Goal: Information Seeking & Learning: Learn about a topic

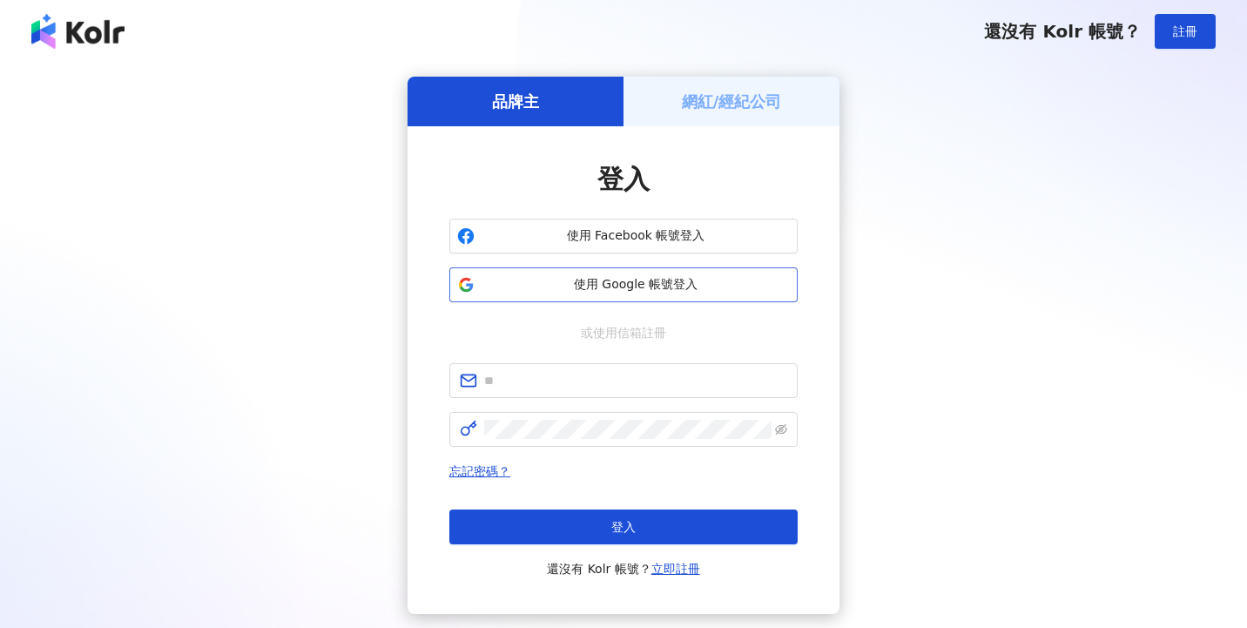
click at [704, 274] on button "使用 Google 帳號登入" at bounding box center [623, 284] width 348 height 35
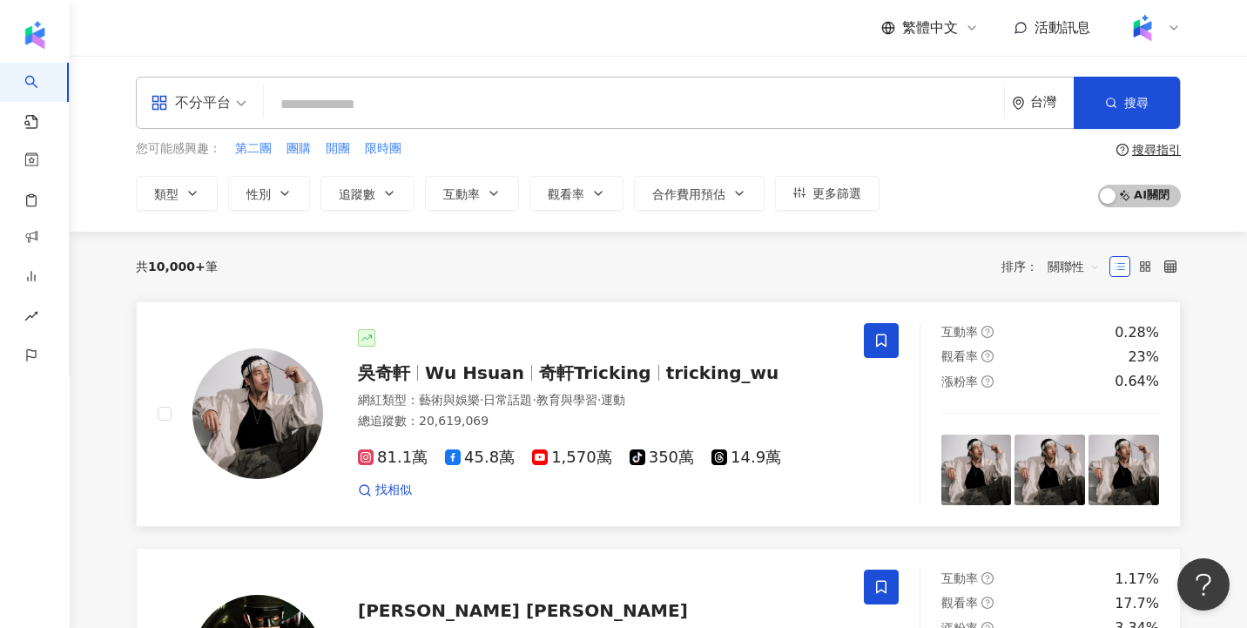
click at [504, 386] on div "吳奇軒 Wu Hsuan 奇軒Tricking tricking_wu 網紅類型 ： 藝術與娛樂 · 日常話題 · 教育與學習 · 運動 總追蹤數 ： 20,…" at bounding box center [583, 414] width 520 height 170
click at [839, 186] on span "更多篩選" at bounding box center [836, 193] width 49 height 14
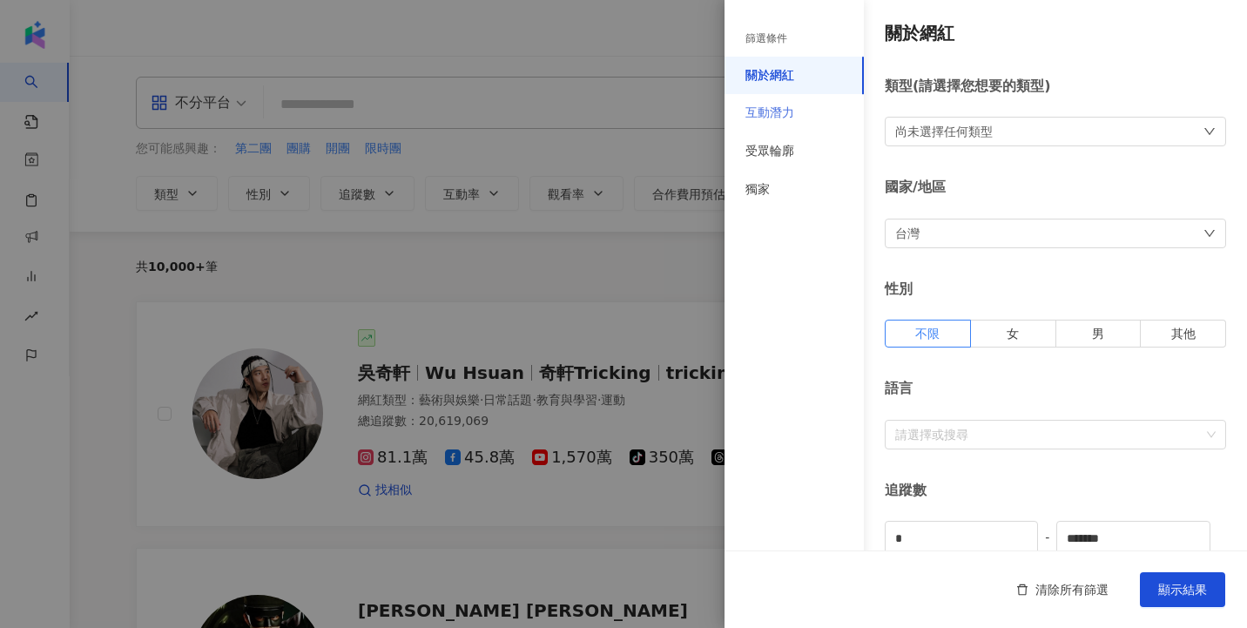
click at [797, 110] on div "互動潛力" at bounding box center [794, 113] width 139 height 38
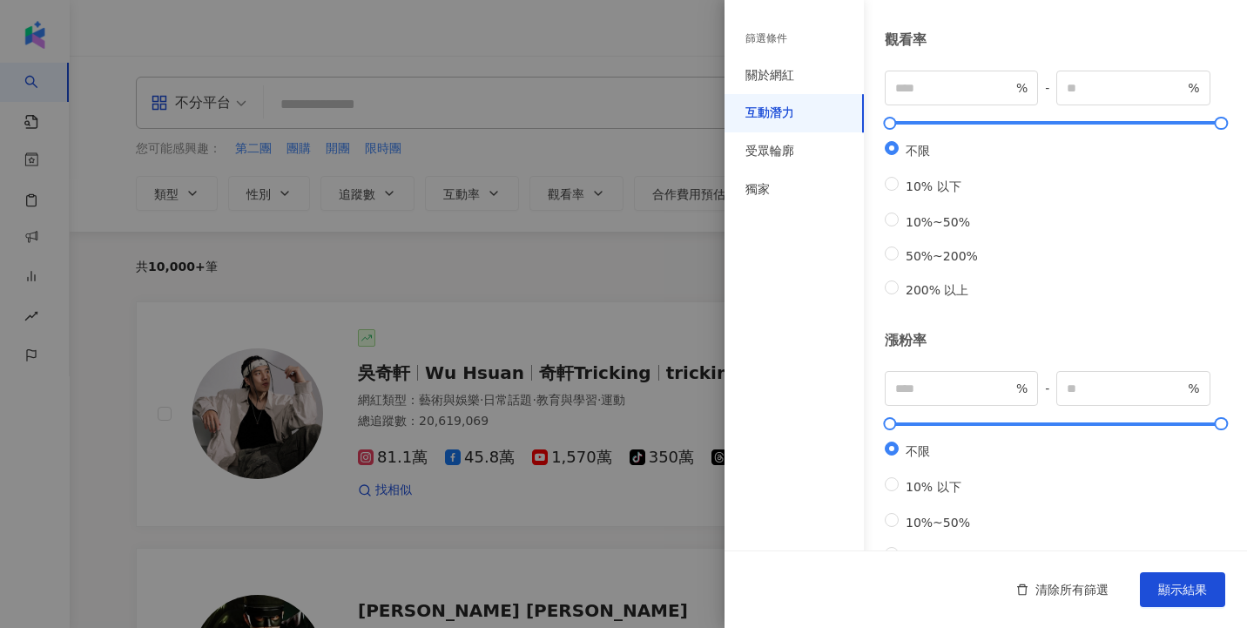
scroll to position [552, 0]
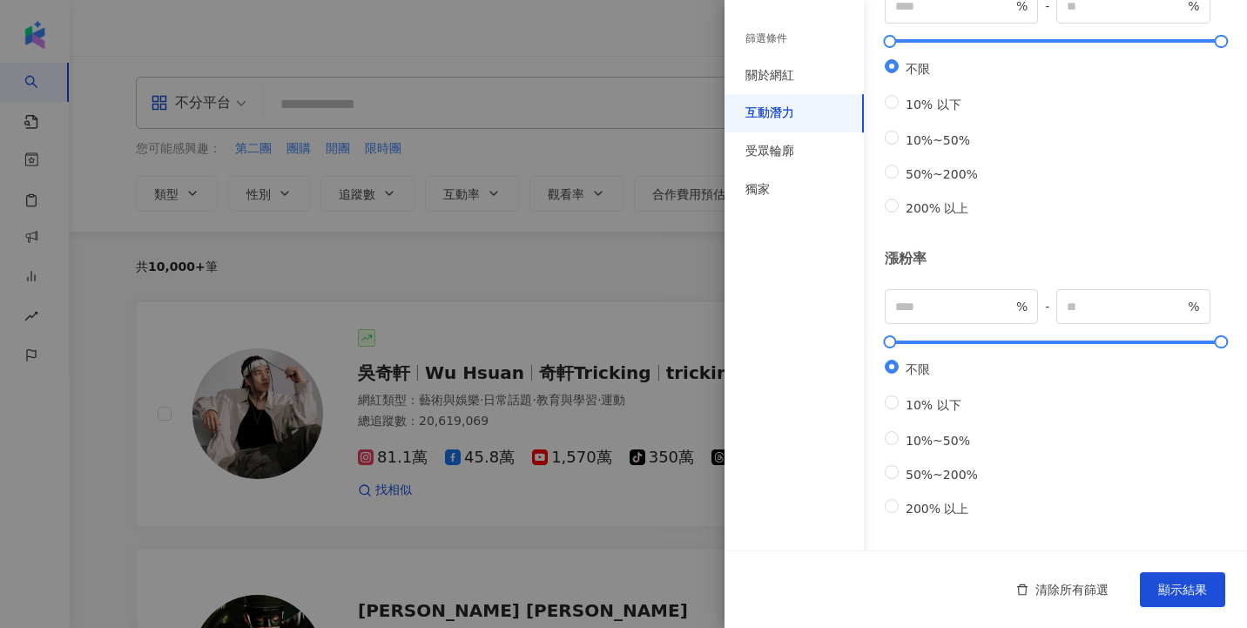
click at [566, 265] on div at bounding box center [623, 314] width 1247 height 628
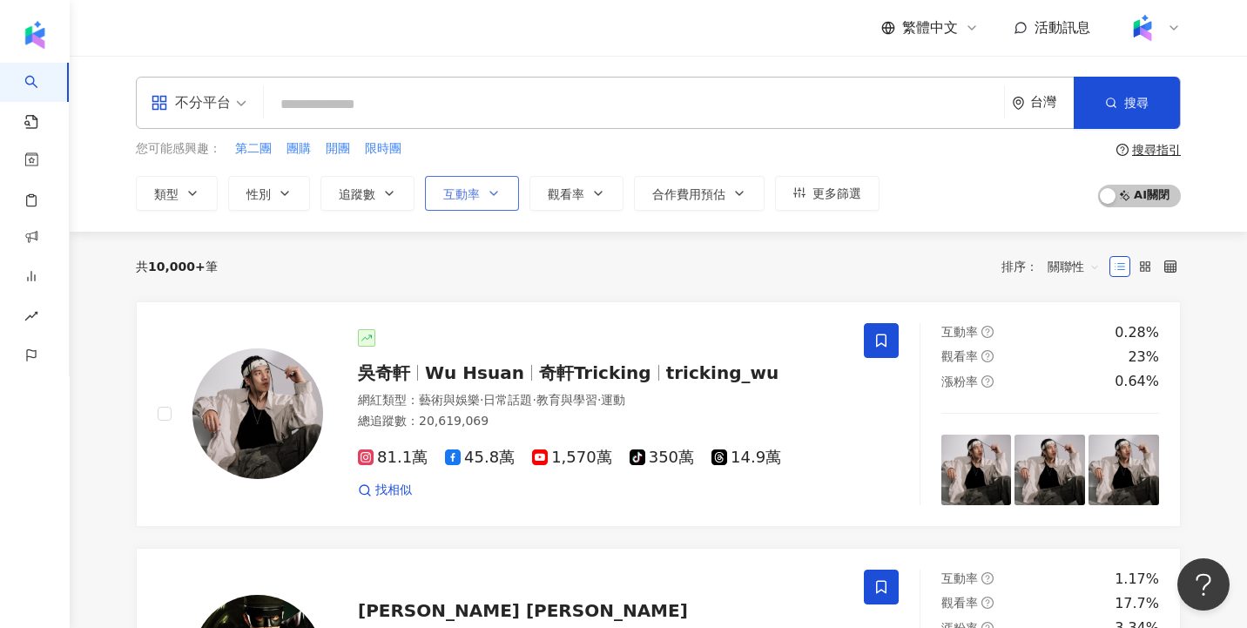
click at [491, 201] on button "互動率" at bounding box center [472, 193] width 94 height 35
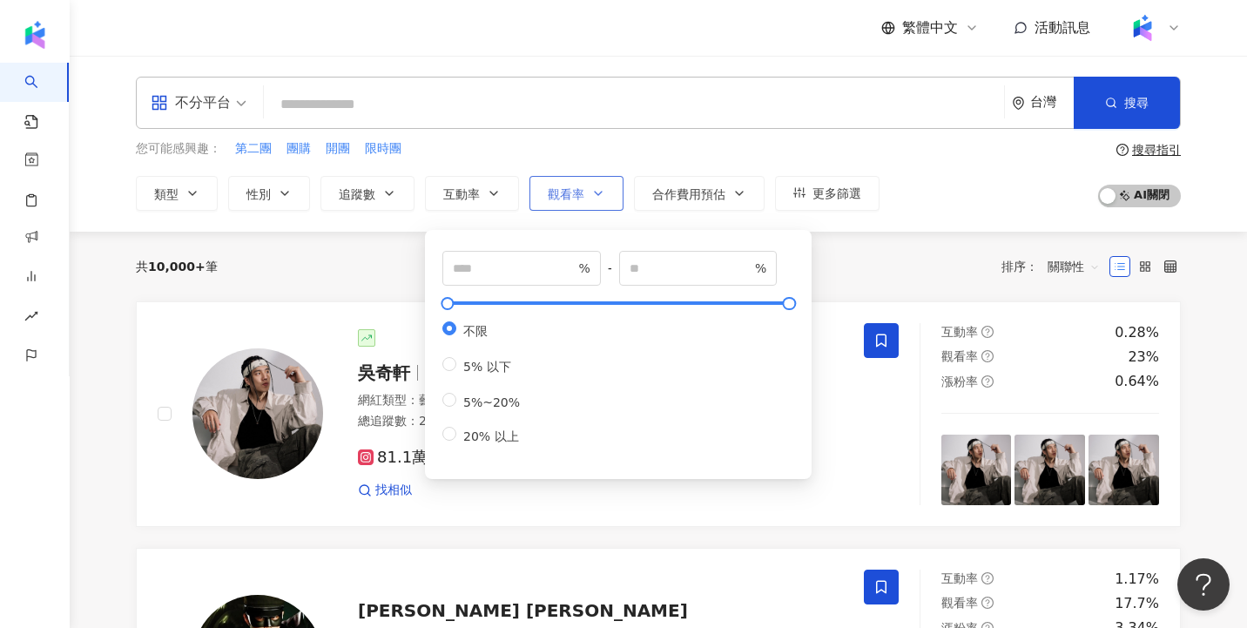
click at [566, 187] on span "觀看率" at bounding box center [566, 194] width 37 height 14
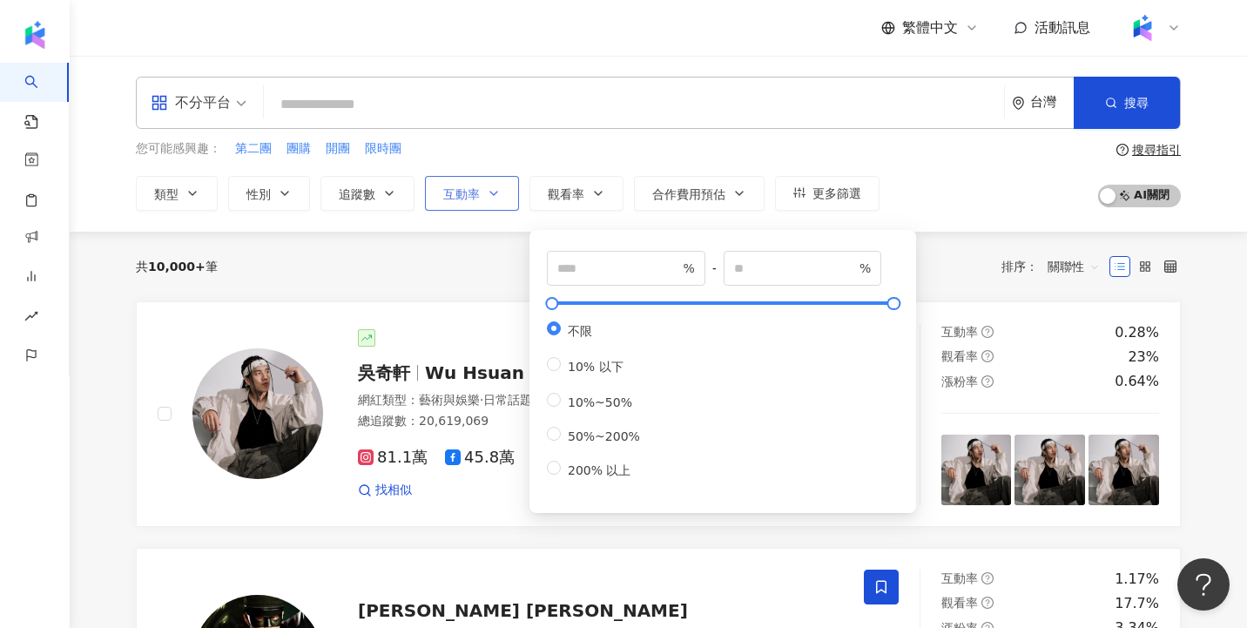
click at [506, 199] on button "互動率" at bounding box center [472, 193] width 94 height 35
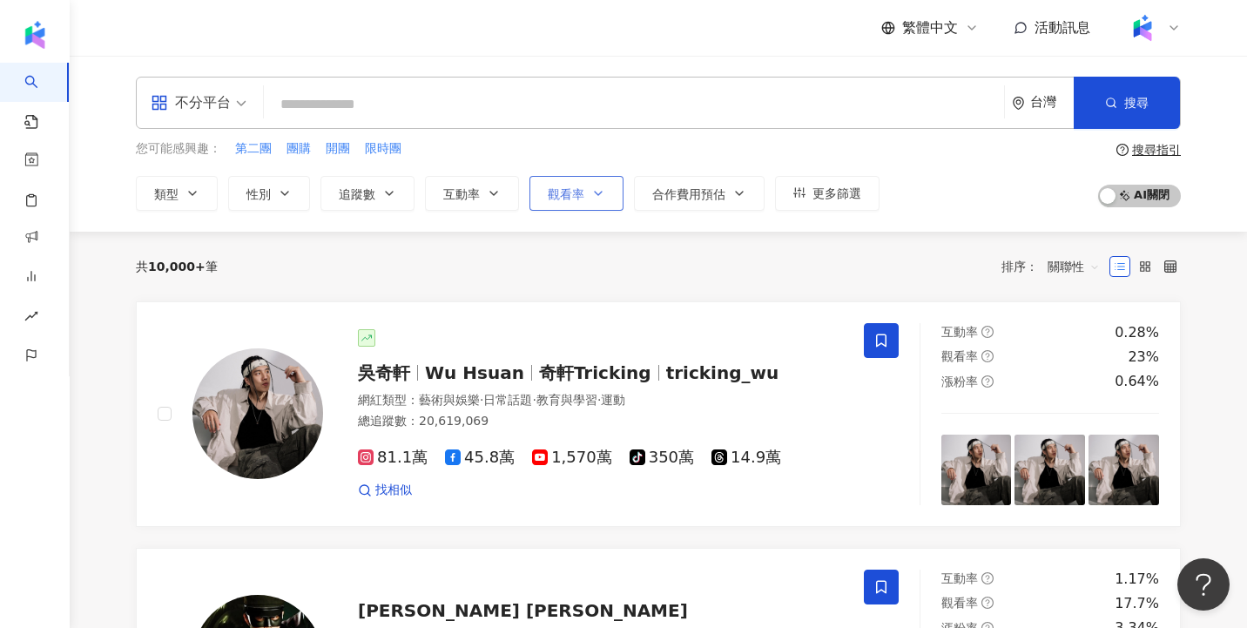
click at [563, 191] on span "觀看率" at bounding box center [566, 194] width 37 height 14
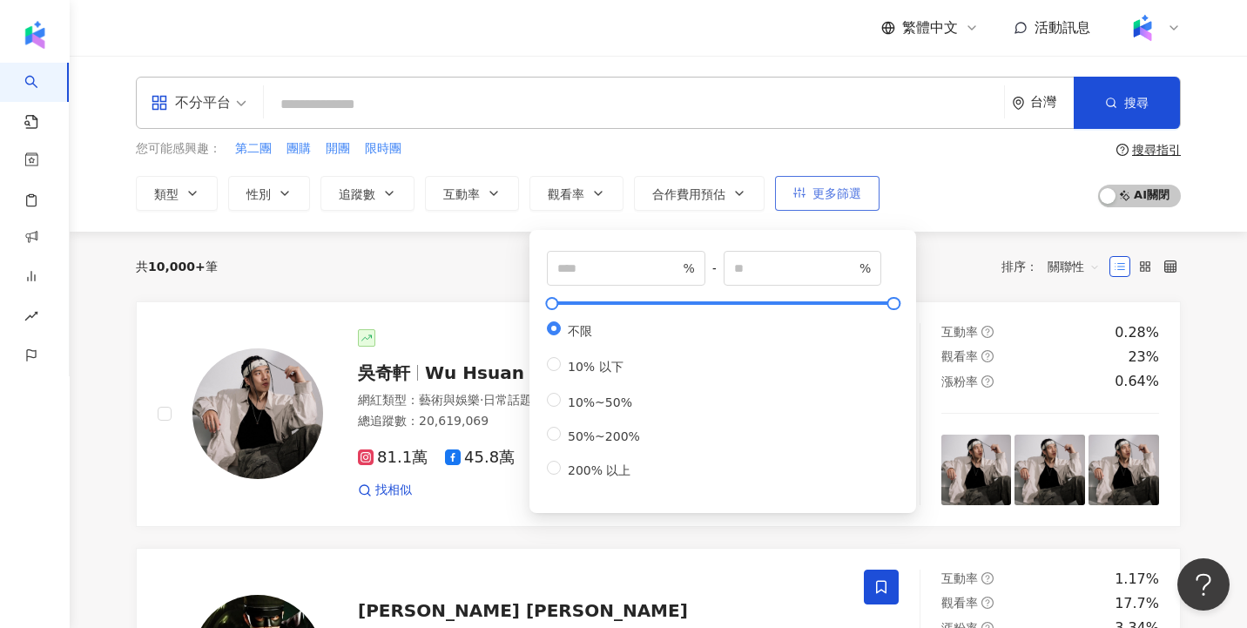
click at [861, 191] on button "更多篩選" at bounding box center [827, 193] width 104 height 35
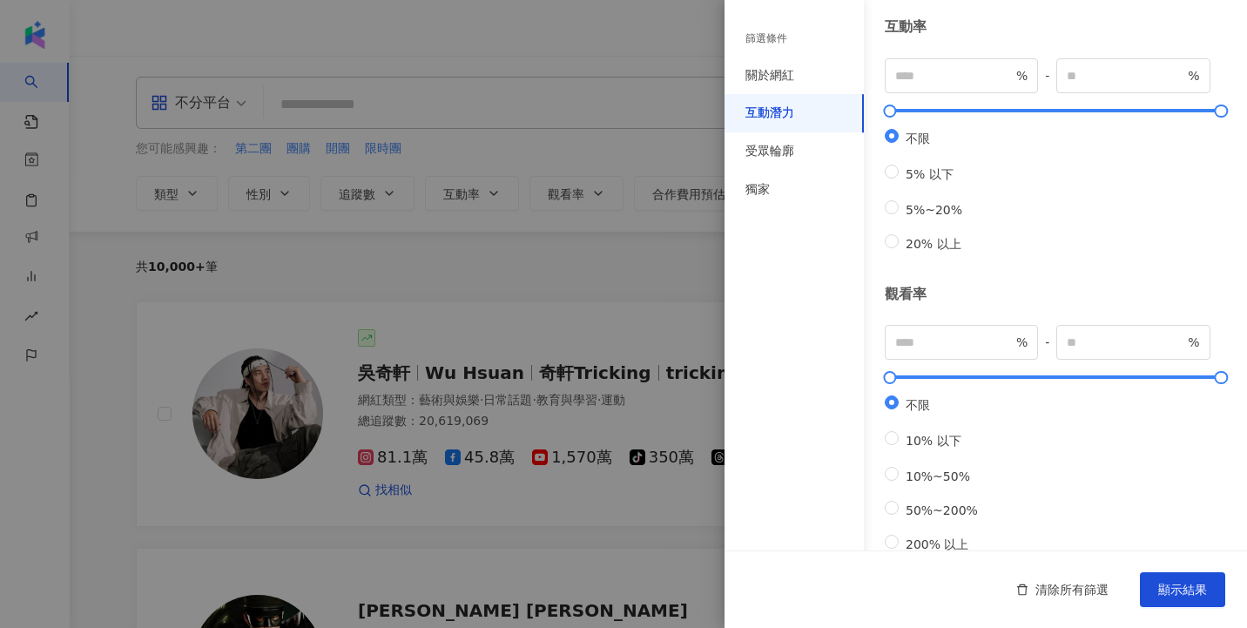
scroll to position [175, 0]
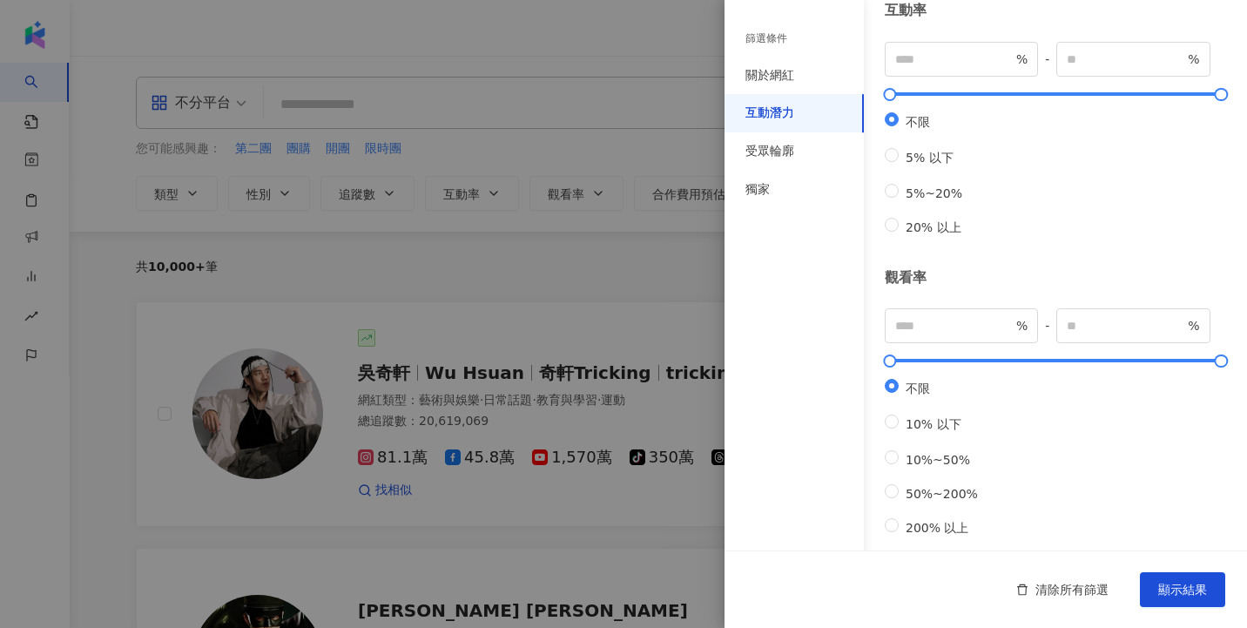
click at [678, 258] on div at bounding box center [623, 314] width 1247 height 628
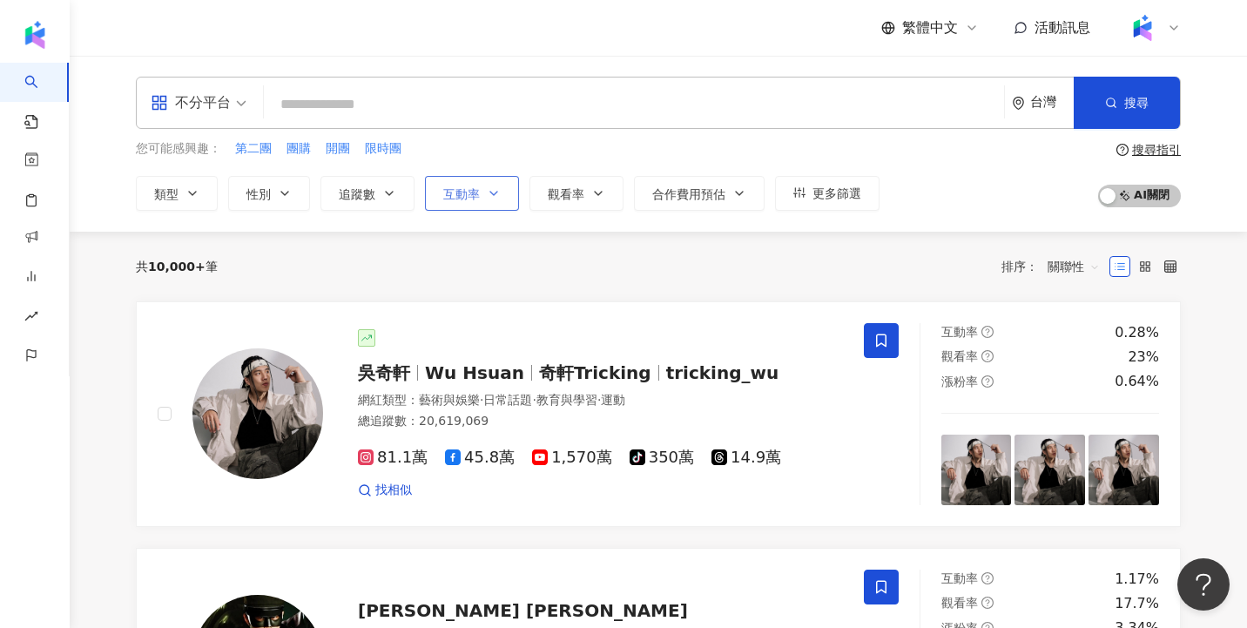
click at [457, 192] on span "互動率" at bounding box center [461, 194] width 37 height 14
click at [577, 195] on span "觀看率" at bounding box center [566, 194] width 37 height 14
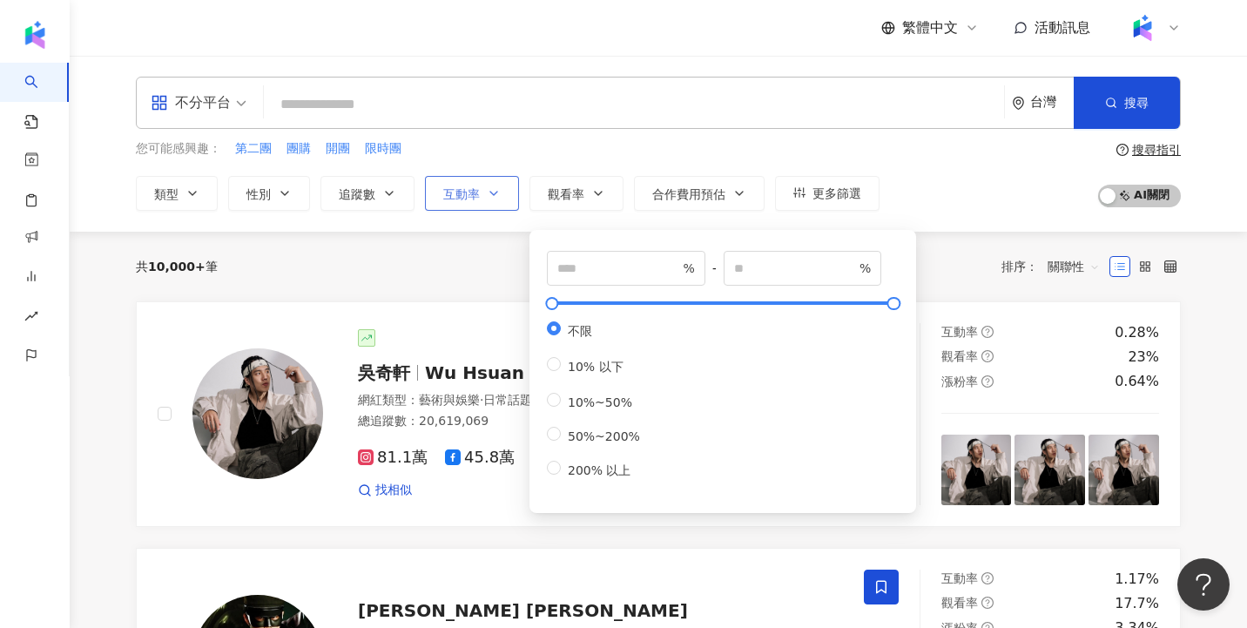
click at [469, 201] on span "互動率" at bounding box center [461, 194] width 37 height 14
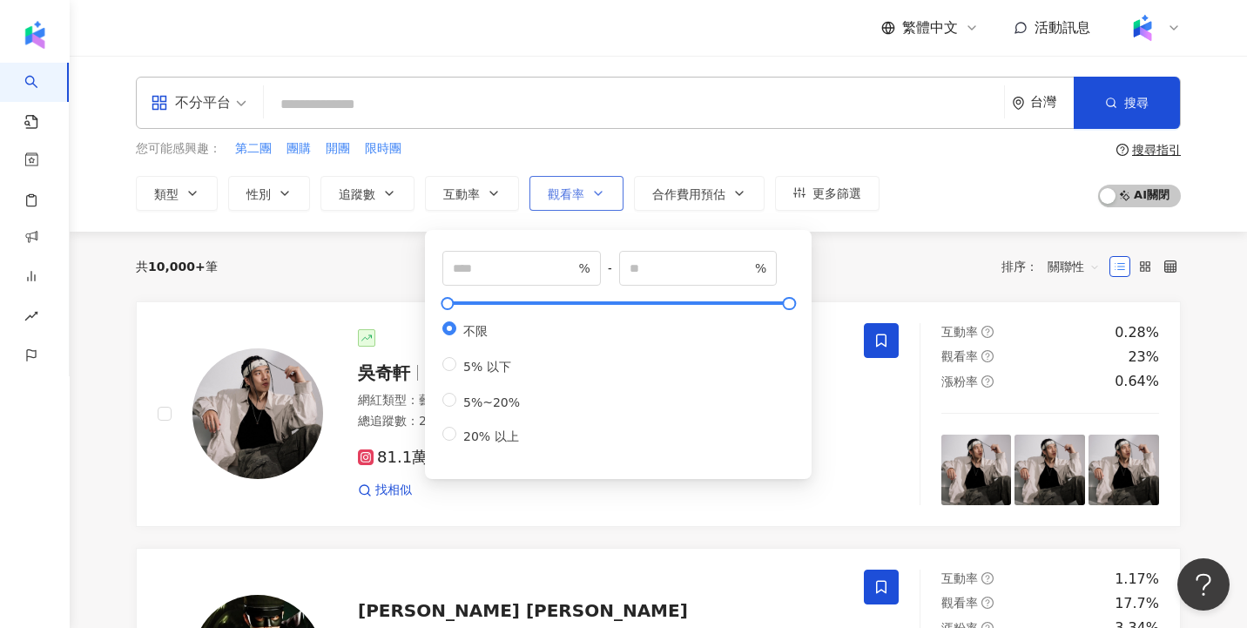
click at [563, 192] on span "觀看率" at bounding box center [566, 194] width 37 height 14
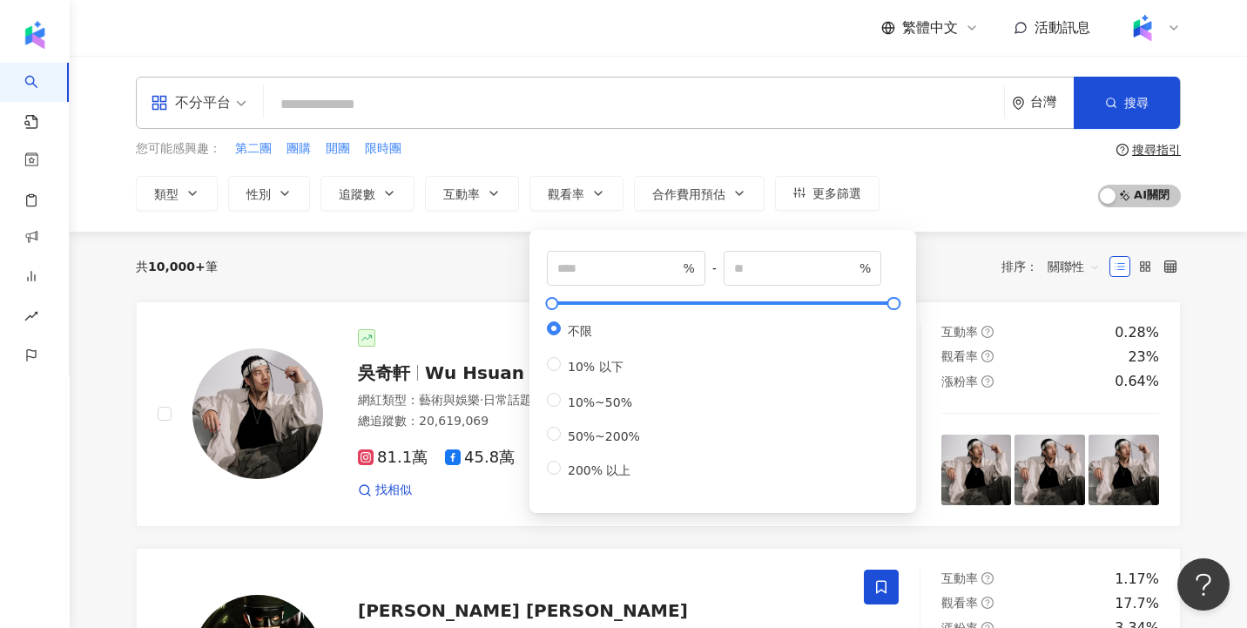
click at [430, 257] on div "共 10,000+ 筆 排序： 關聯性" at bounding box center [658, 267] width 1045 height 28
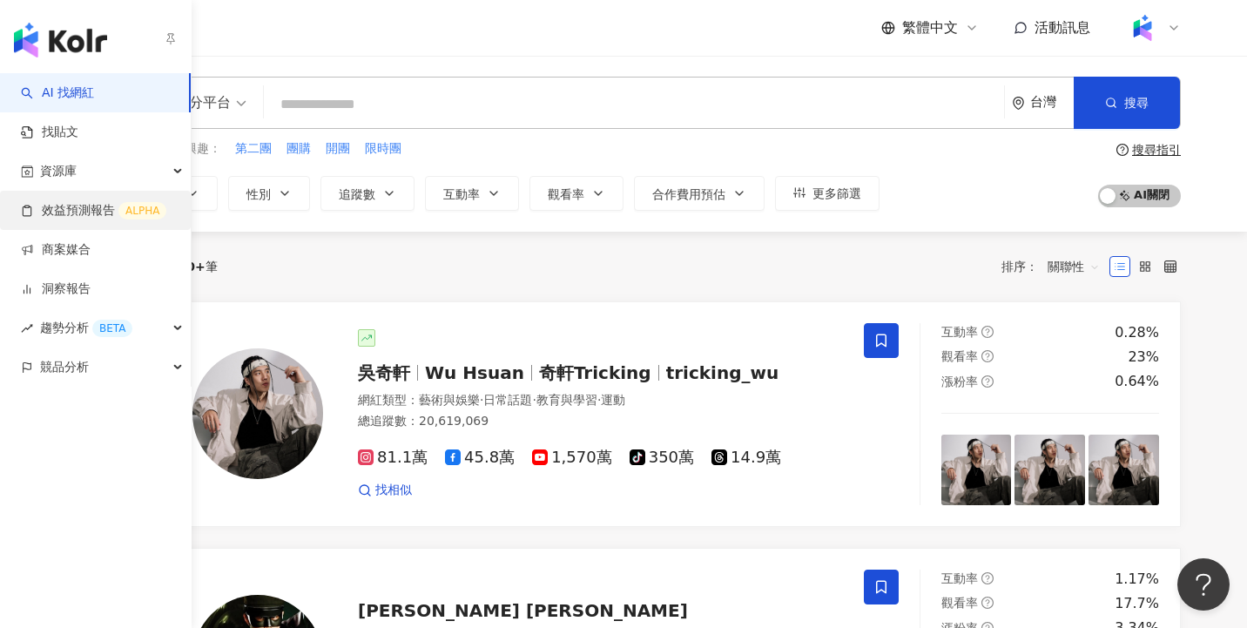
click at [79, 204] on link "效益預測報告 ALPHA" at bounding box center [93, 210] width 145 height 17
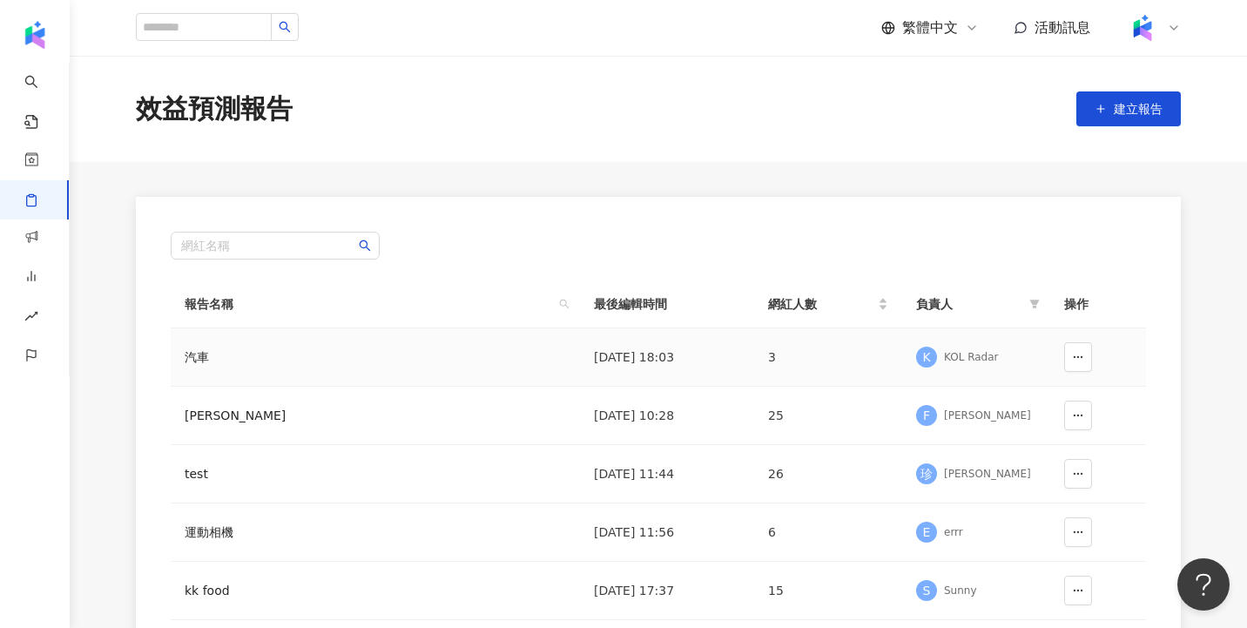
click at [969, 355] on div "KOL Radar" at bounding box center [971, 357] width 55 height 15
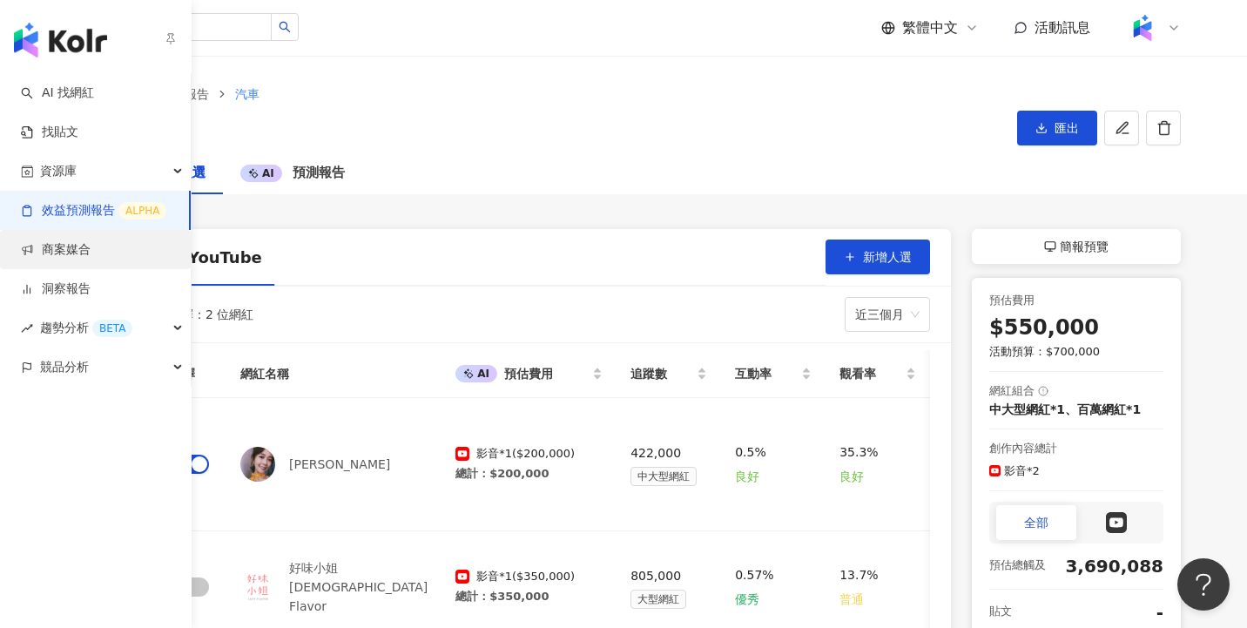
click at [86, 255] on link "商案媒合" at bounding box center [56, 249] width 70 height 17
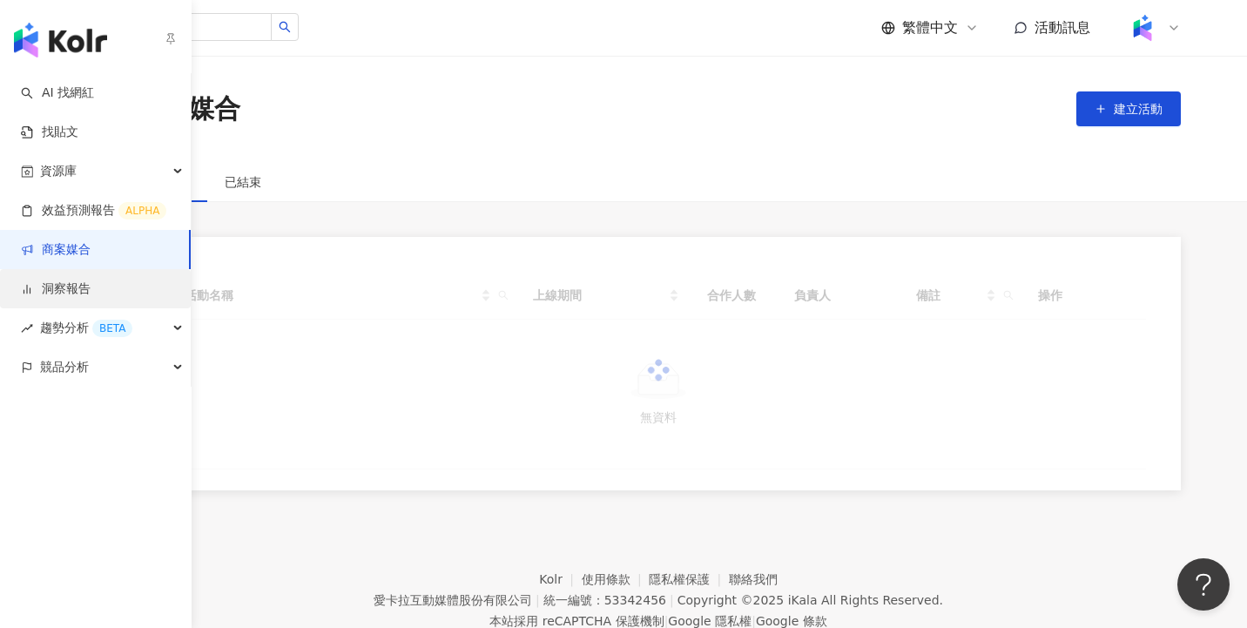
click at [85, 289] on link "洞察報告" at bounding box center [56, 288] width 70 height 17
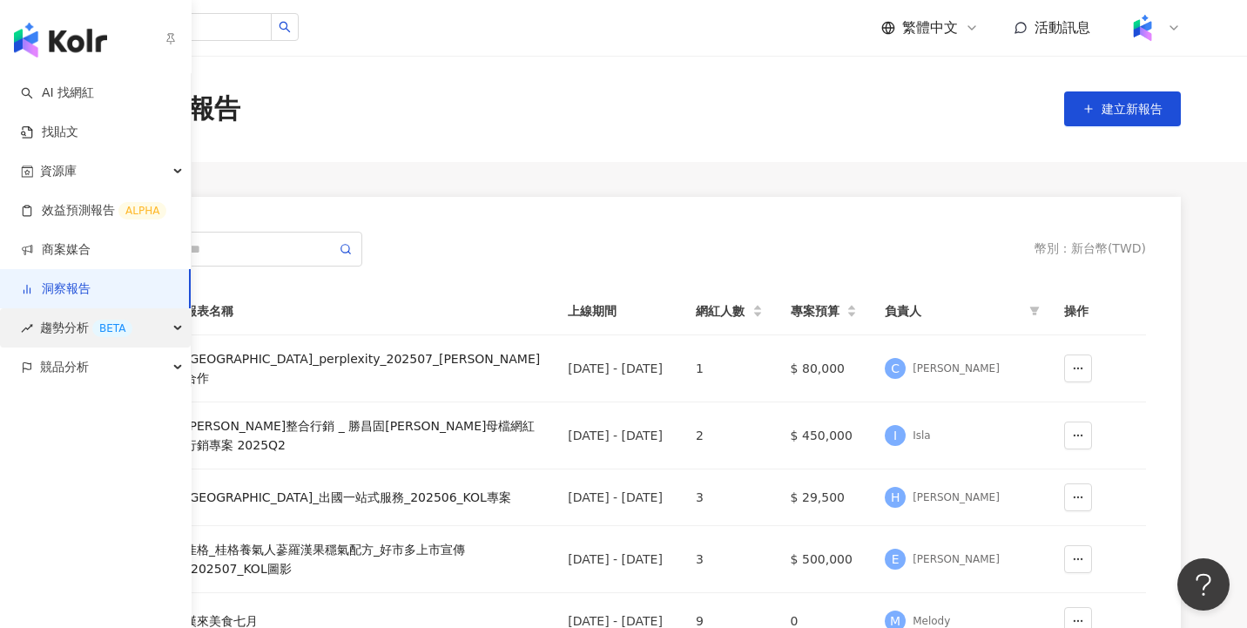
click at [82, 325] on span "趨勢分析 BETA" at bounding box center [86, 327] width 92 height 39
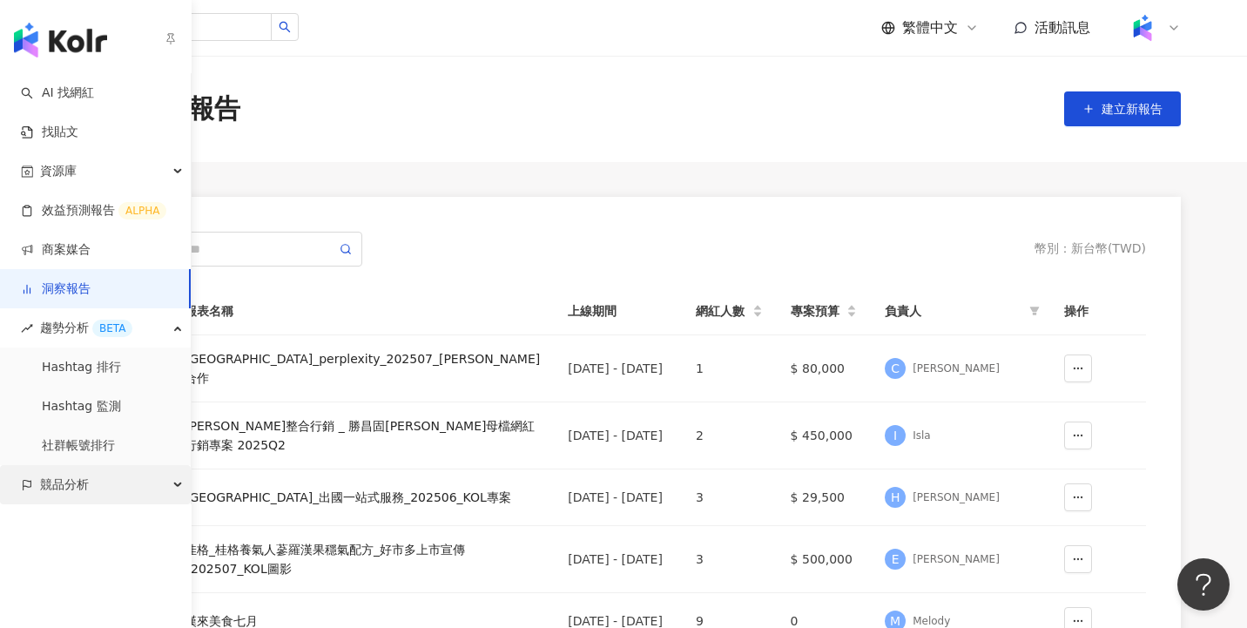
click at [78, 480] on span "競品分析" at bounding box center [64, 484] width 49 height 39
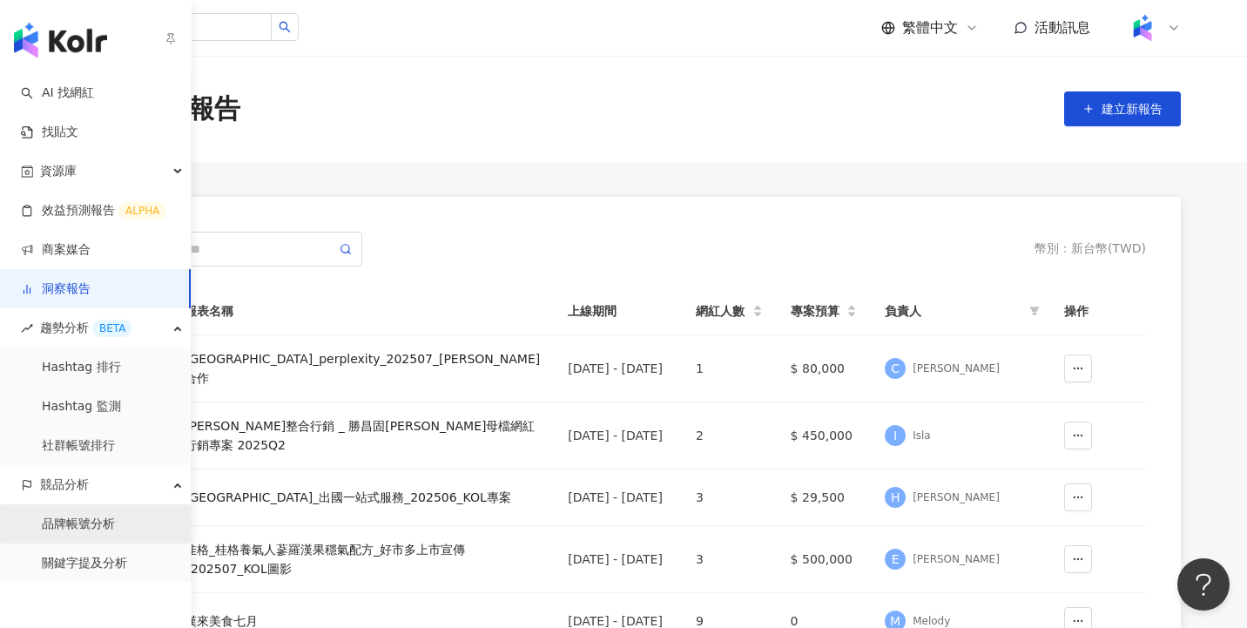
click at [91, 530] on link "品牌帳號分析" at bounding box center [78, 524] width 73 height 17
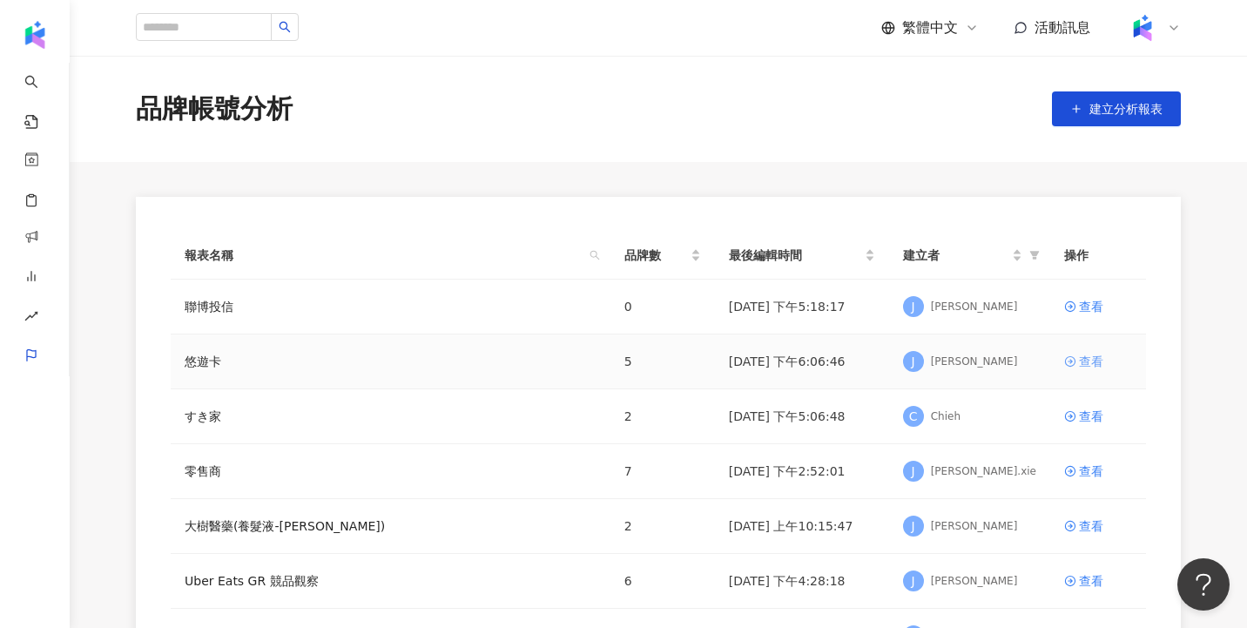
click at [1088, 354] on div "查看" at bounding box center [1091, 361] width 24 height 19
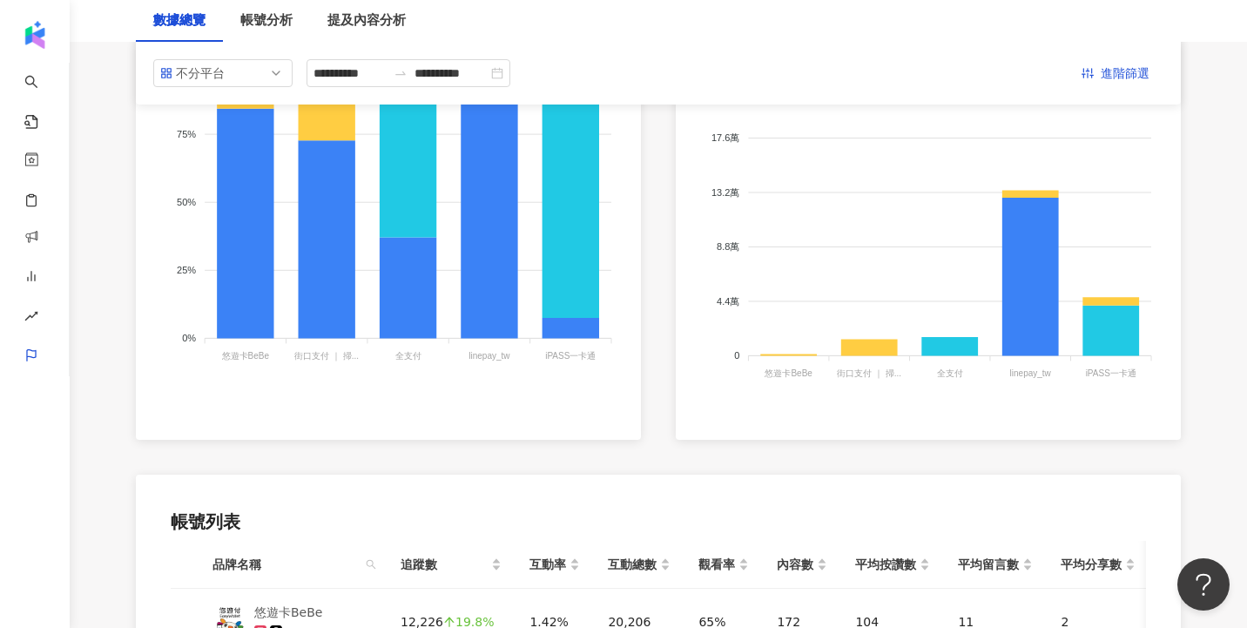
scroll to position [125, 0]
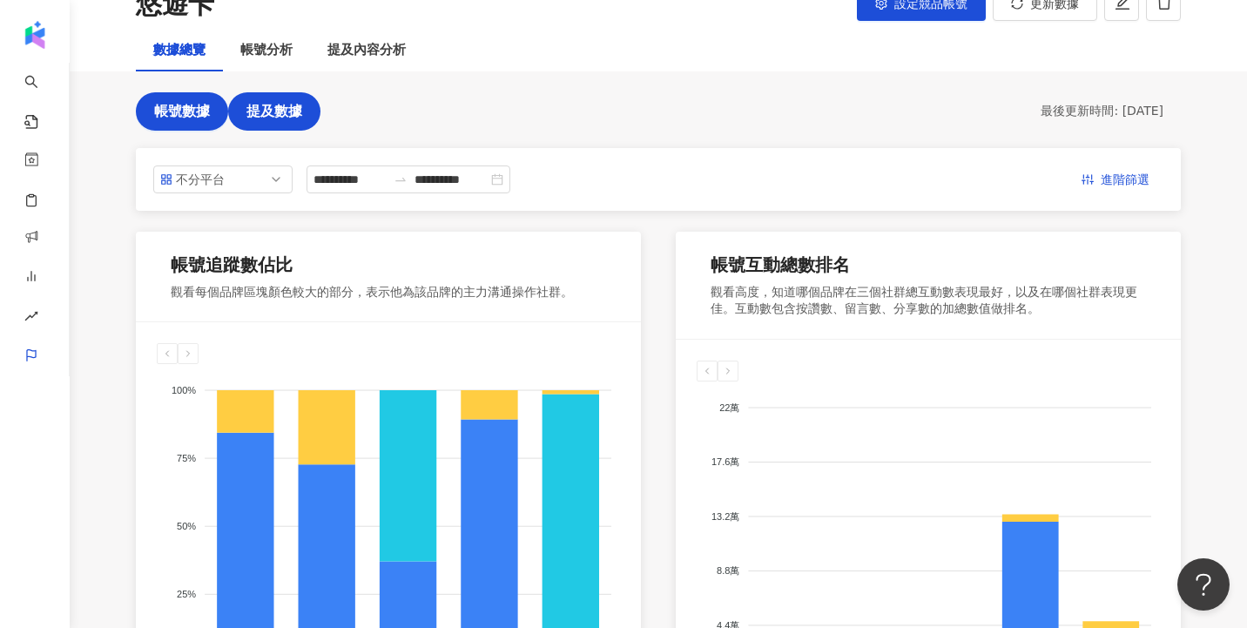
click at [300, 118] on span "提及數據" at bounding box center [274, 112] width 56 height 16
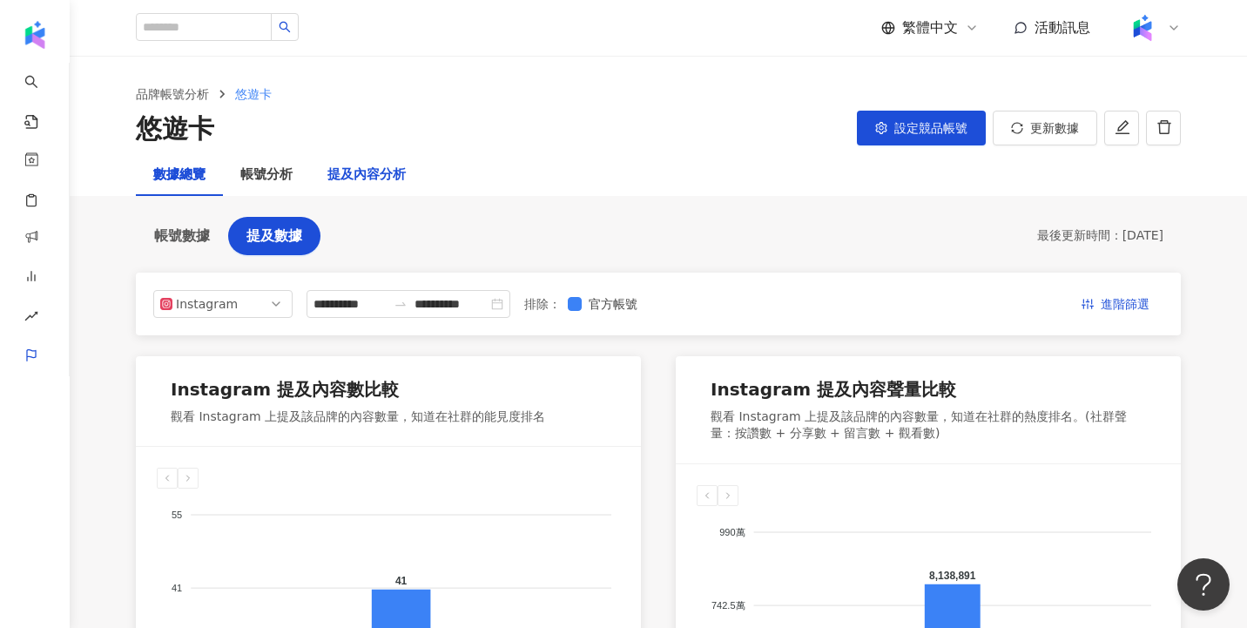
click at [366, 177] on div "提及內容分析" at bounding box center [366, 175] width 78 height 21
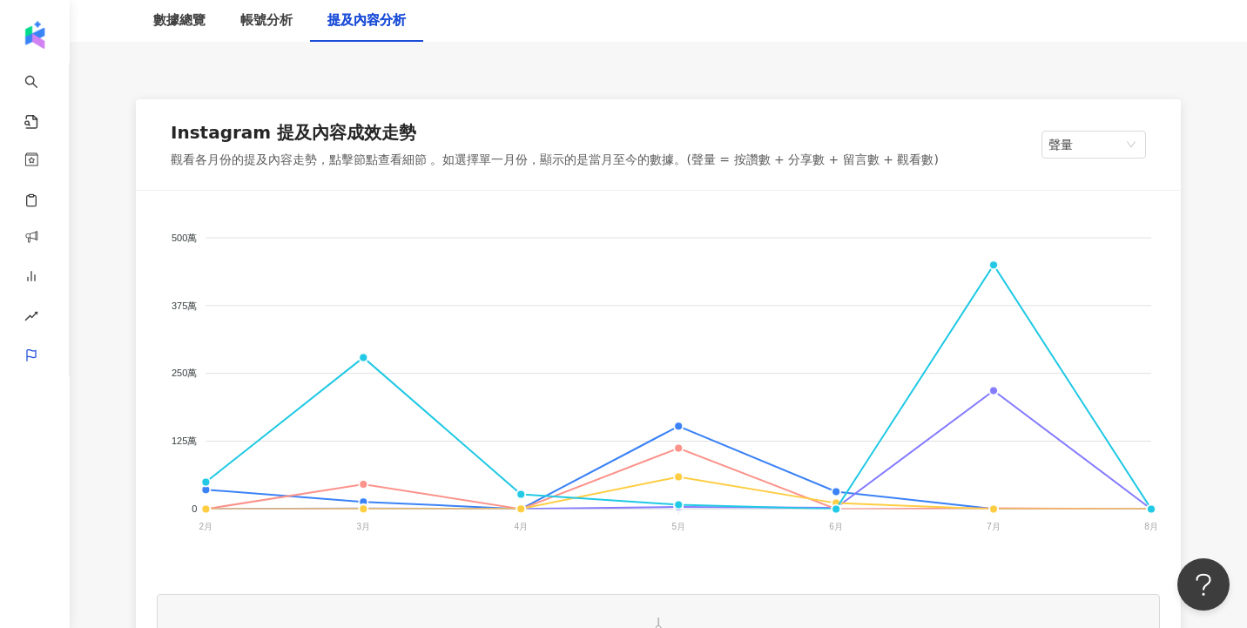
scroll to position [246, 0]
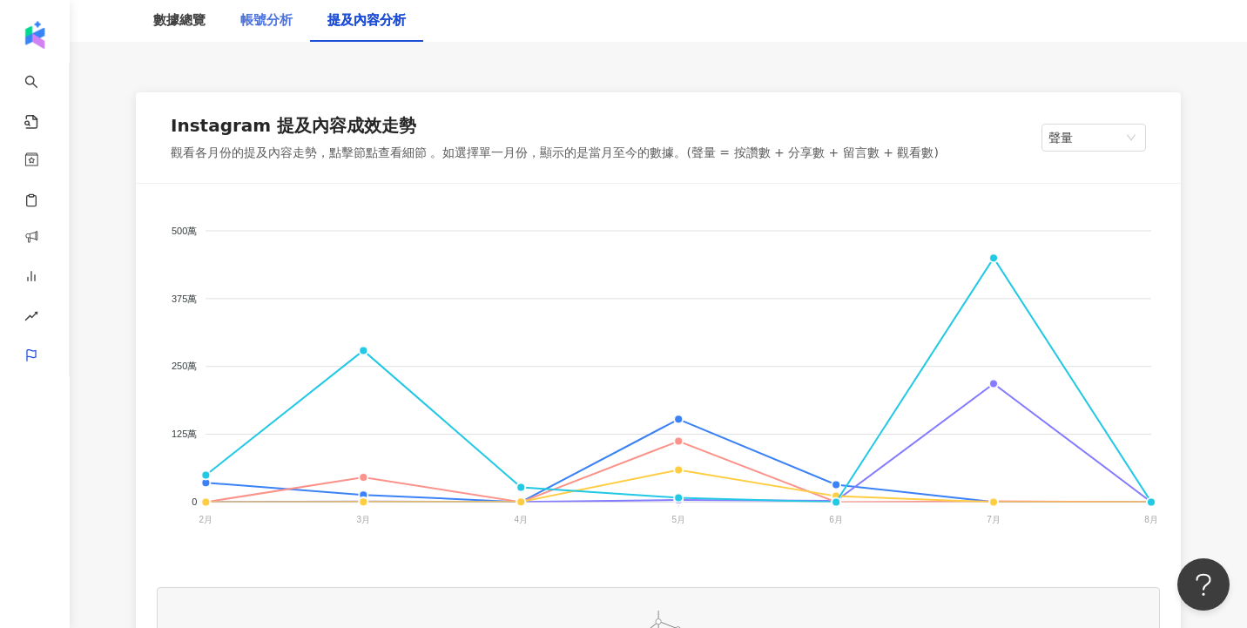
click at [293, 26] on div "帳號分析" at bounding box center [266, 21] width 87 height 42
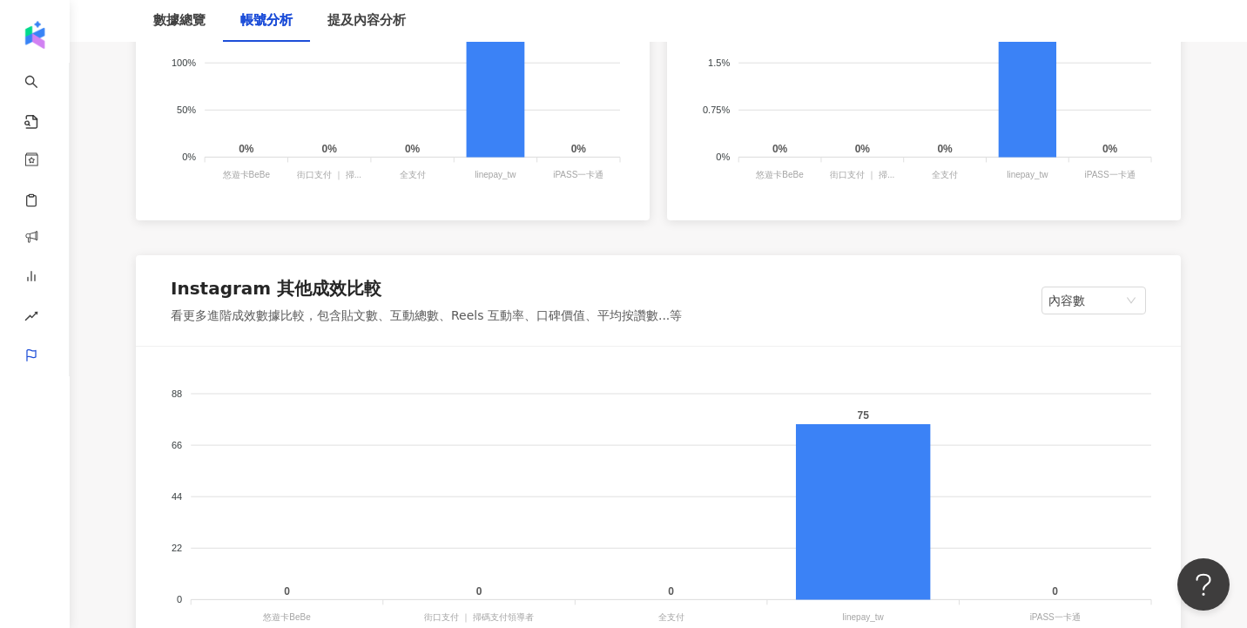
scroll to position [1531, 0]
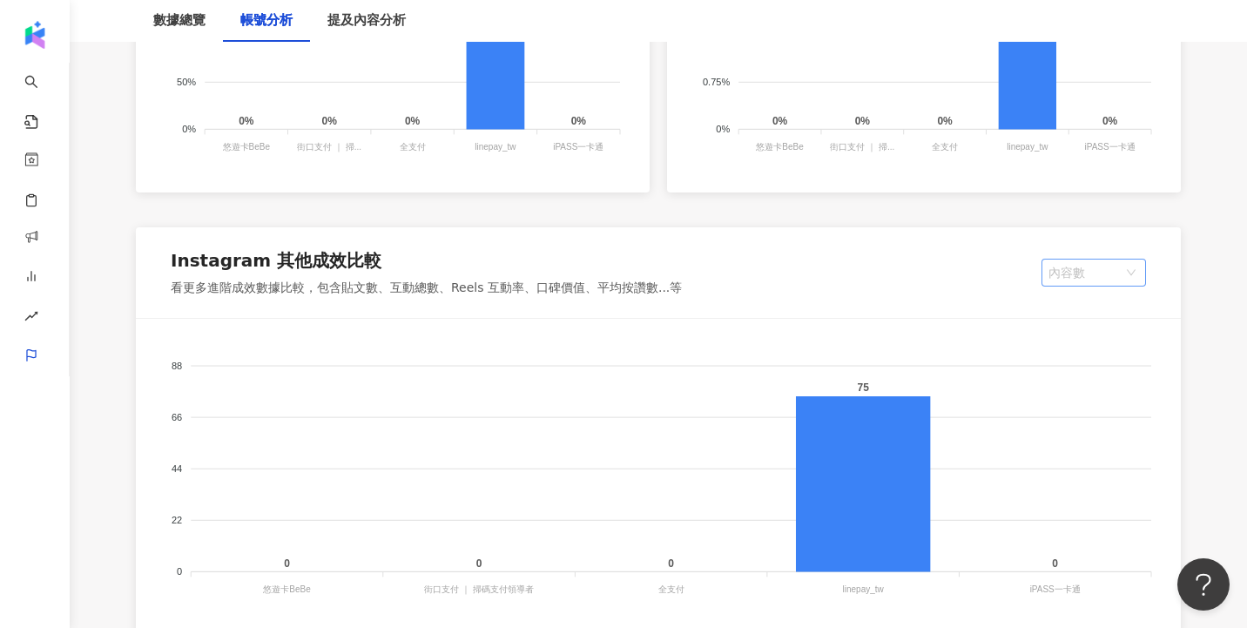
click at [1075, 280] on span "內容數" at bounding box center [1093, 273] width 91 height 26
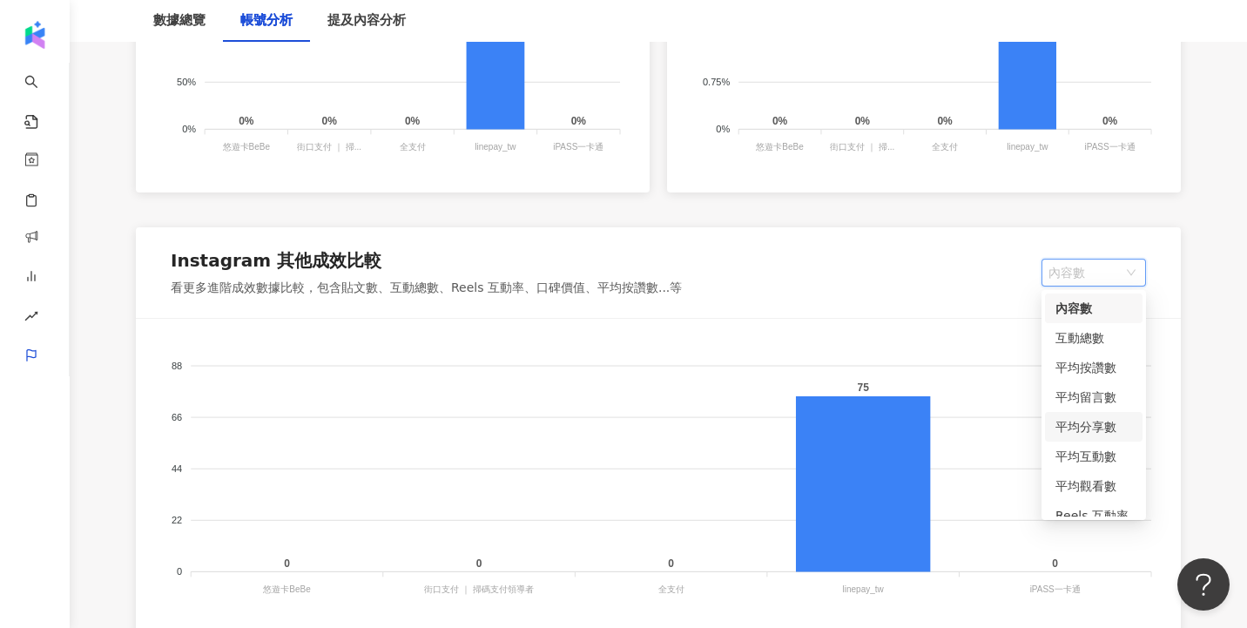
scroll to position [44, 0]
click at [1092, 383] on div "平均分享數" at bounding box center [1093, 383] width 77 height 19
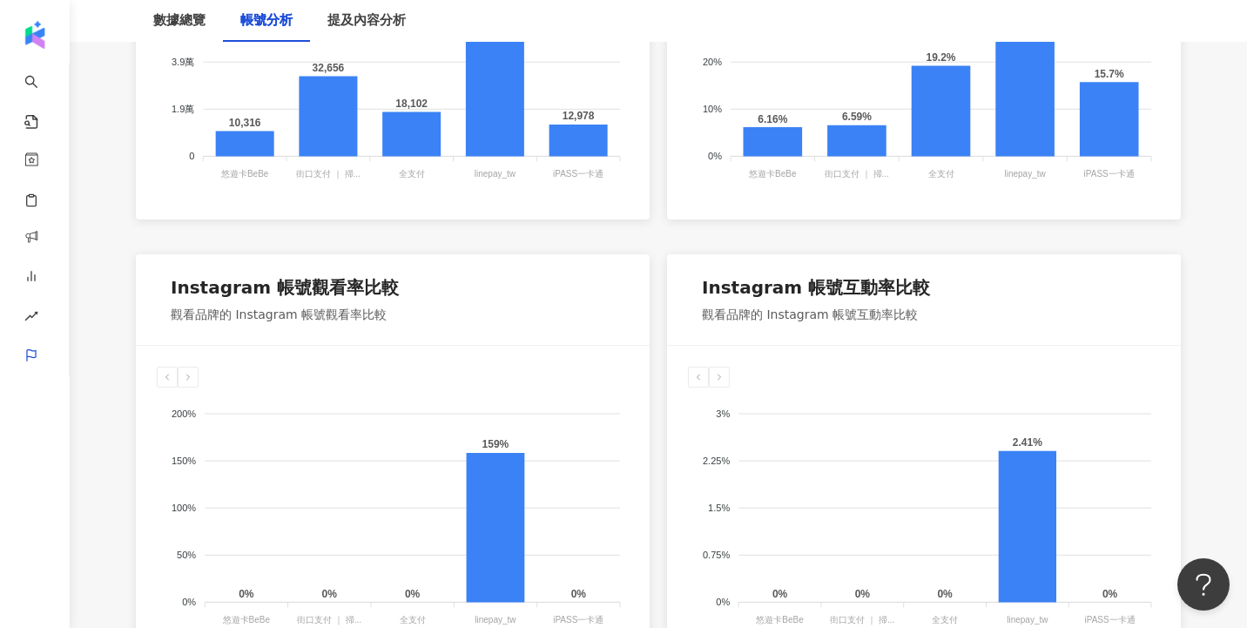
scroll to position [1161, 0]
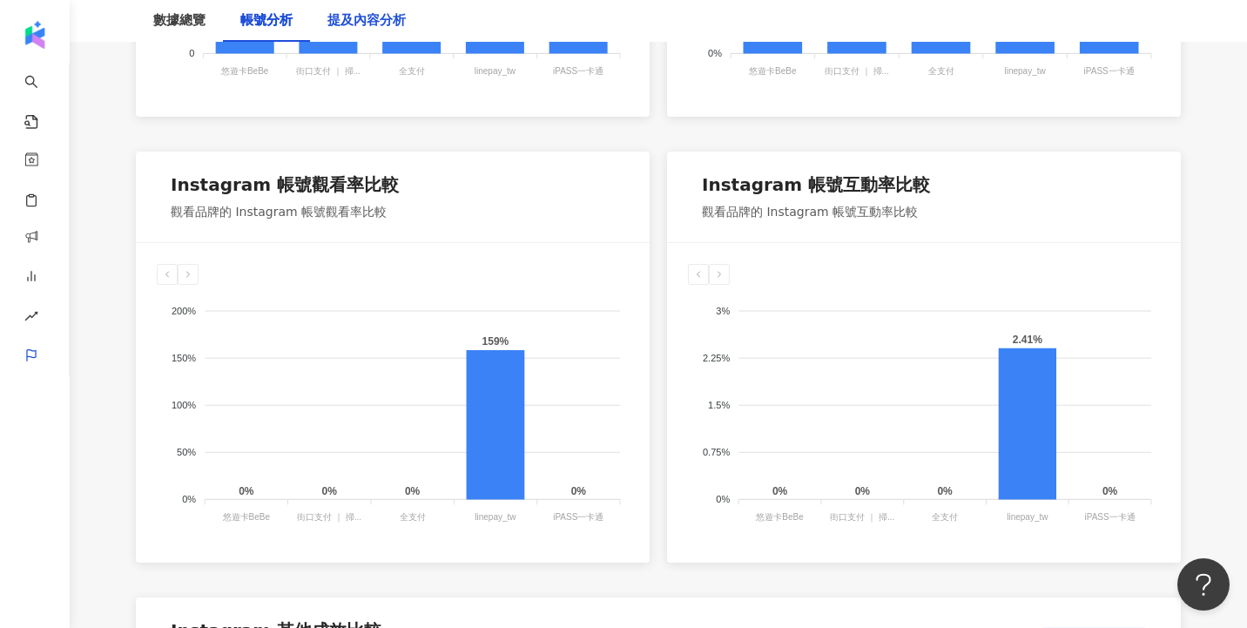
click at [390, 24] on div "提及內容分析" at bounding box center [366, 20] width 78 height 21
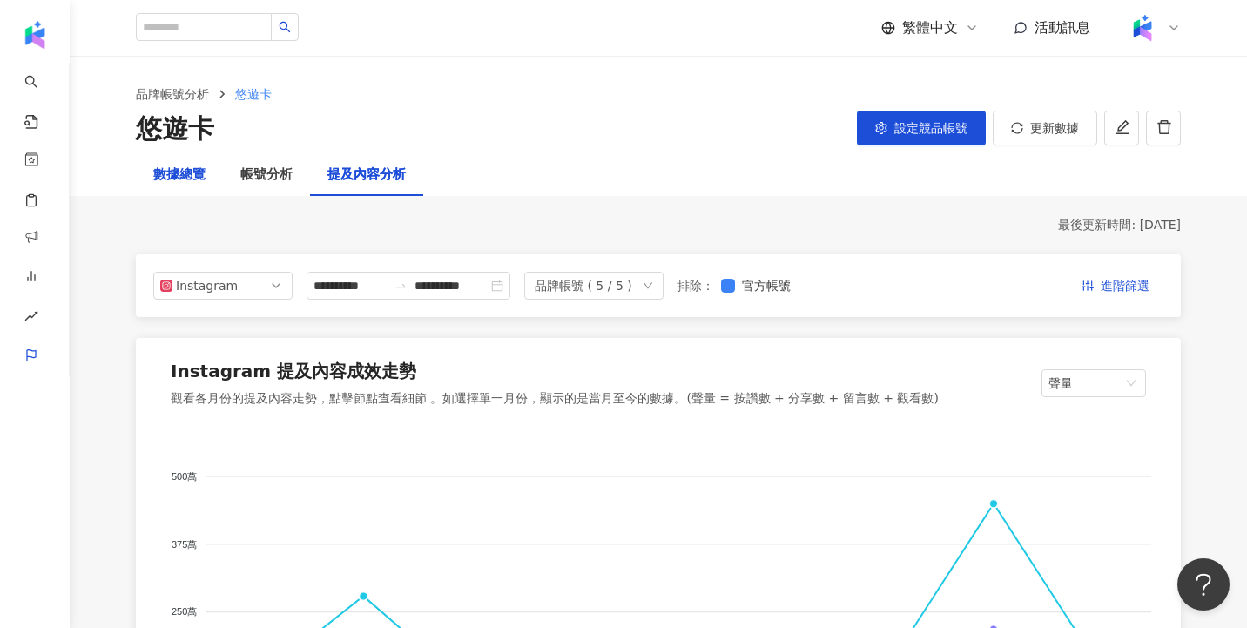
click at [178, 177] on div "數據總覽" at bounding box center [179, 175] width 52 height 21
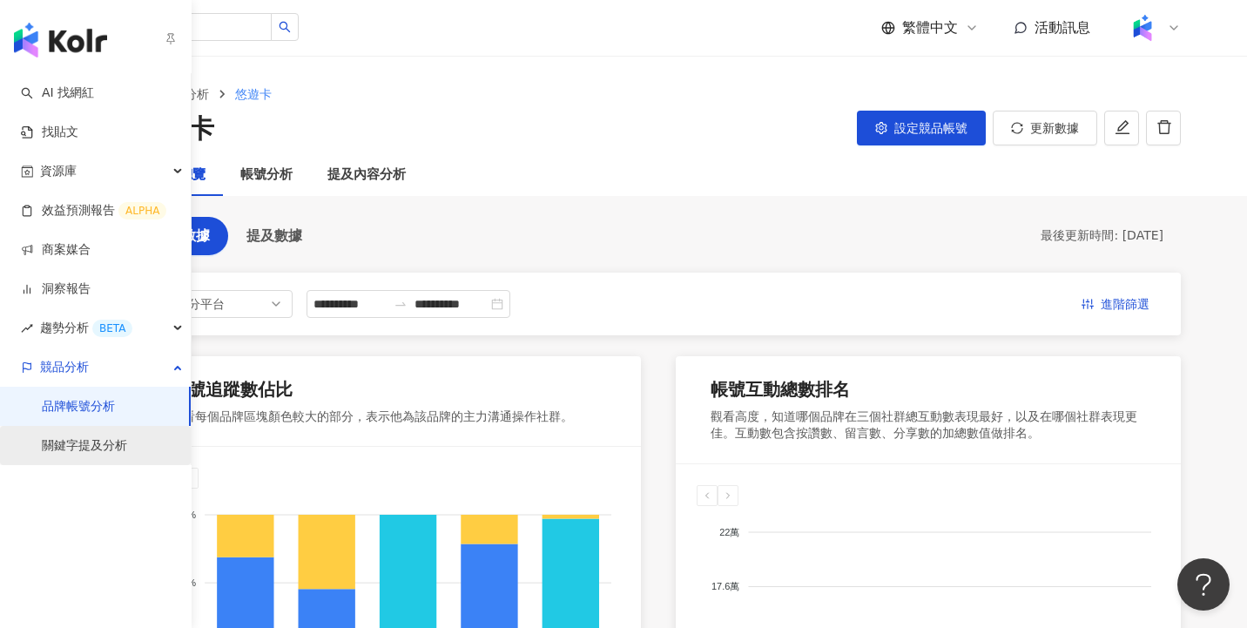
click at [95, 449] on link "關鍵字提及分析" at bounding box center [84, 445] width 85 height 17
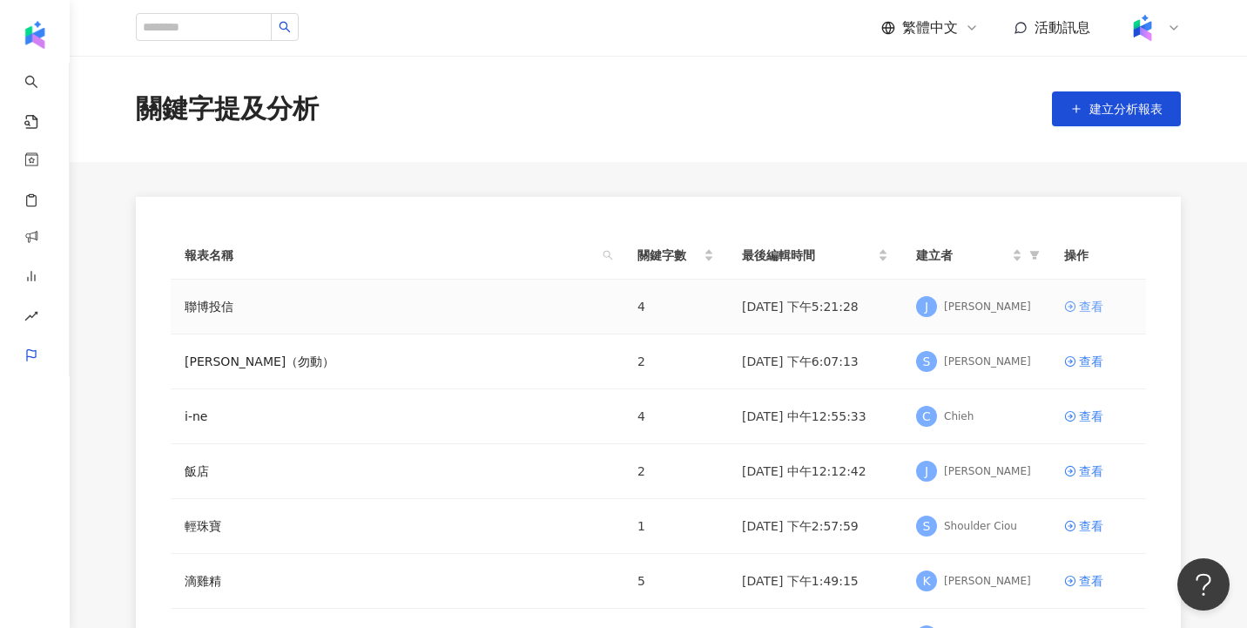
click at [1102, 300] on div "查看" at bounding box center [1091, 306] width 24 height 19
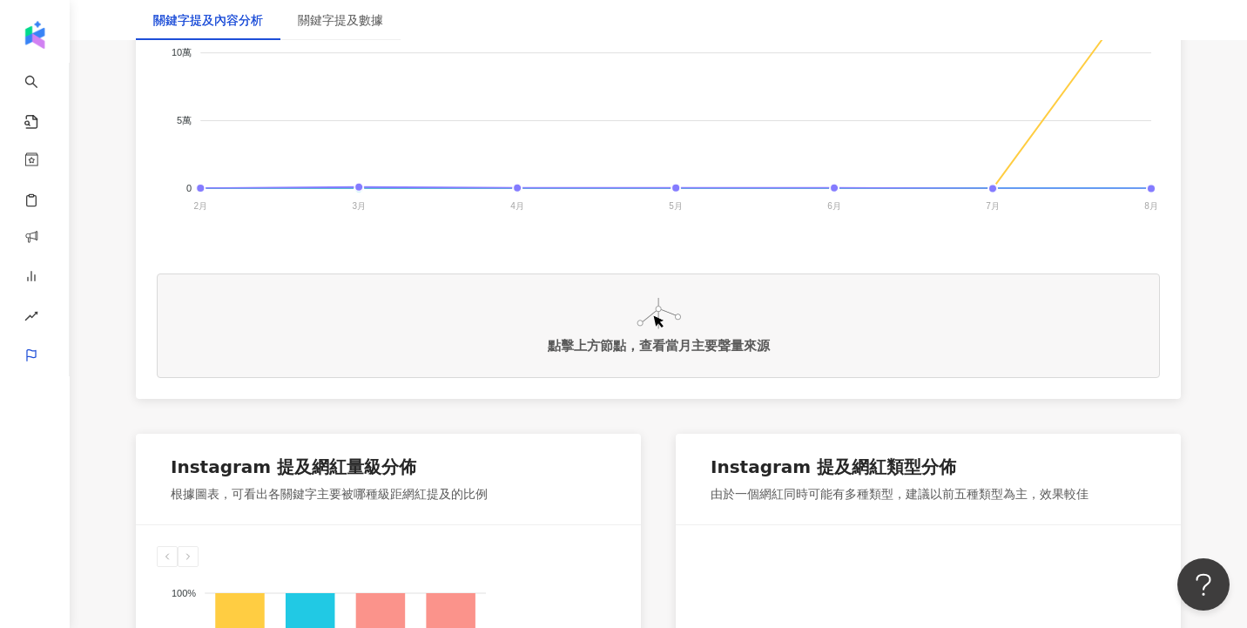
scroll to position [692, 0]
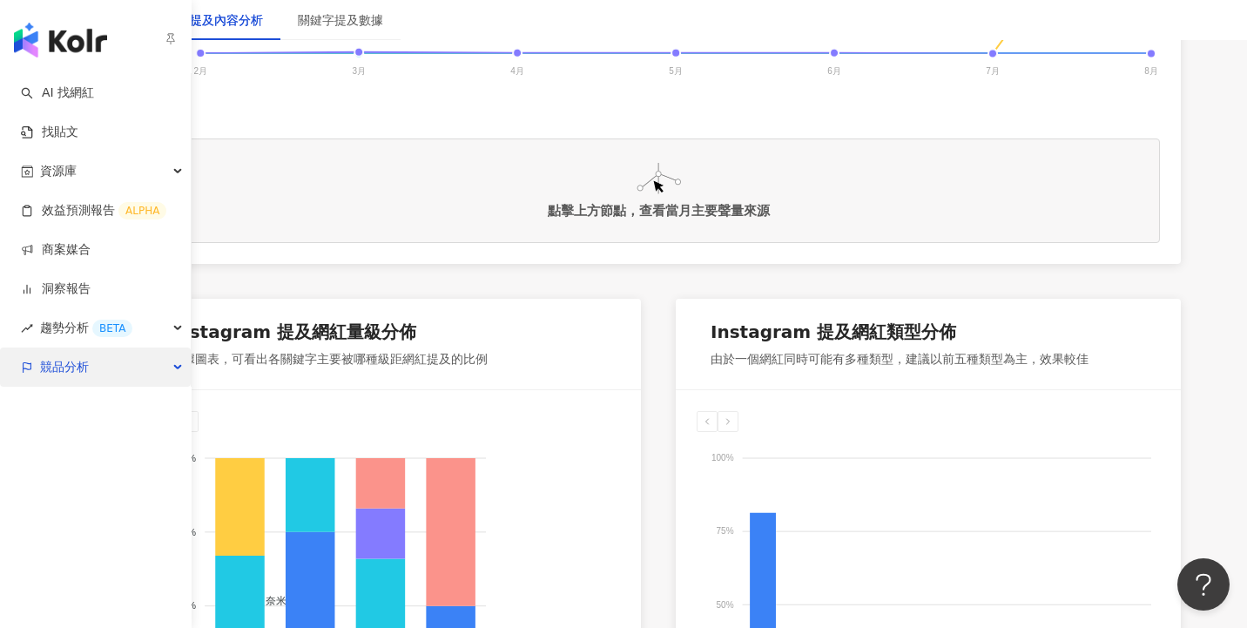
click at [181, 364] on div "競品分析" at bounding box center [95, 366] width 191 height 39
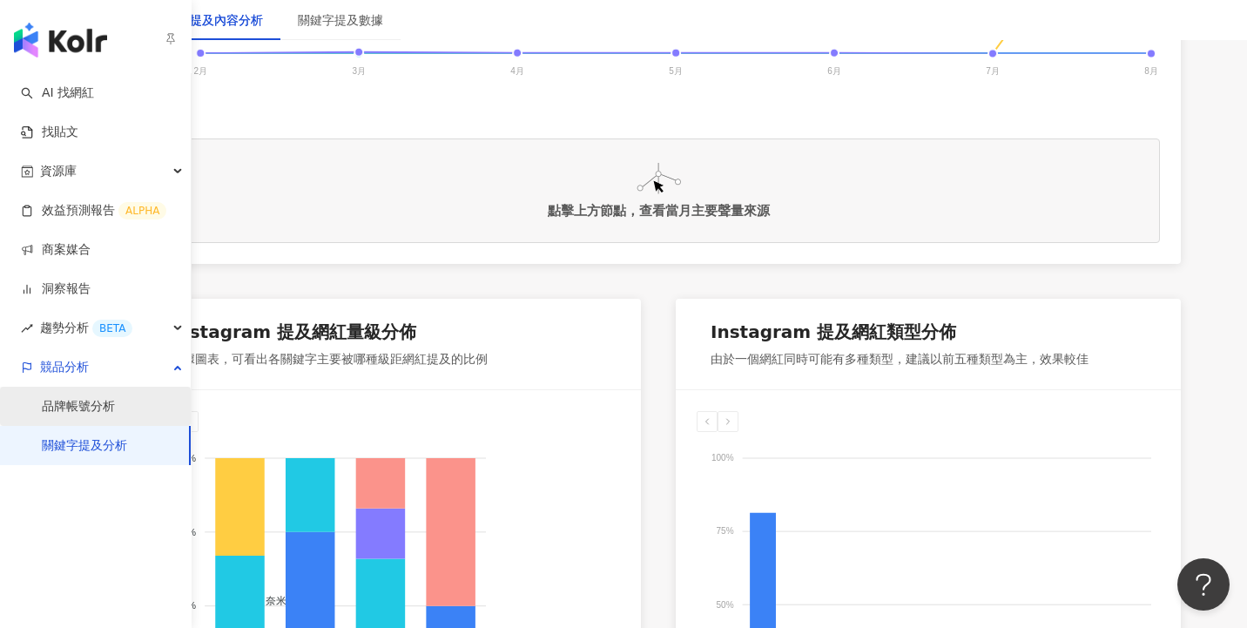
click at [115, 405] on link "品牌帳號分析" at bounding box center [78, 406] width 73 height 17
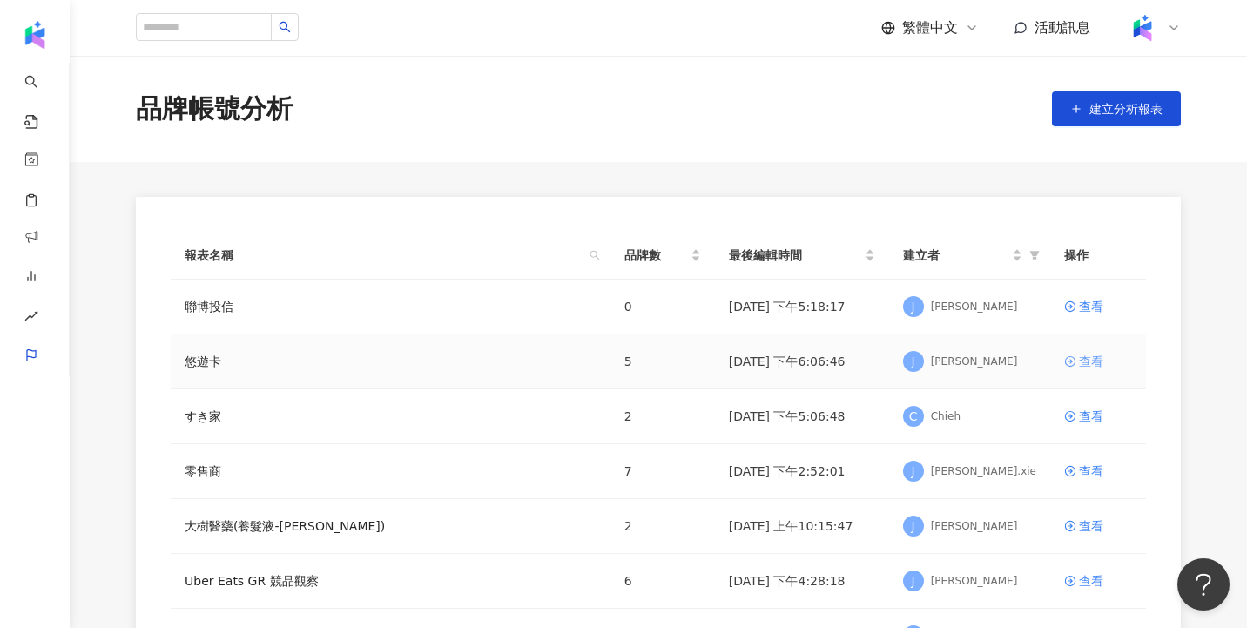
click at [1082, 366] on div "查看" at bounding box center [1091, 361] width 24 height 19
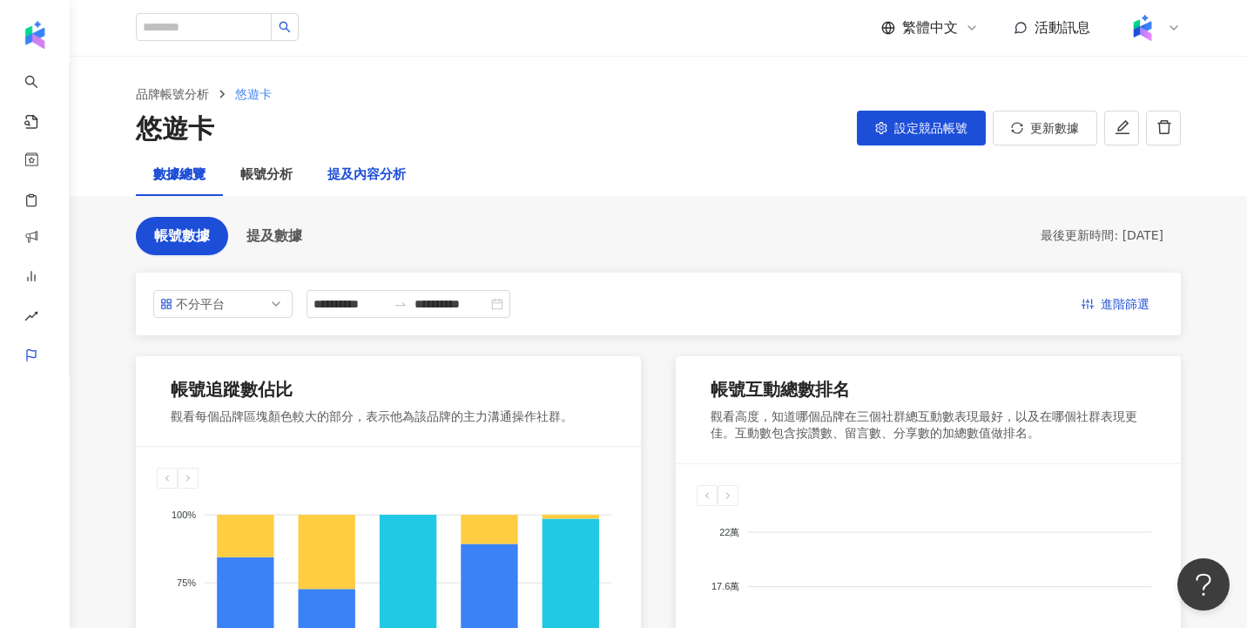
click at [380, 176] on div "提及內容分析" at bounding box center [366, 175] width 78 height 21
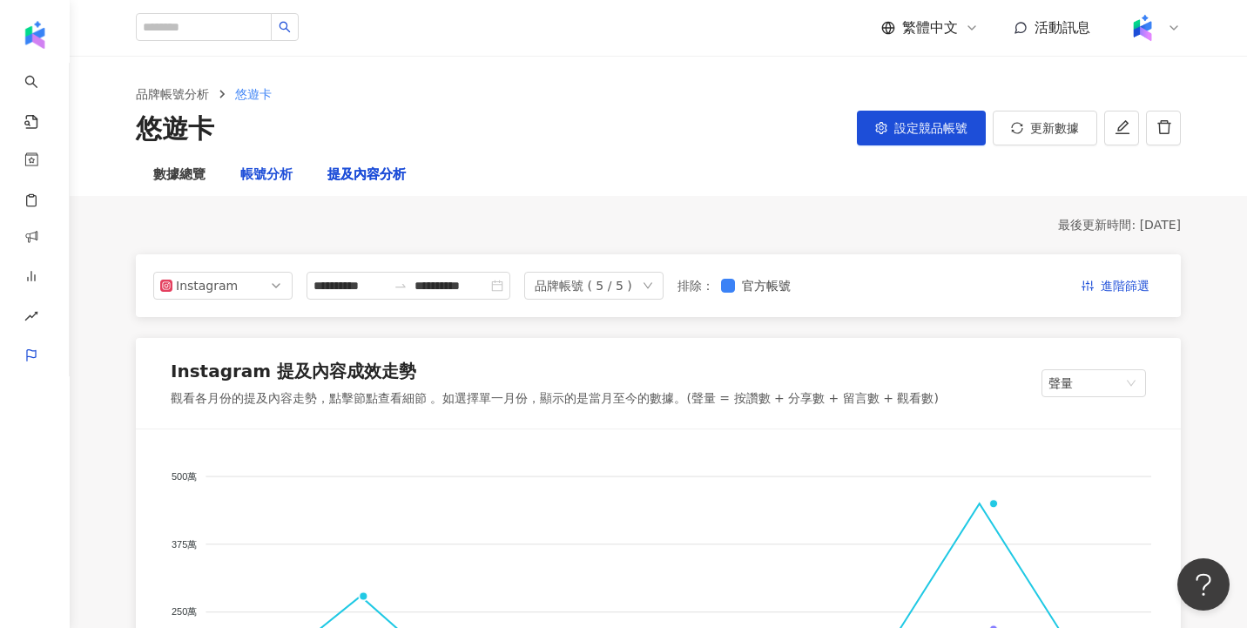
click at [266, 182] on div "帳號分析" at bounding box center [266, 175] width 52 height 21
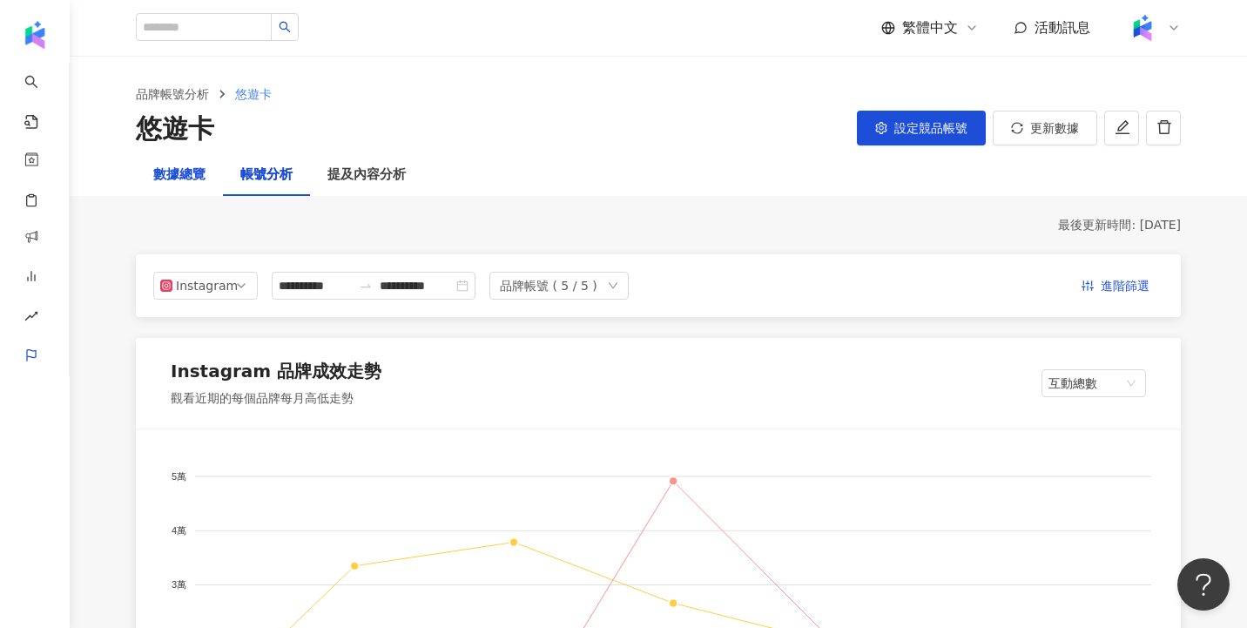
click at [182, 172] on div "數據總覽" at bounding box center [179, 175] width 52 height 21
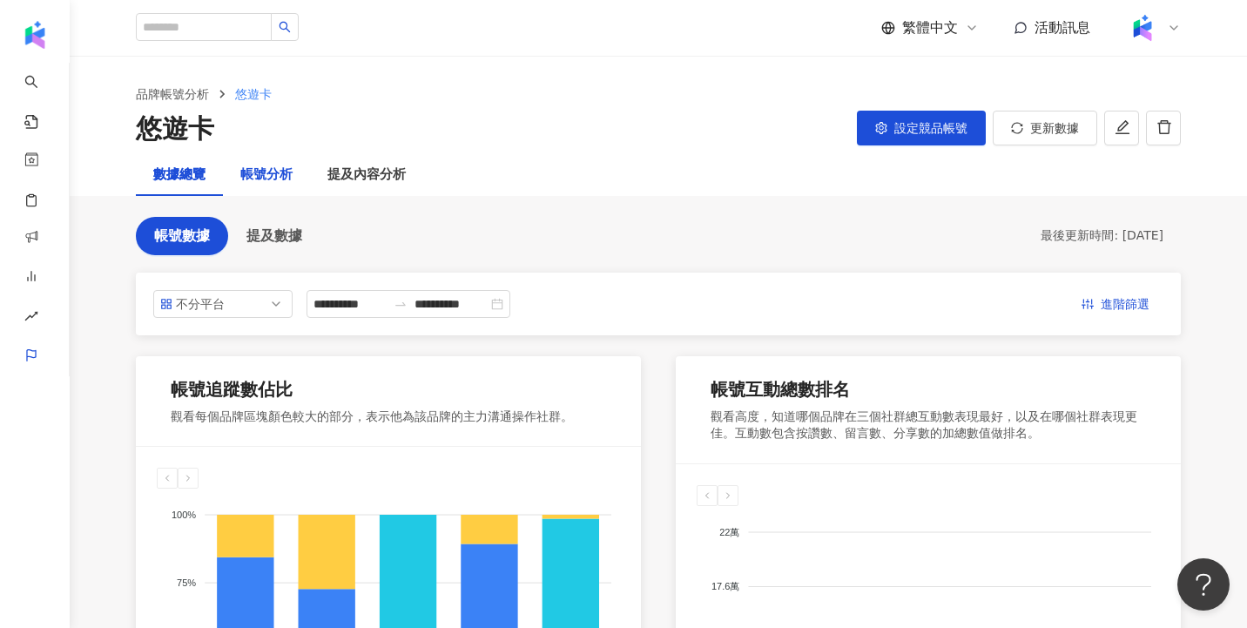
click at [266, 171] on div "帳號分析" at bounding box center [266, 175] width 52 height 21
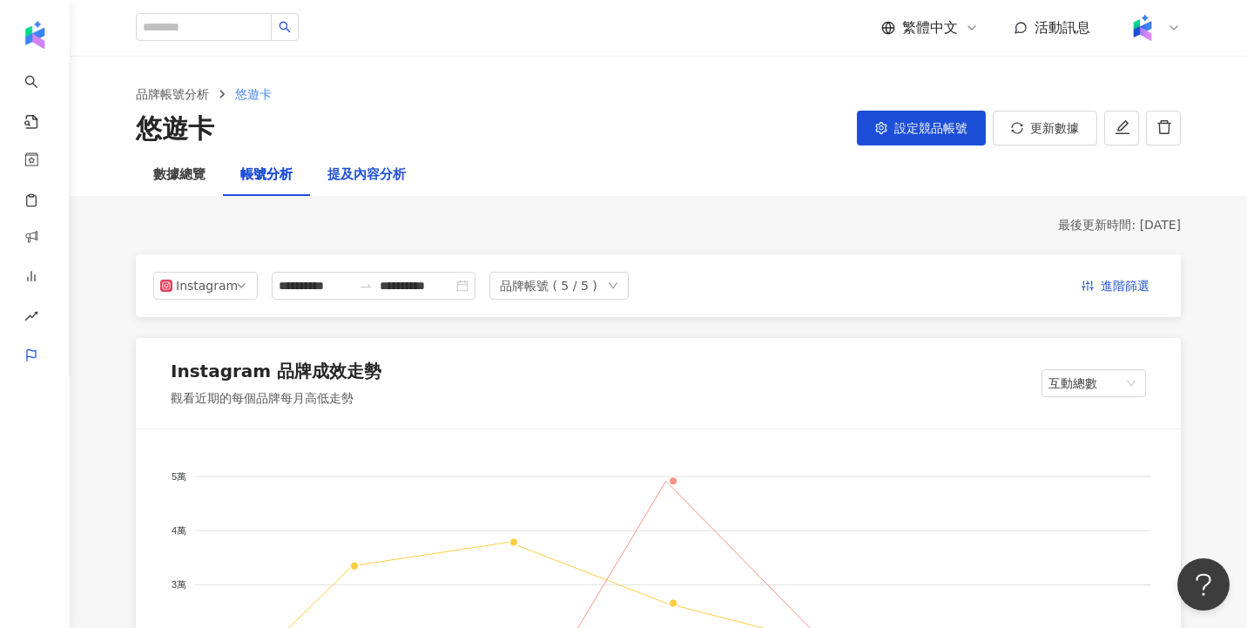
click at [359, 183] on div "提及內容分析" at bounding box center [366, 175] width 78 height 21
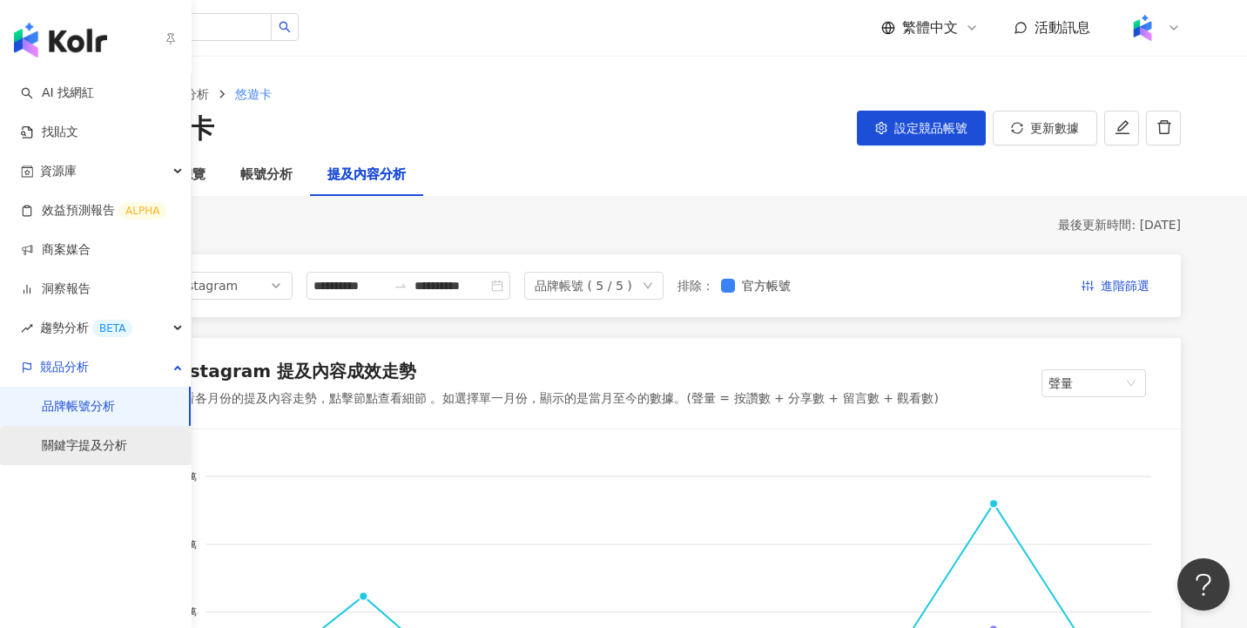
click at [121, 439] on link "關鍵字提及分析" at bounding box center [84, 445] width 85 height 17
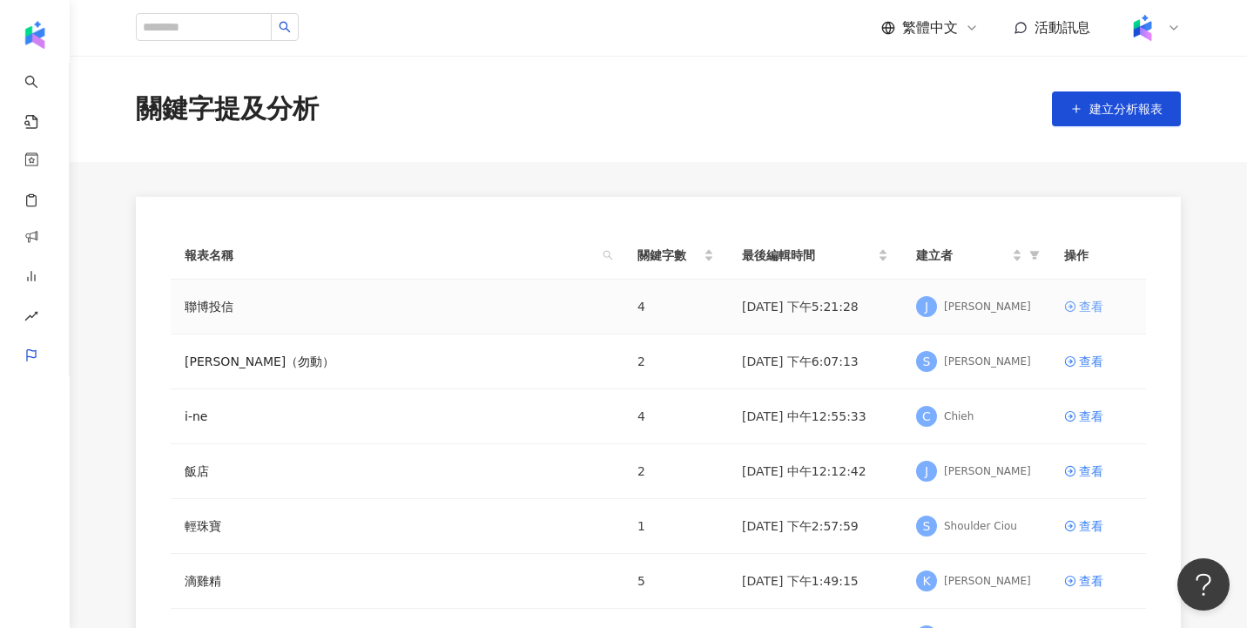
click at [1091, 304] on div "查看" at bounding box center [1091, 306] width 24 height 19
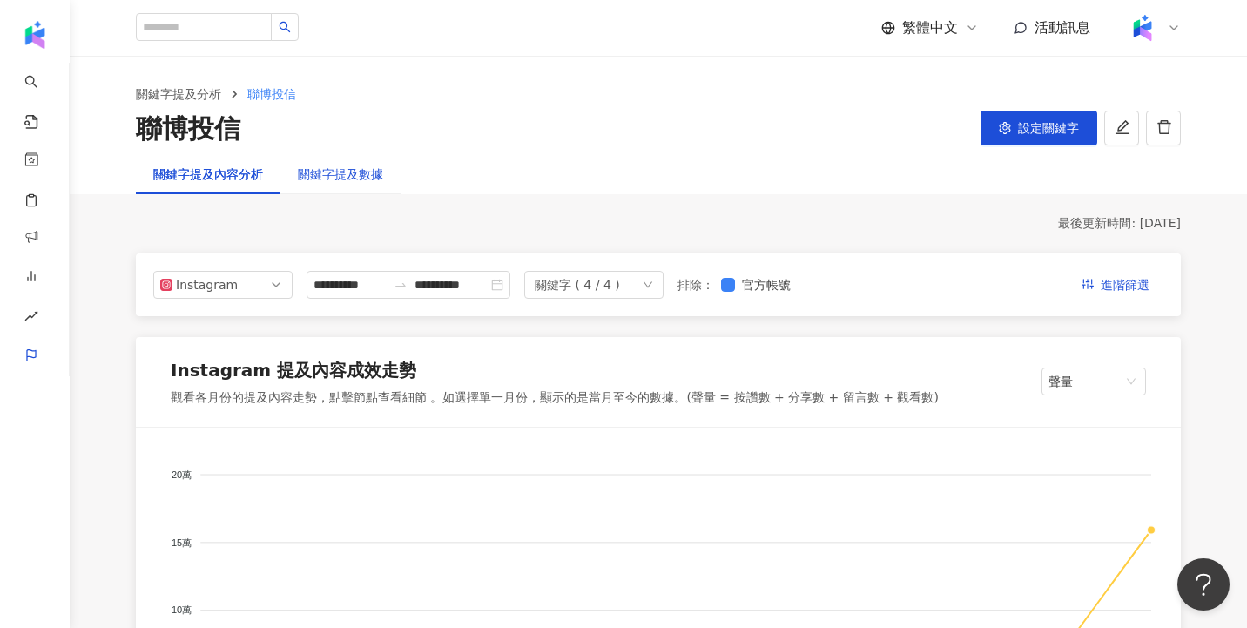
click at [375, 176] on div "關鍵字提及數據" at bounding box center [340, 174] width 85 height 19
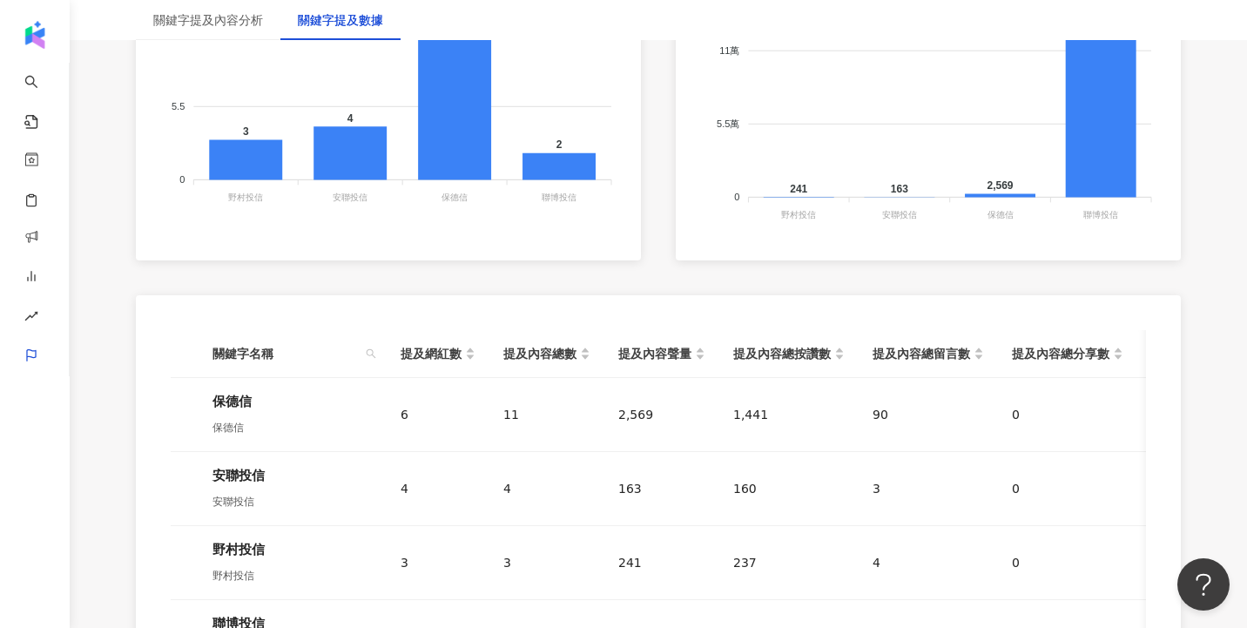
scroll to position [1008, 0]
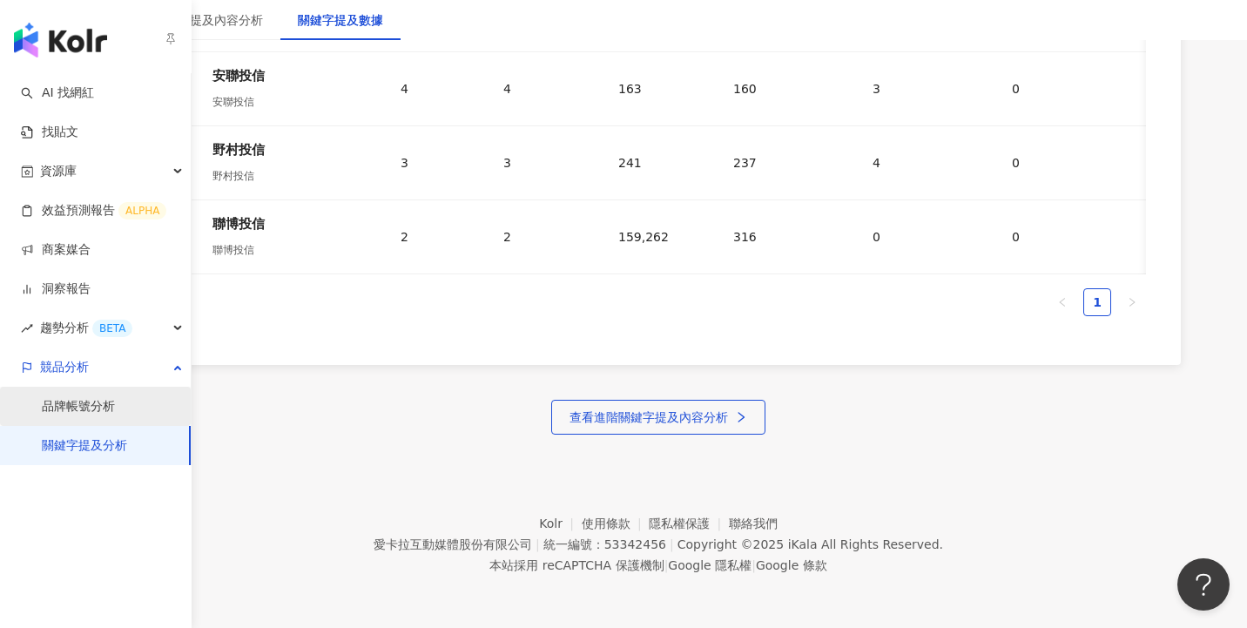
click at [88, 411] on link "品牌帳號分析" at bounding box center [78, 406] width 73 height 17
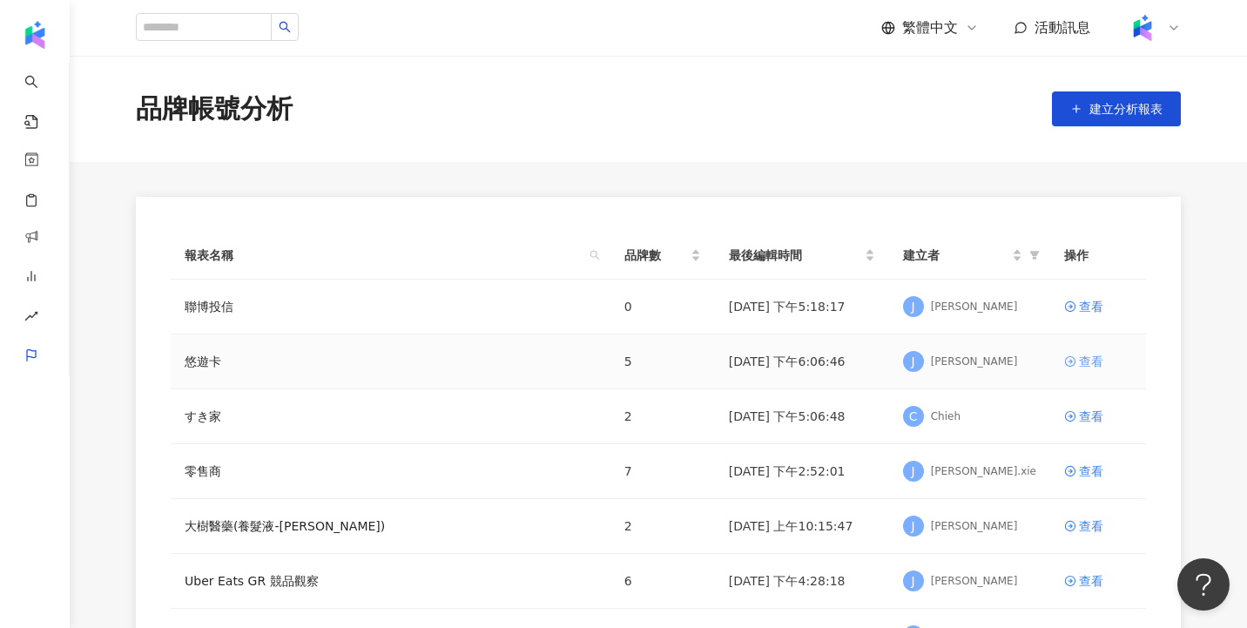
click at [1082, 360] on div "查看" at bounding box center [1091, 361] width 24 height 19
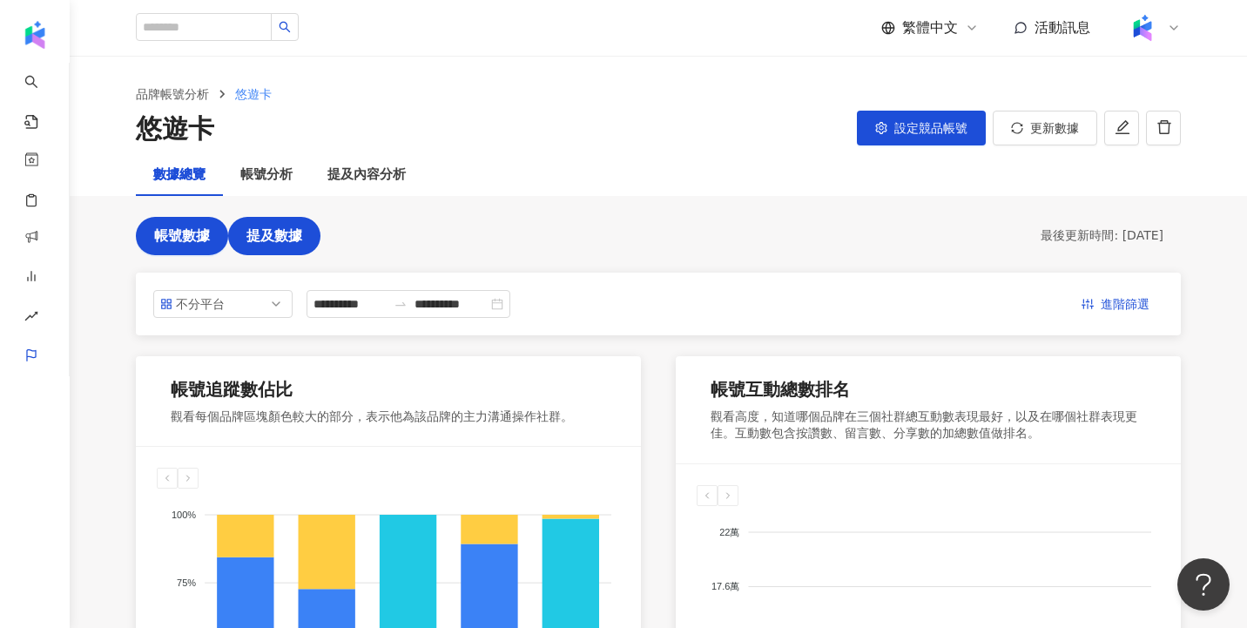
click at [295, 241] on span "提及數據" at bounding box center [274, 236] width 56 height 16
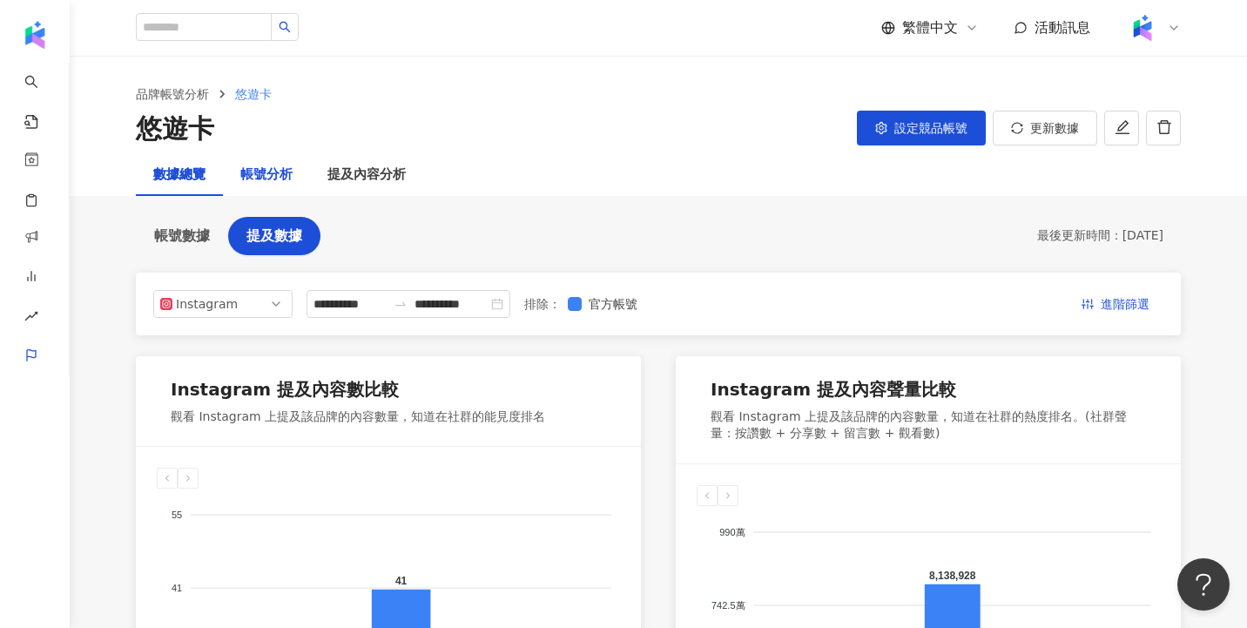
click at [282, 178] on div "帳號分析" at bounding box center [266, 175] width 52 height 21
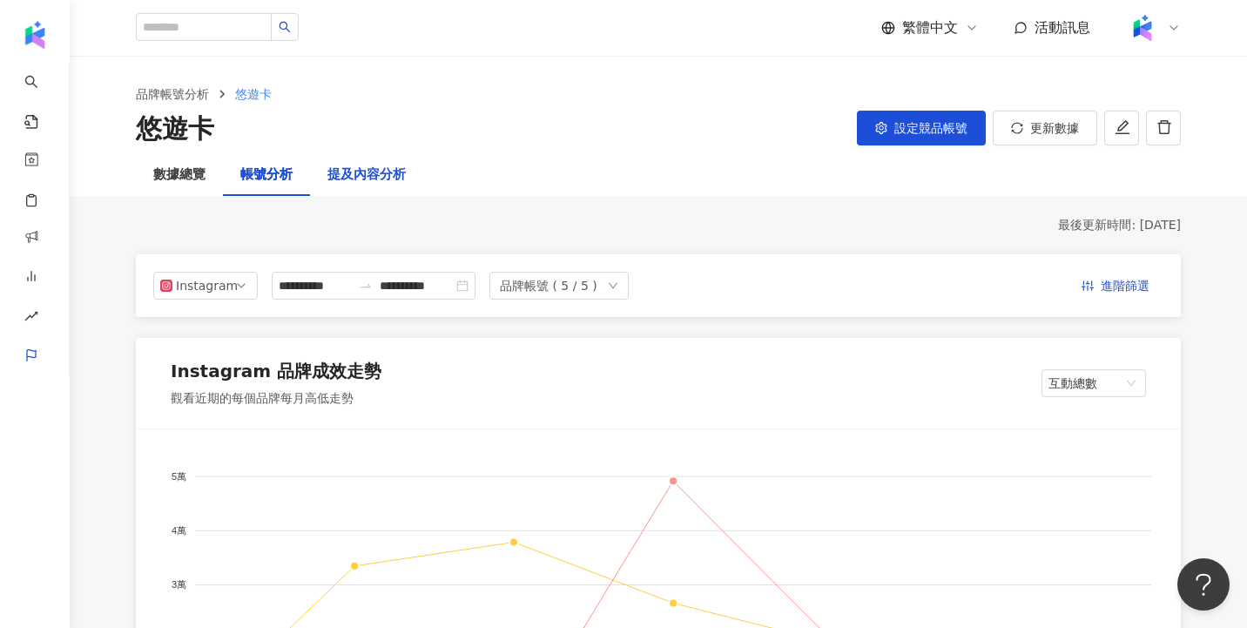
click at [374, 181] on div "提及內容分析" at bounding box center [366, 175] width 78 height 21
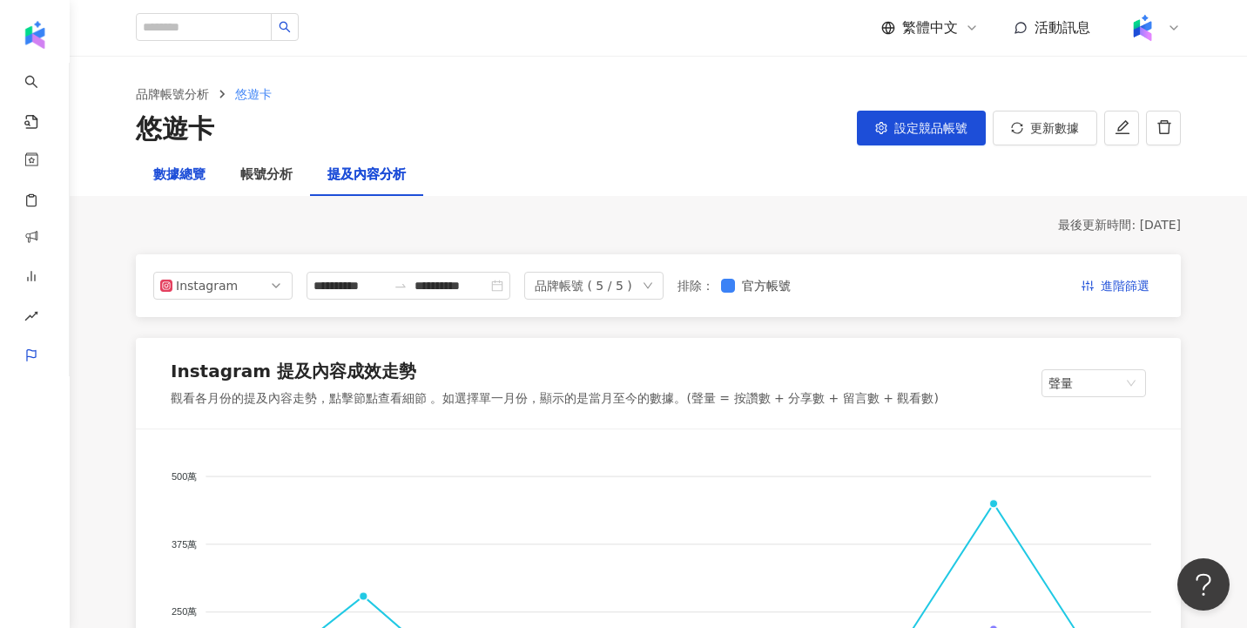
click at [191, 179] on div "數據總覽" at bounding box center [179, 175] width 52 height 21
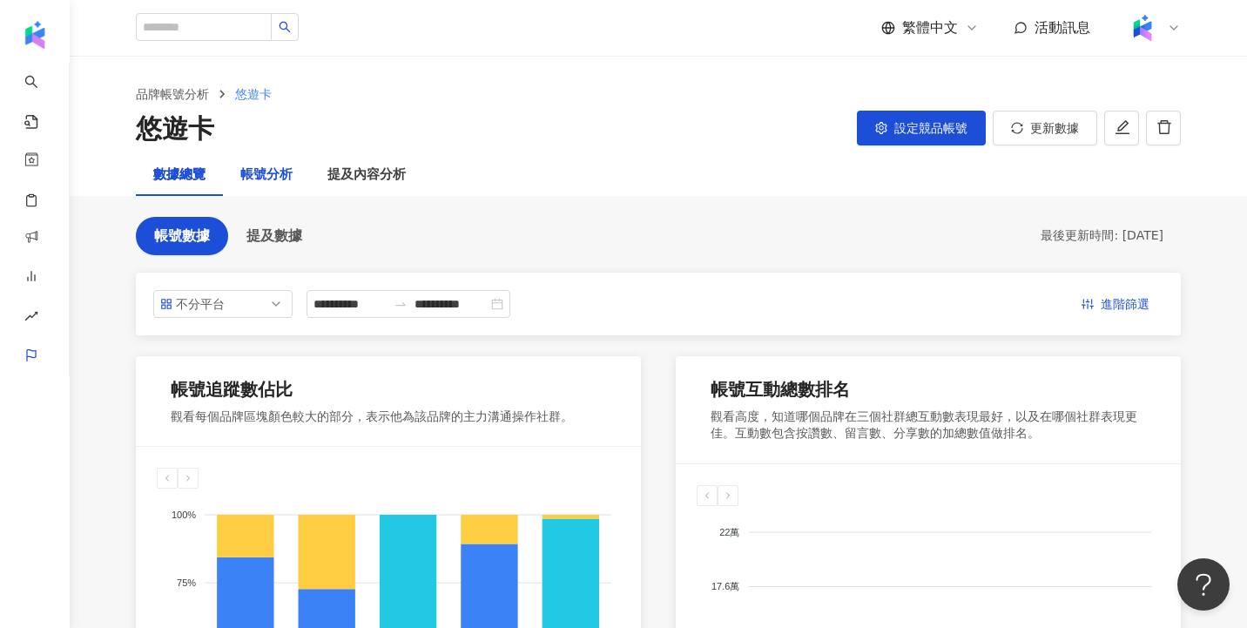
click at [267, 184] on div "帳號分析" at bounding box center [266, 175] width 52 height 21
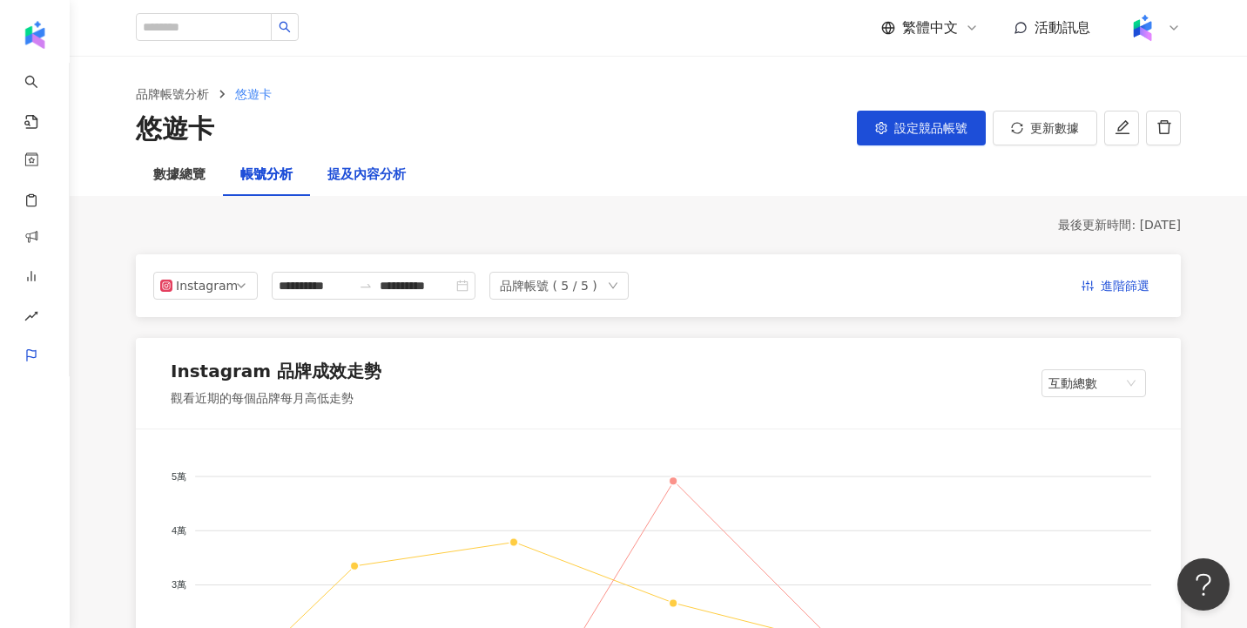
click at [353, 180] on div "提及內容分析" at bounding box center [366, 175] width 78 height 21
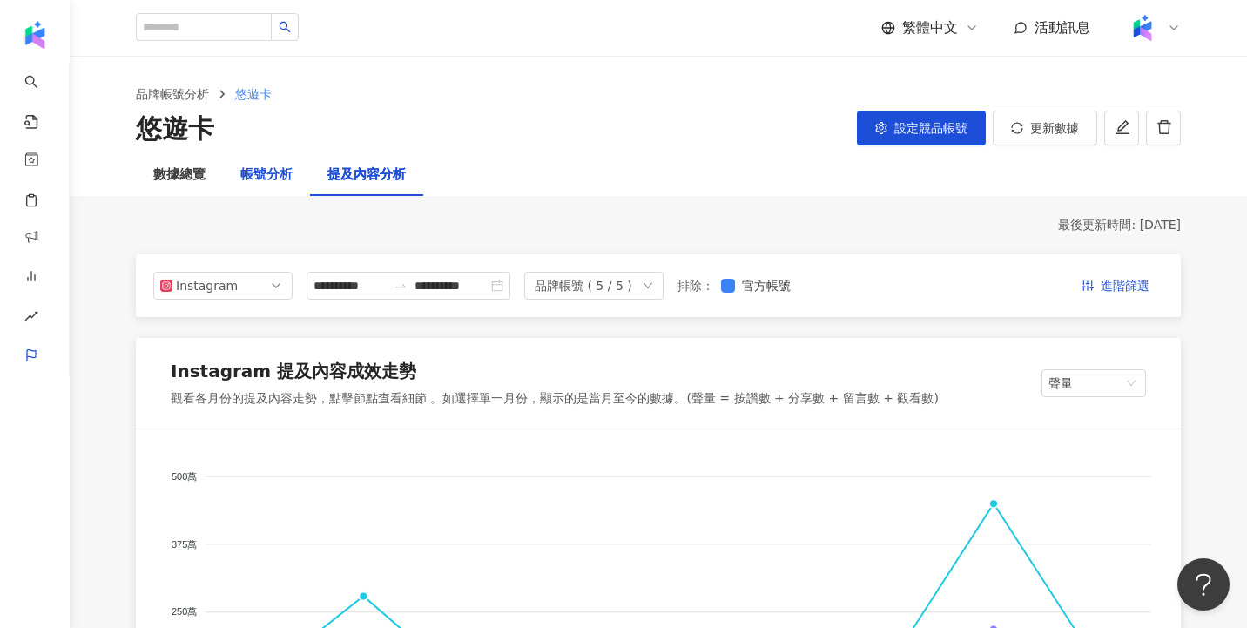
click at [290, 175] on div "帳號分析" at bounding box center [266, 175] width 52 height 21
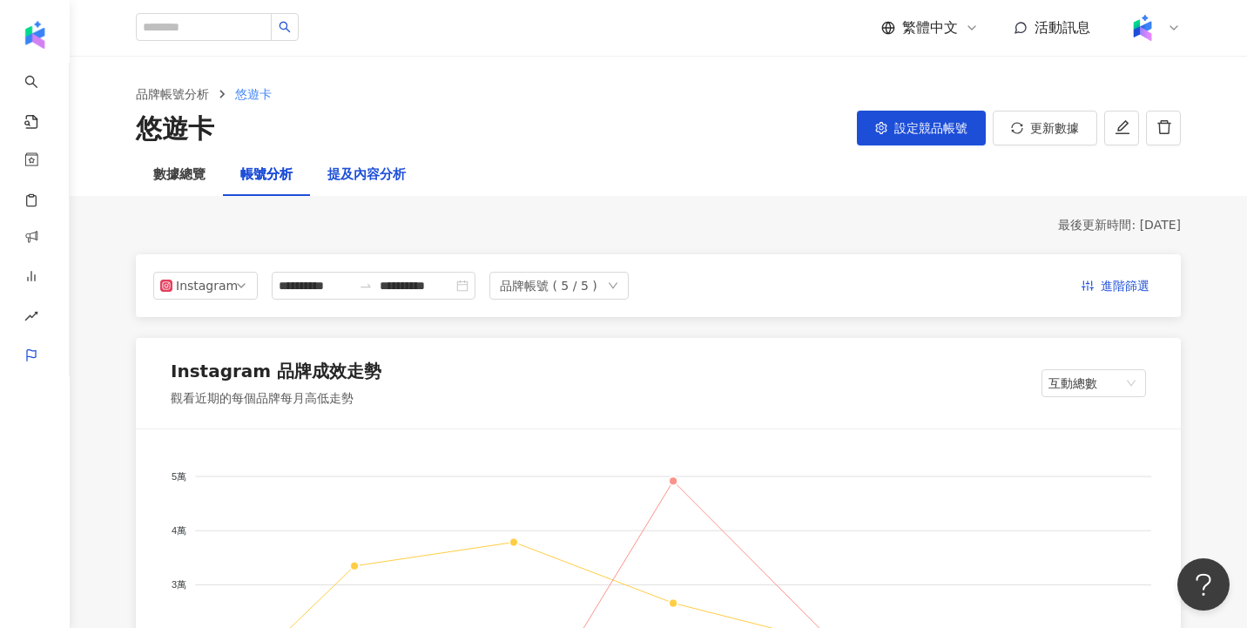
click at [374, 176] on div "提及內容分析" at bounding box center [366, 175] width 78 height 21
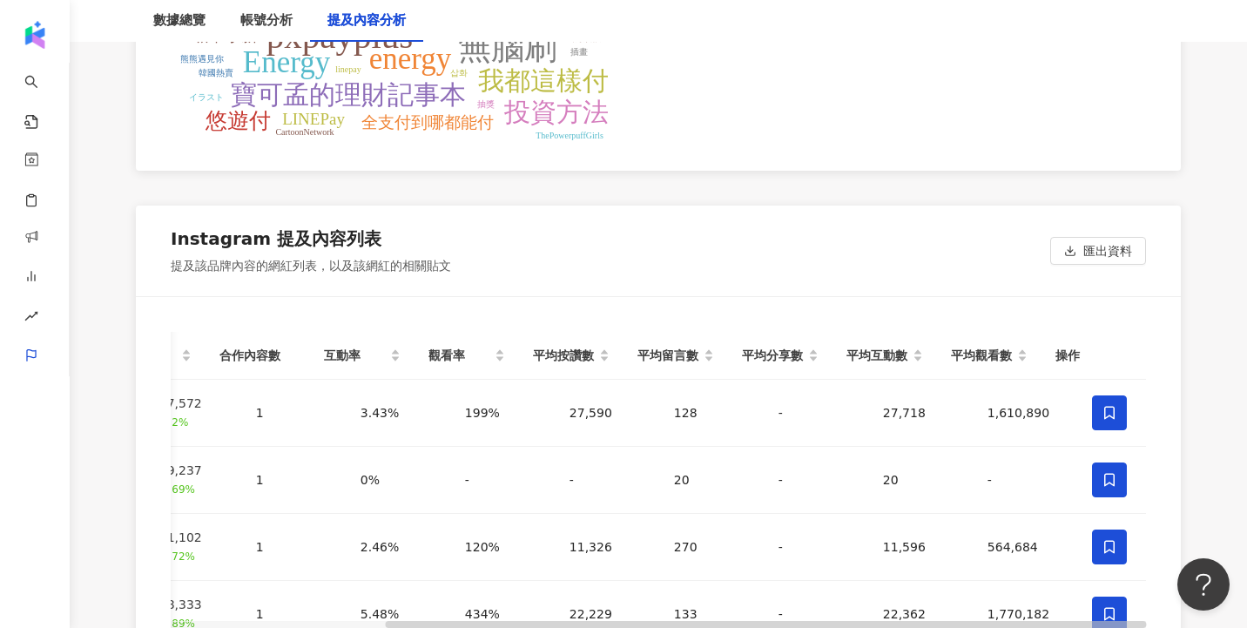
click at [752, 228] on div "Instagram 提及內容列表 提及該品牌內容的網紅列表，以及該網紅的相關貼文 匯出資料" at bounding box center [658, 251] width 1045 height 91
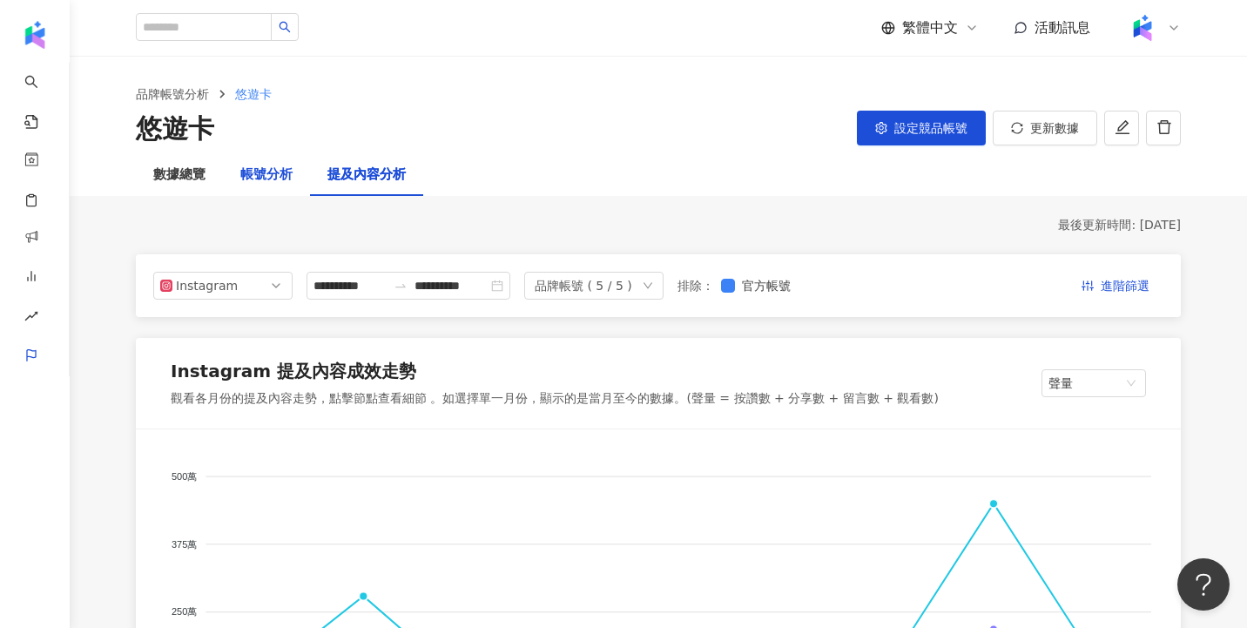
click at [286, 177] on div "帳號分析" at bounding box center [266, 175] width 52 height 21
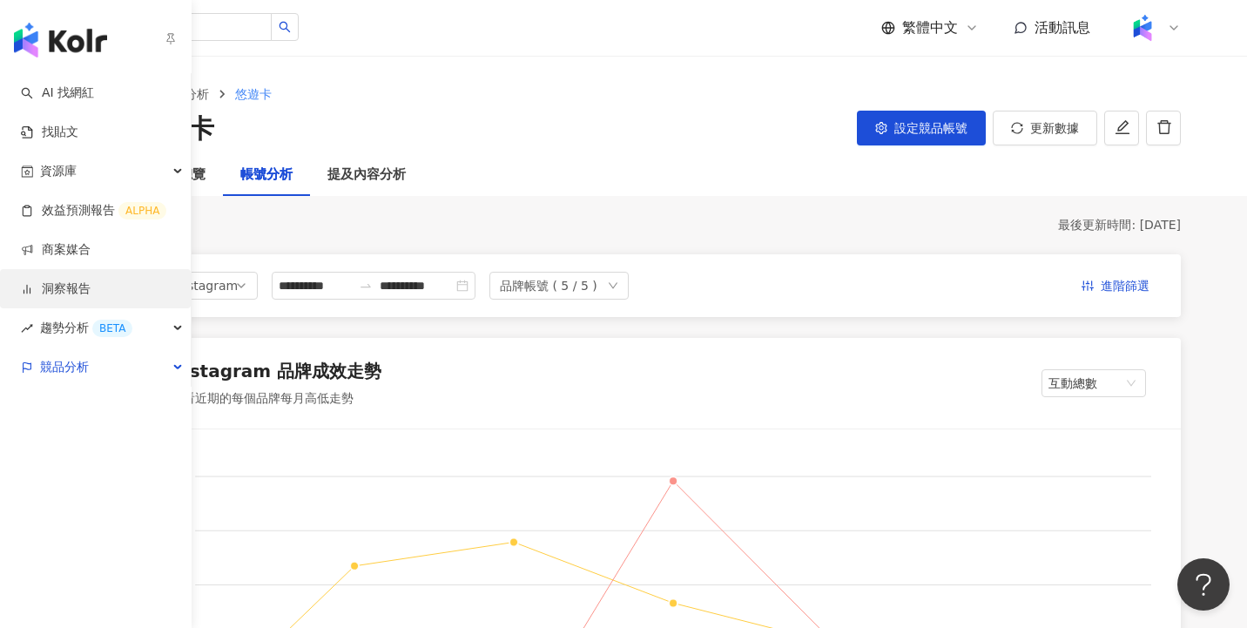
click at [57, 286] on link "洞察報告" at bounding box center [56, 288] width 70 height 17
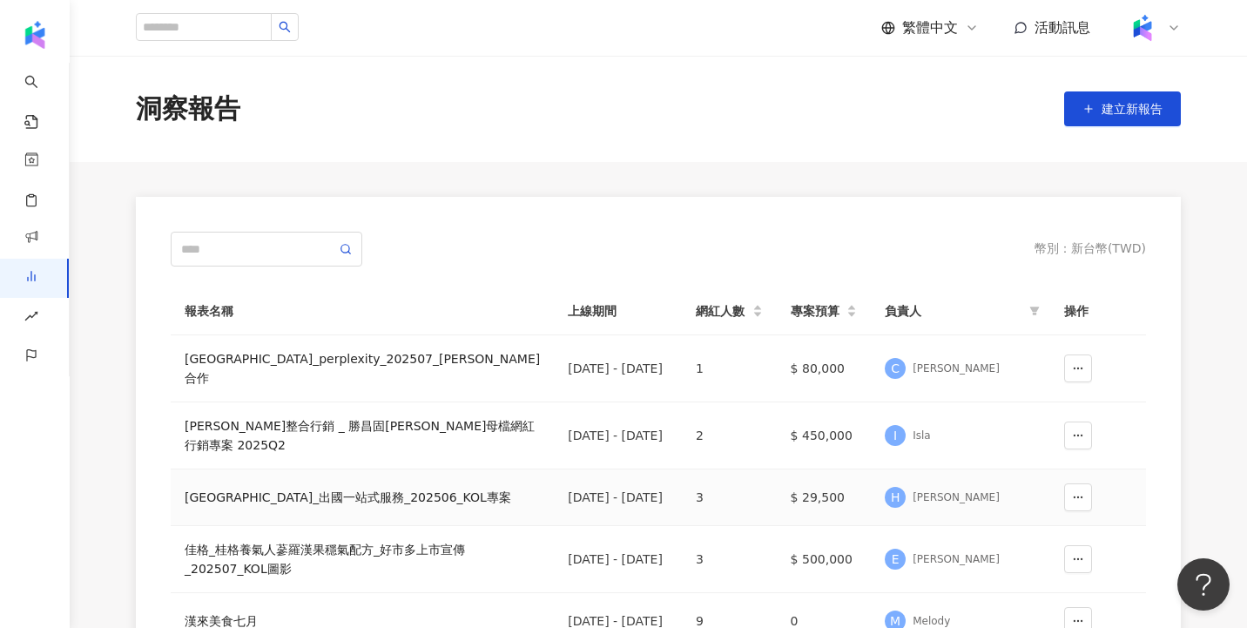
click at [720, 500] on td "3" at bounding box center [729, 497] width 95 height 57
click at [282, 494] on div "New台灣大哥大_出國一站式服務_202506_KOL專案" at bounding box center [362, 497] width 355 height 19
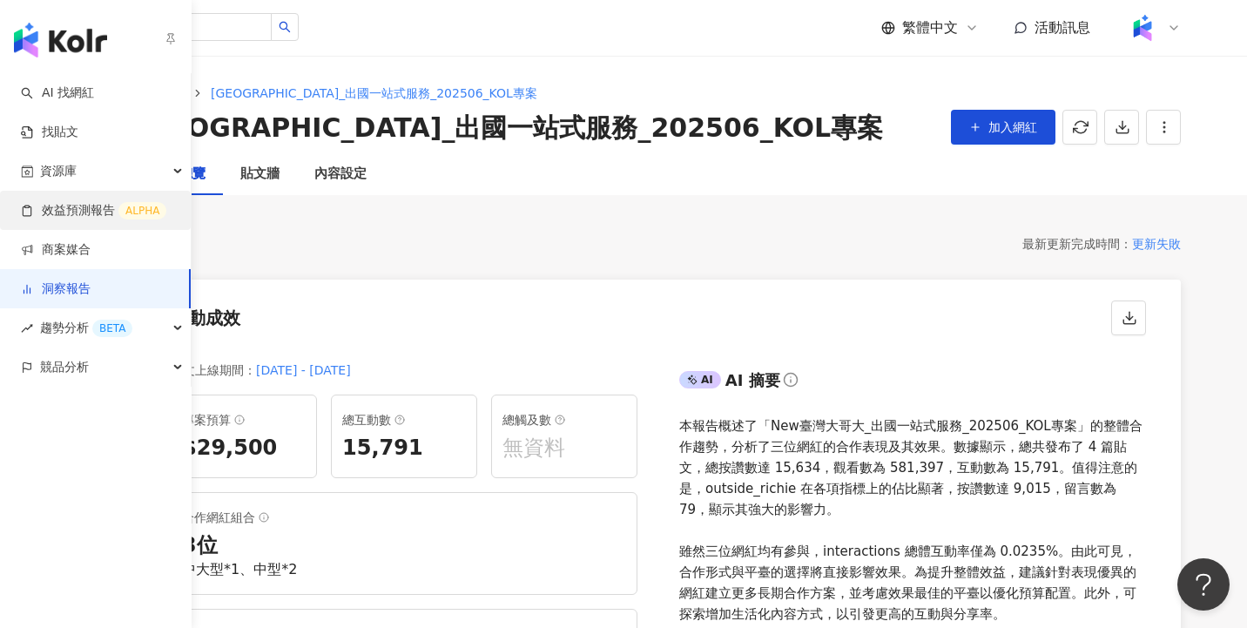
click at [85, 213] on link "效益預測報告 ALPHA" at bounding box center [93, 210] width 145 height 17
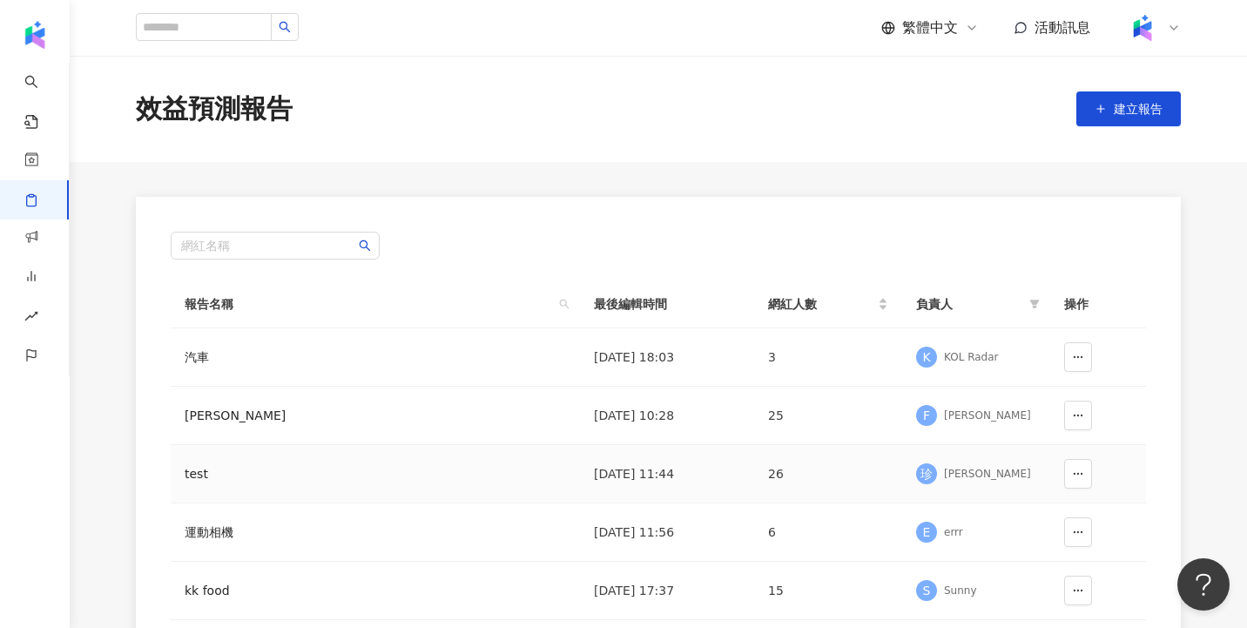
click at [892, 485] on td "26" at bounding box center [828, 474] width 148 height 58
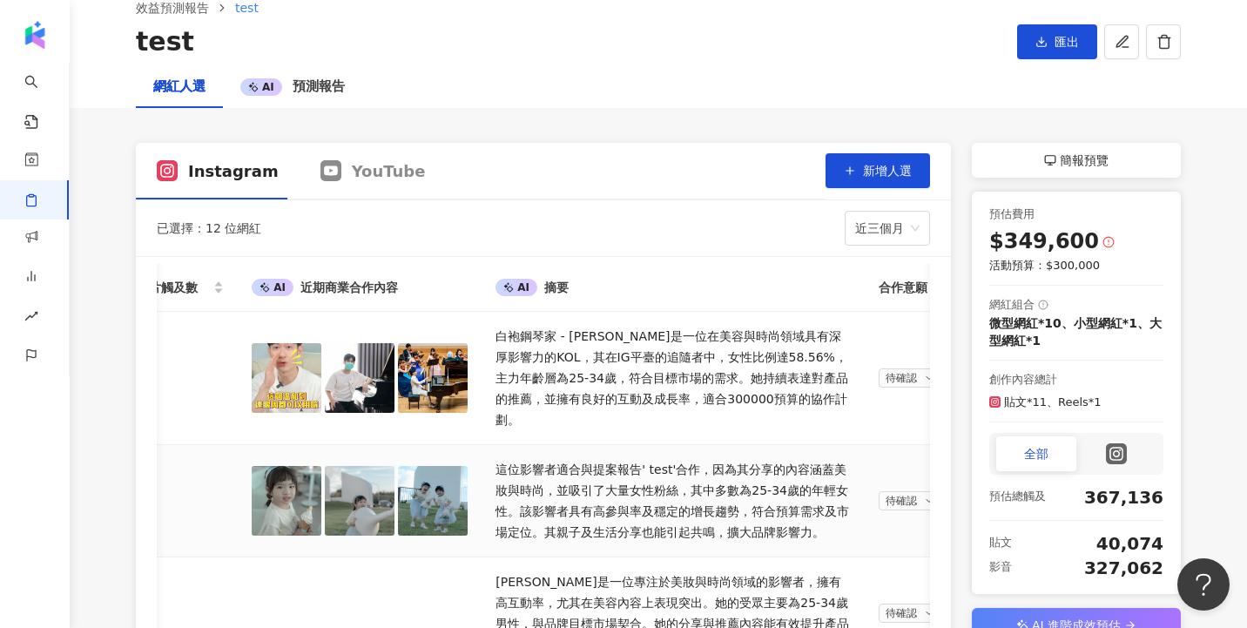
scroll to position [0, 1180]
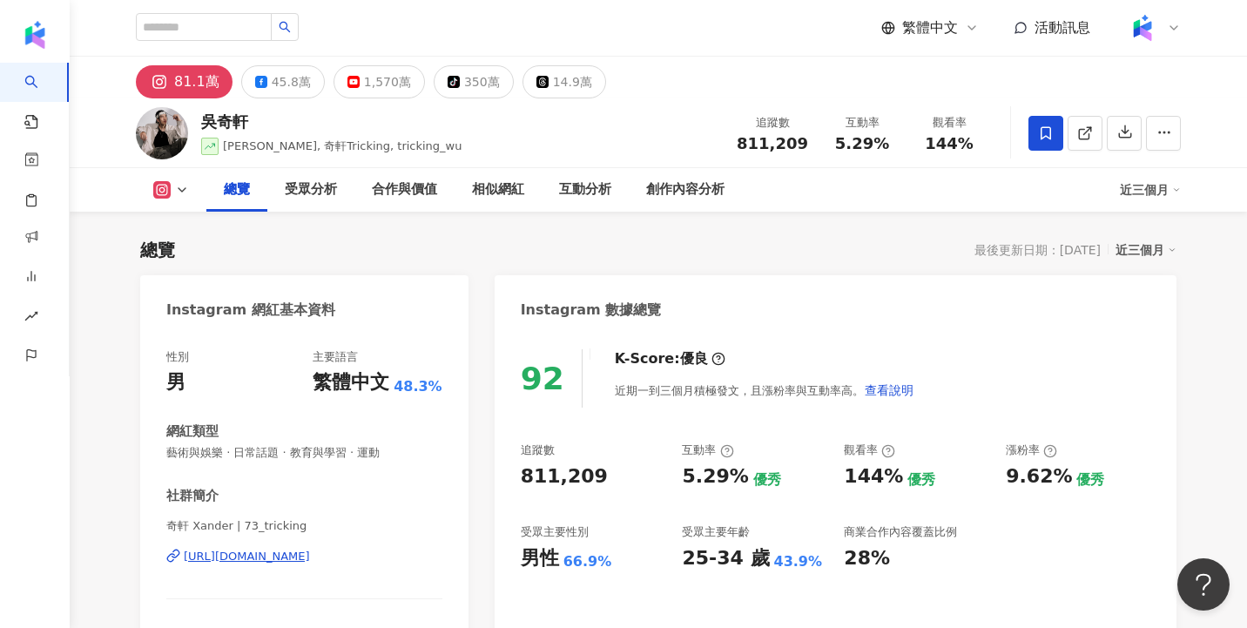
click at [957, 37] on div "繁體中文 活動訊息" at bounding box center [1031, 27] width 300 height 35
click at [962, 35] on div "繁體中文" at bounding box center [930, 27] width 98 height 19
click at [954, 112] on div "English" at bounding box center [938, 113] width 87 height 30
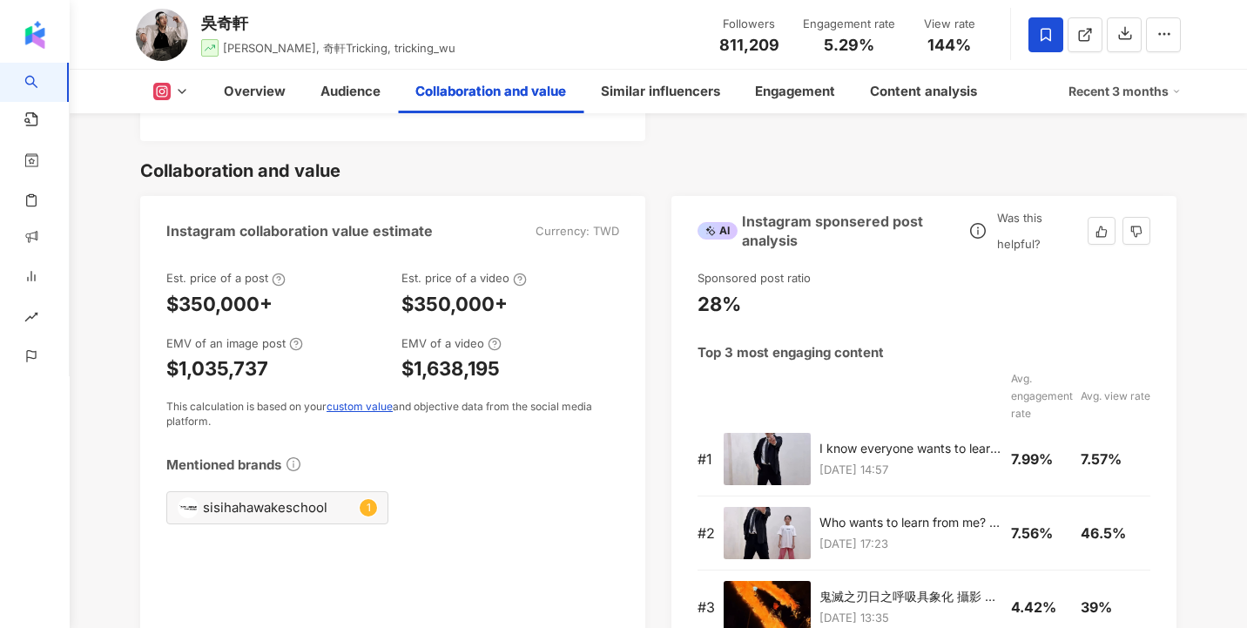
scroll to position [2403, 0]
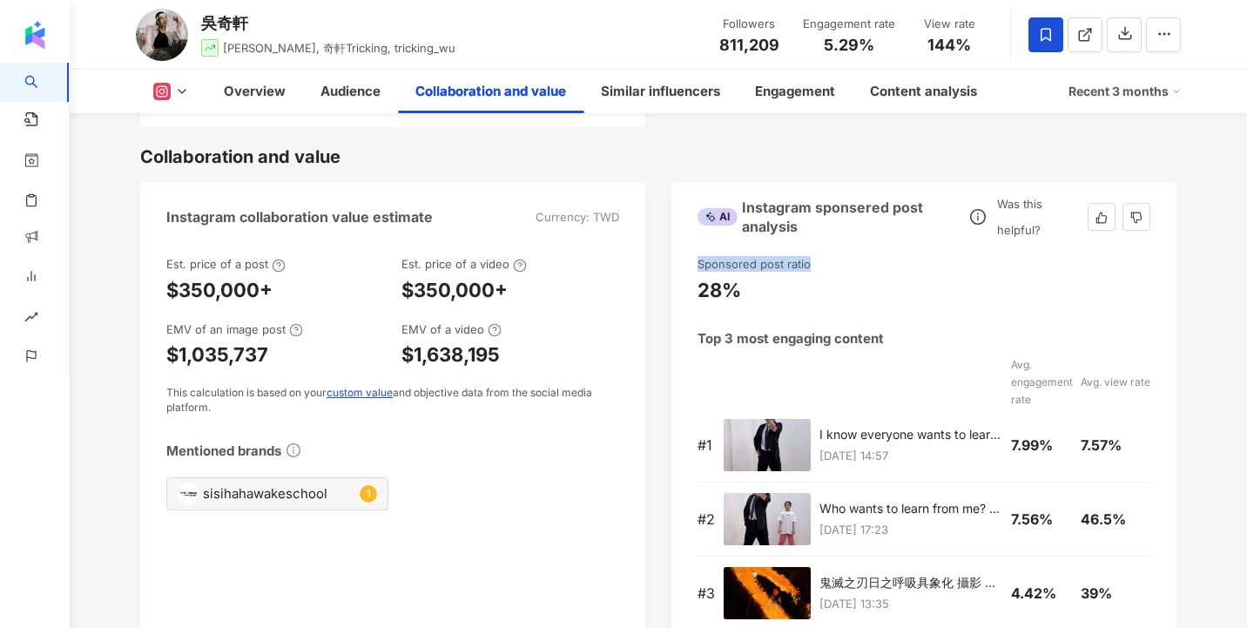
drag, startPoint x: 809, startPoint y: 266, endPoint x: 698, endPoint y: 267, distance: 110.6
click at [698, 267] on div "Sponsored post ratio" at bounding box center [924, 264] width 453 height 16
copy div "Sponsored post ratio"
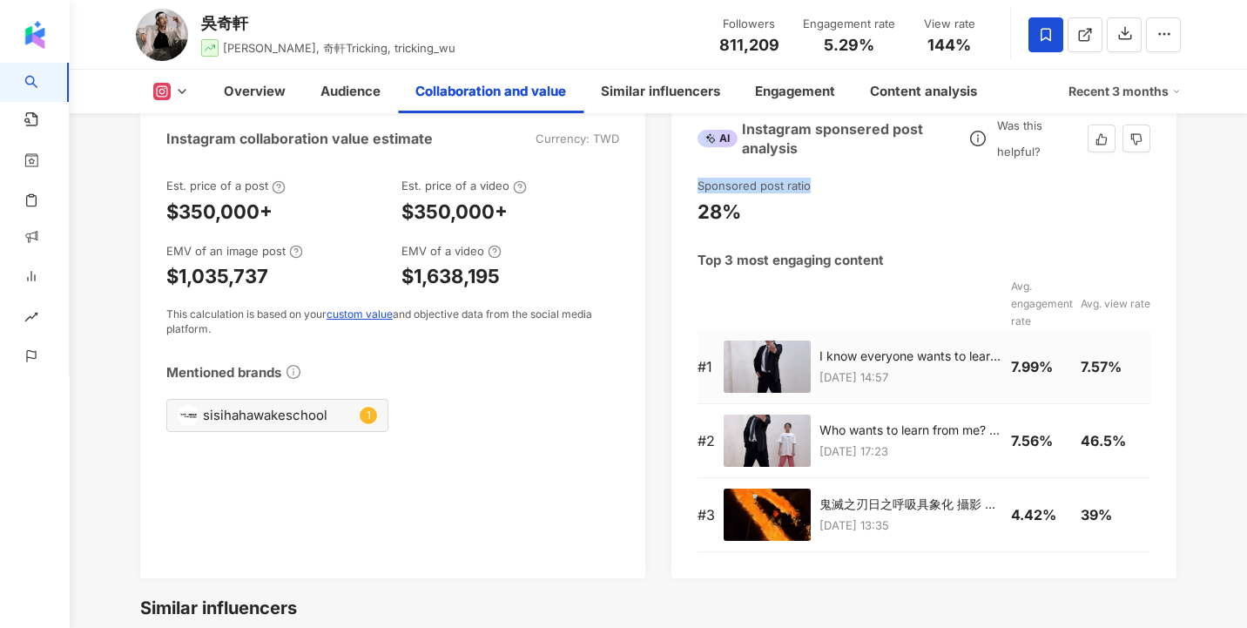
scroll to position [2475, 0]
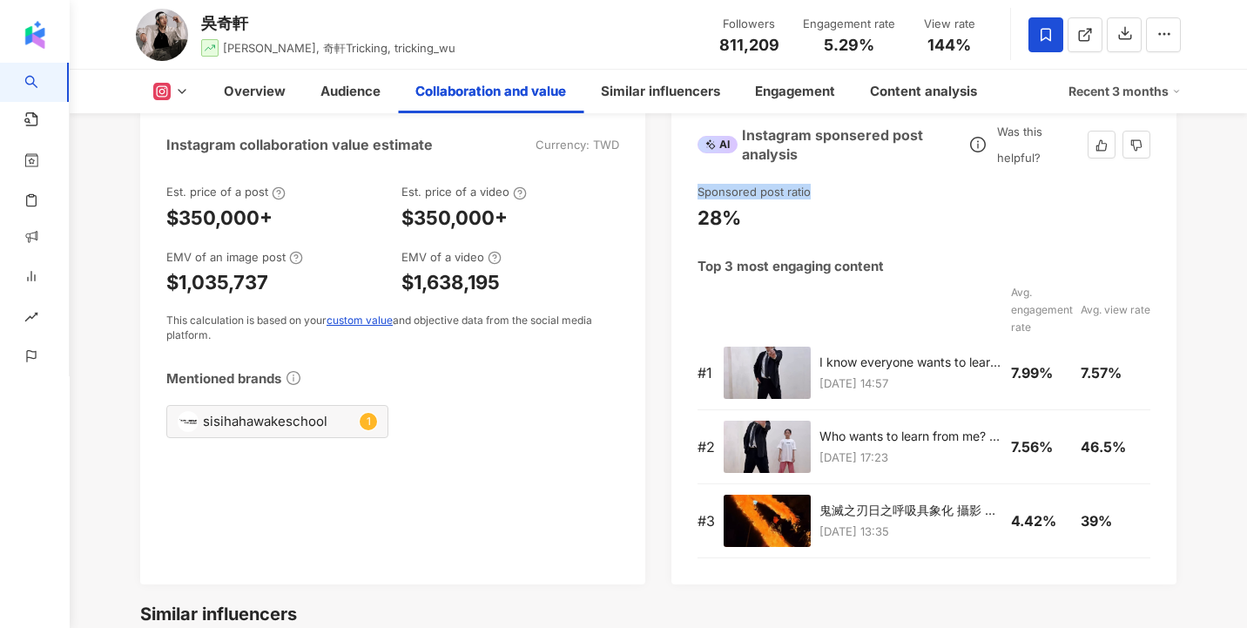
copy div "Sponsored post ratio"
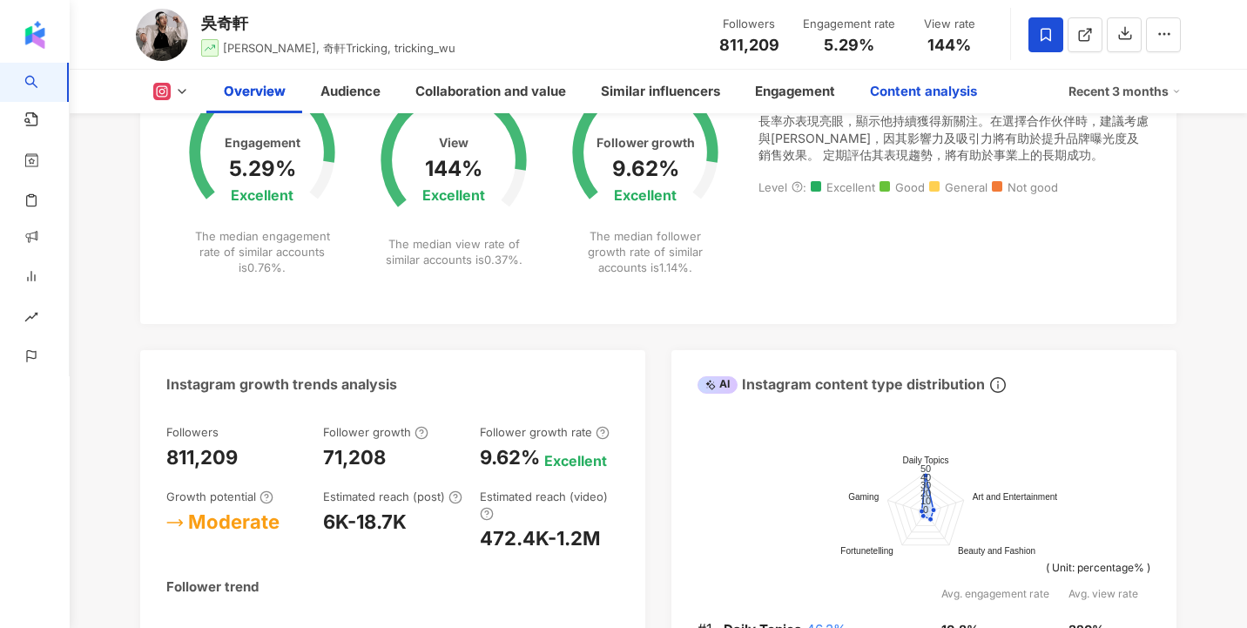
scroll to position [0, 0]
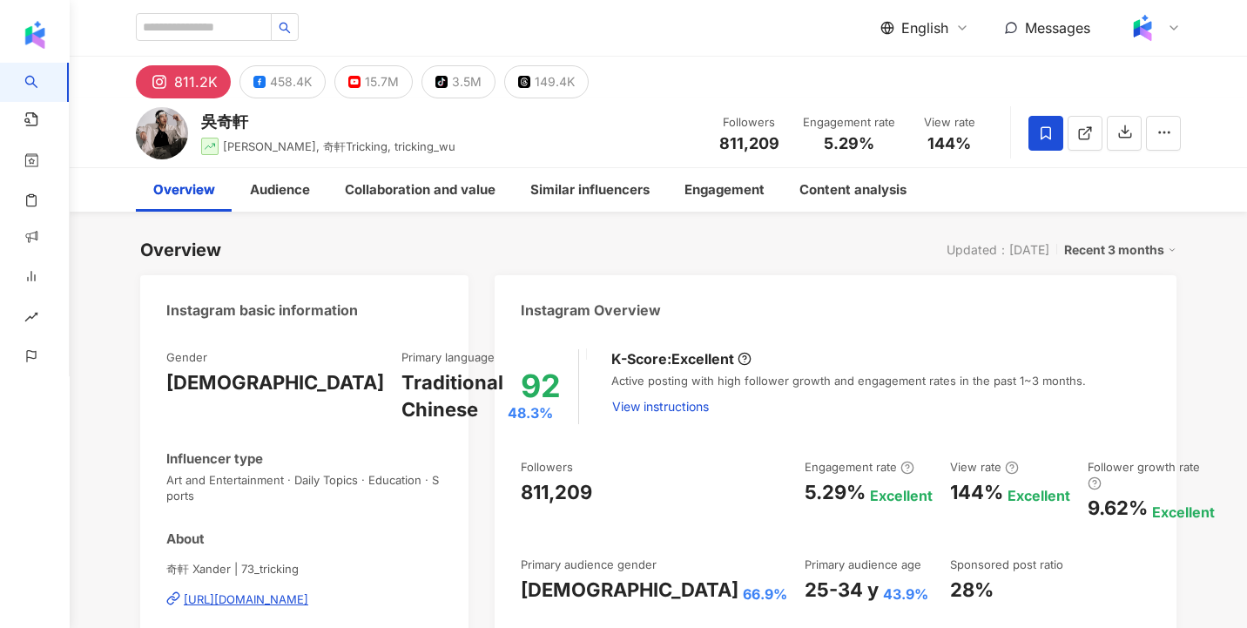
click at [948, 28] on div "English" at bounding box center [924, 27] width 89 height 19
click at [932, 65] on div "繁體中文" at bounding box center [935, 67] width 87 height 30
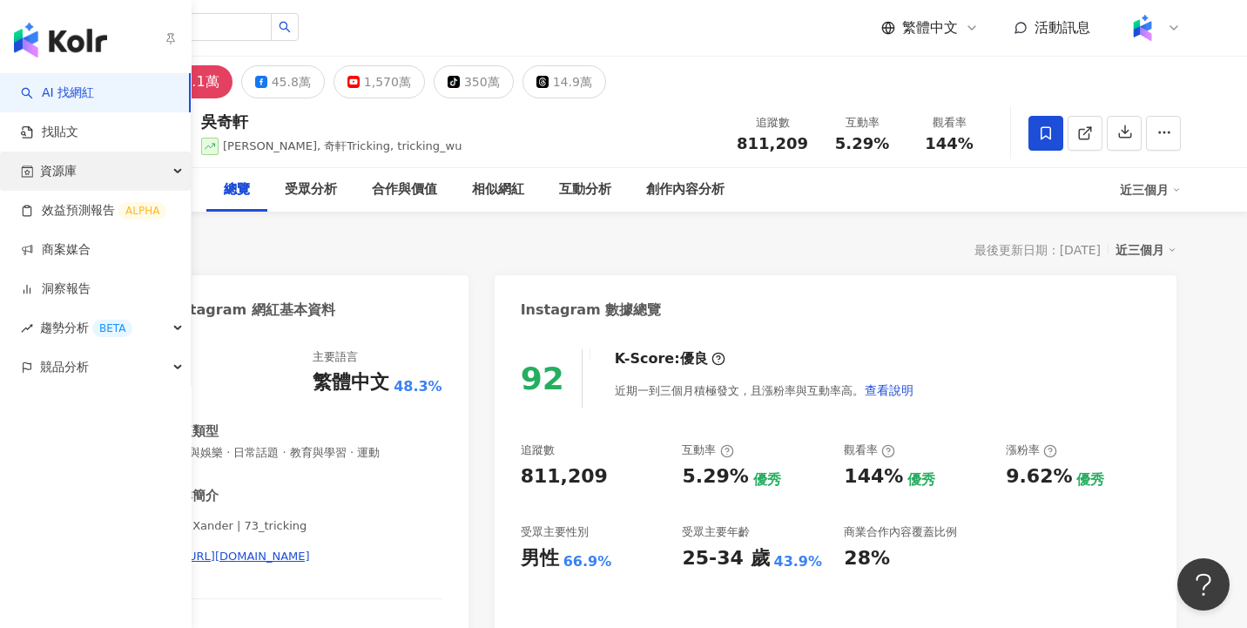
click at [73, 182] on span "資源庫" at bounding box center [58, 171] width 37 height 39
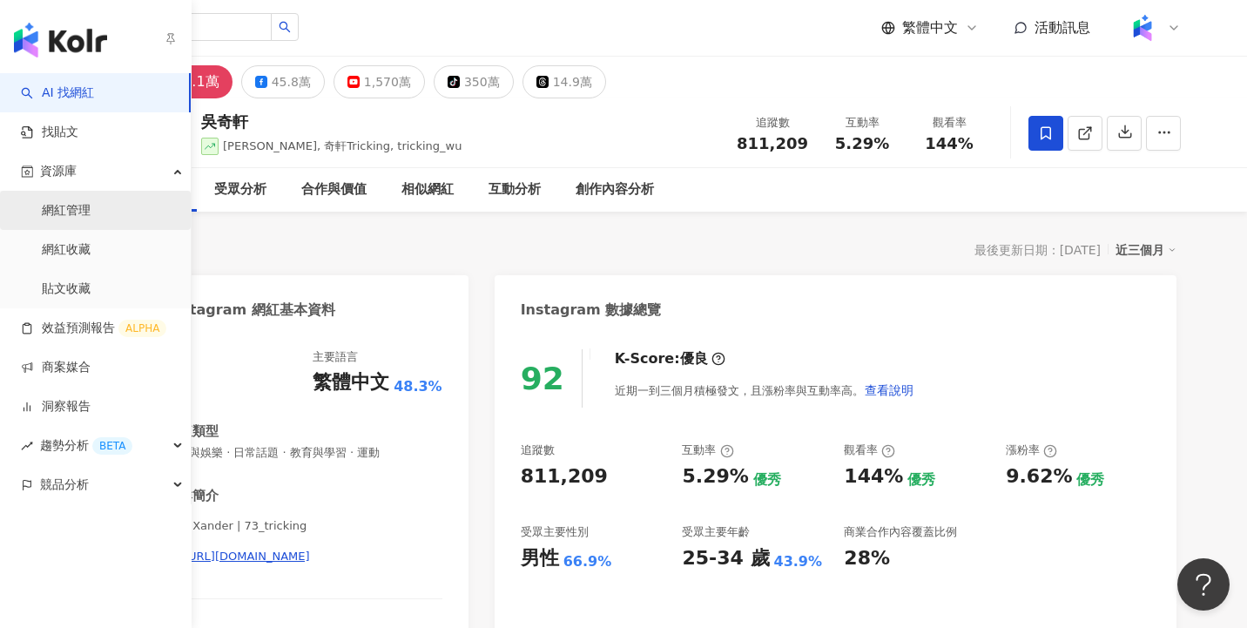
click at [73, 205] on link "網紅管理" at bounding box center [66, 210] width 49 height 17
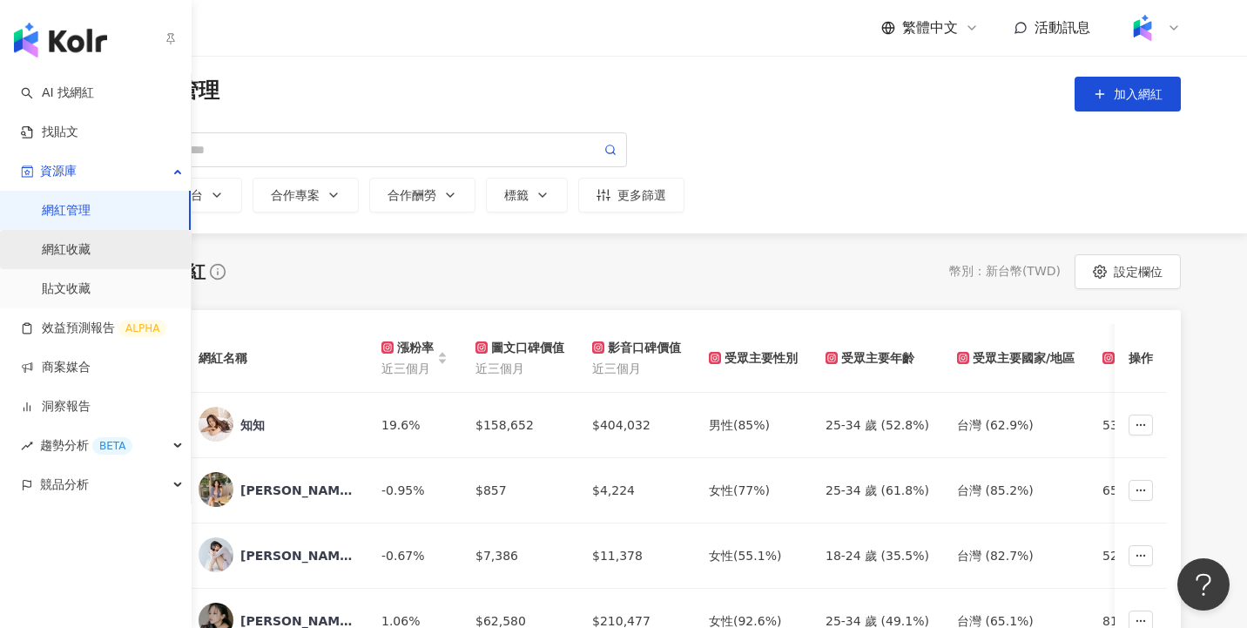
click at [91, 242] on link "網紅收藏" at bounding box center [66, 249] width 49 height 17
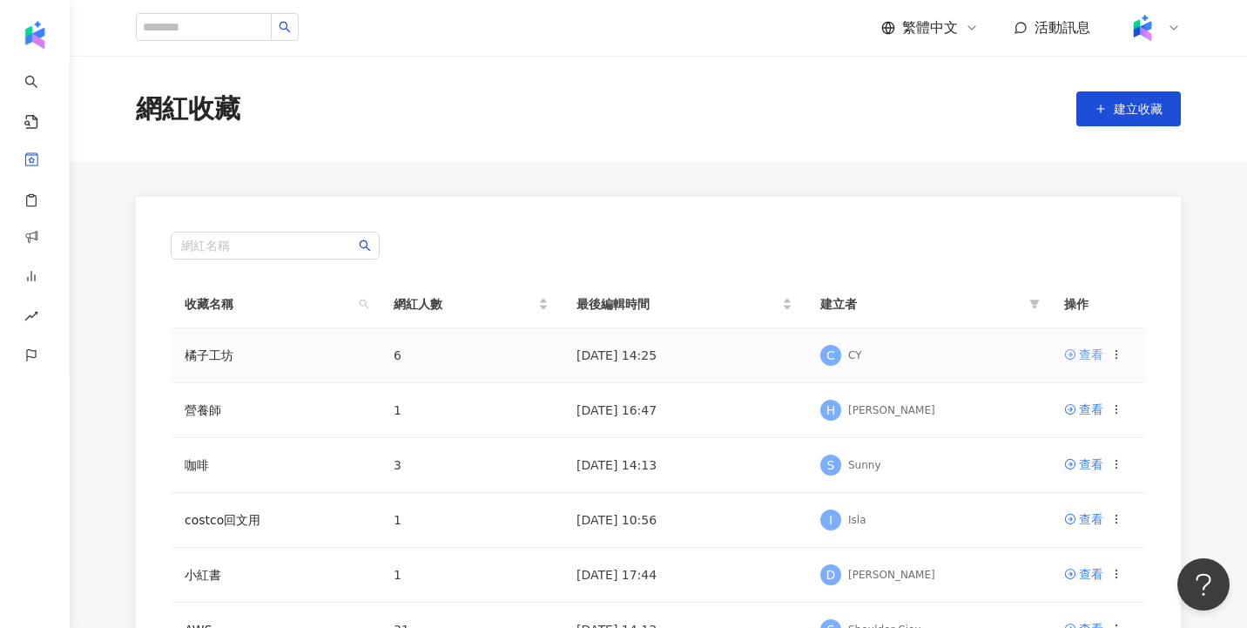
click at [1079, 356] on div "查看" at bounding box center [1091, 354] width 24 height 19
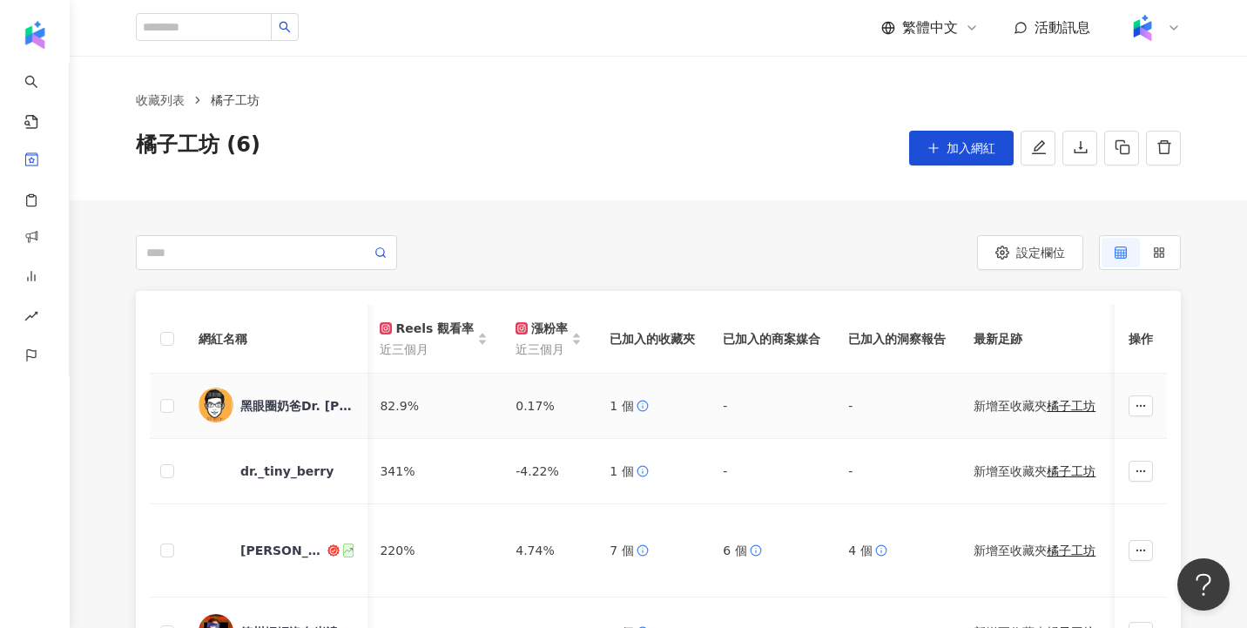
scroll to position [0, 1590]
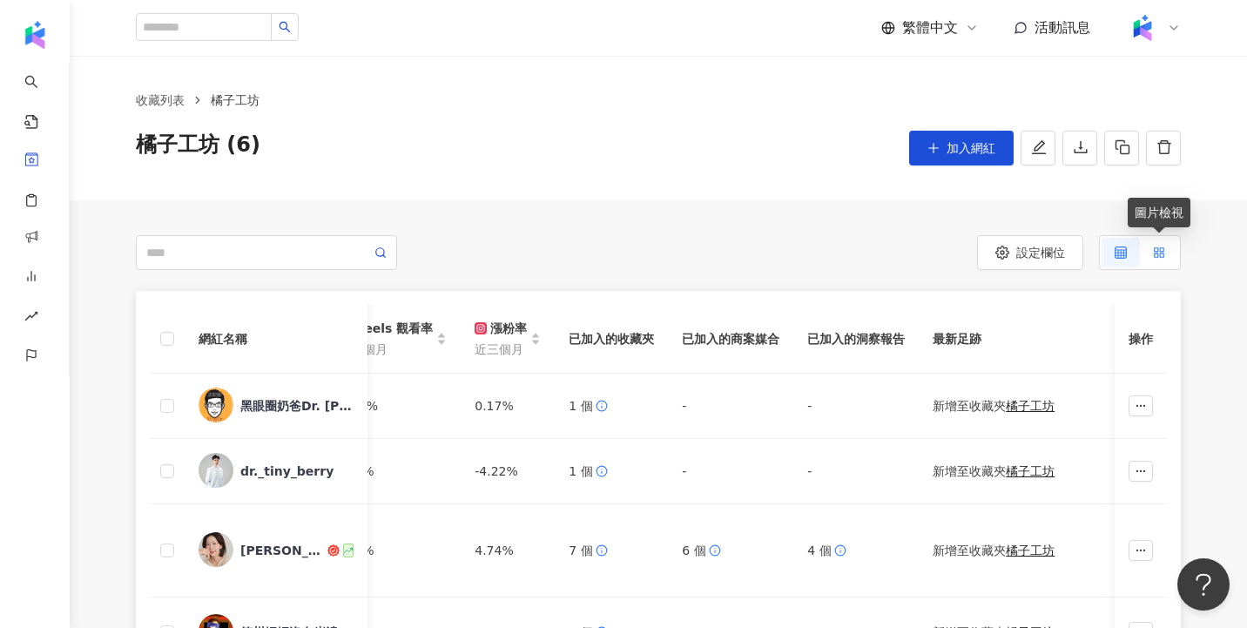
click at [1167, 251] on label at bounding box center [1159, 253] width 38 height 30
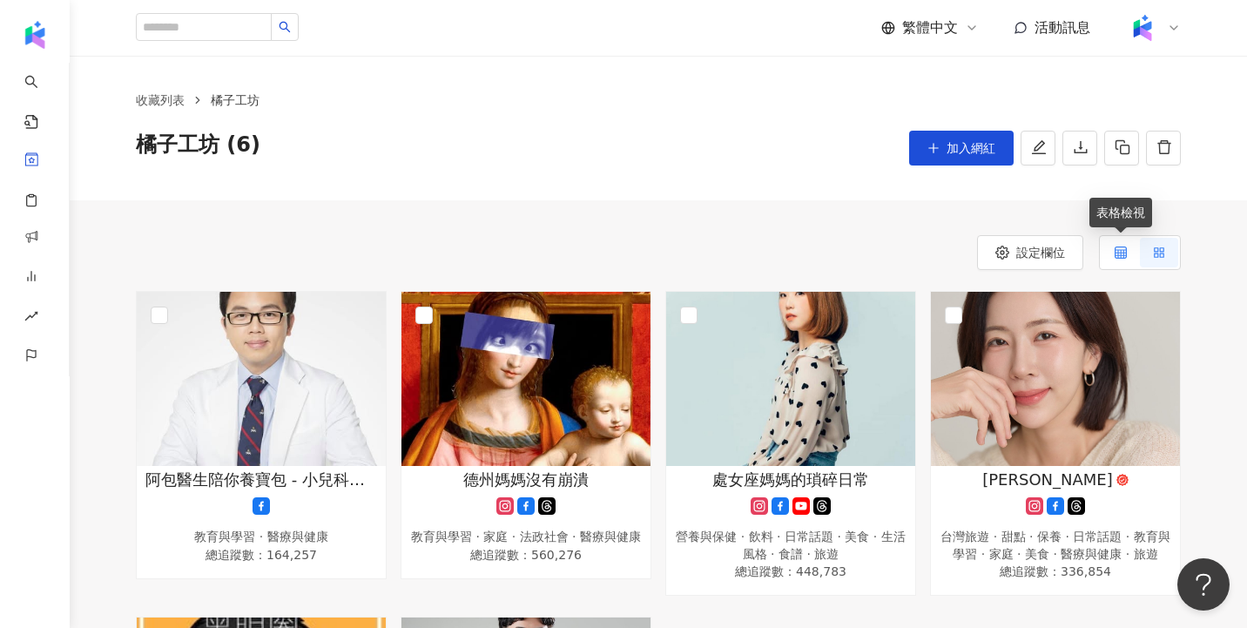
click at [1121, 250] on icon at bounding box center [1121, 252] width 12 height 12
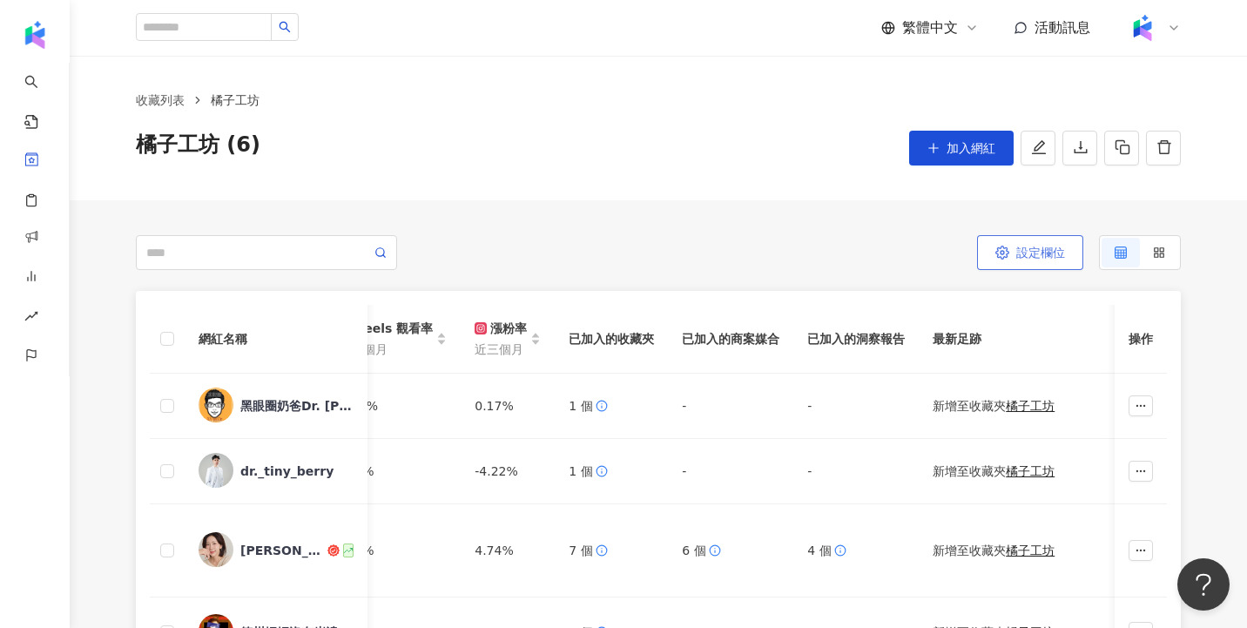
click at [1041, 253] on span "設定欄位" at bounding box center [1040, 253] width 49 height 14
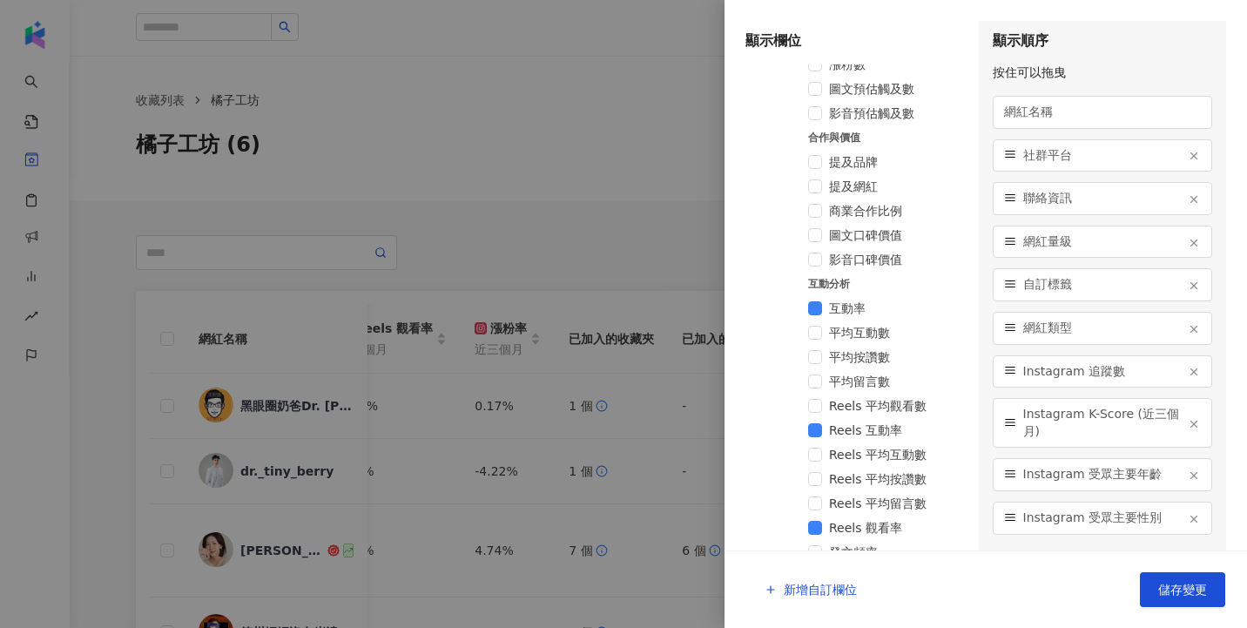
scroll to position [866, 0]
click at [628, 219] on div at bounding box center [623, 314] width 1247 height 628
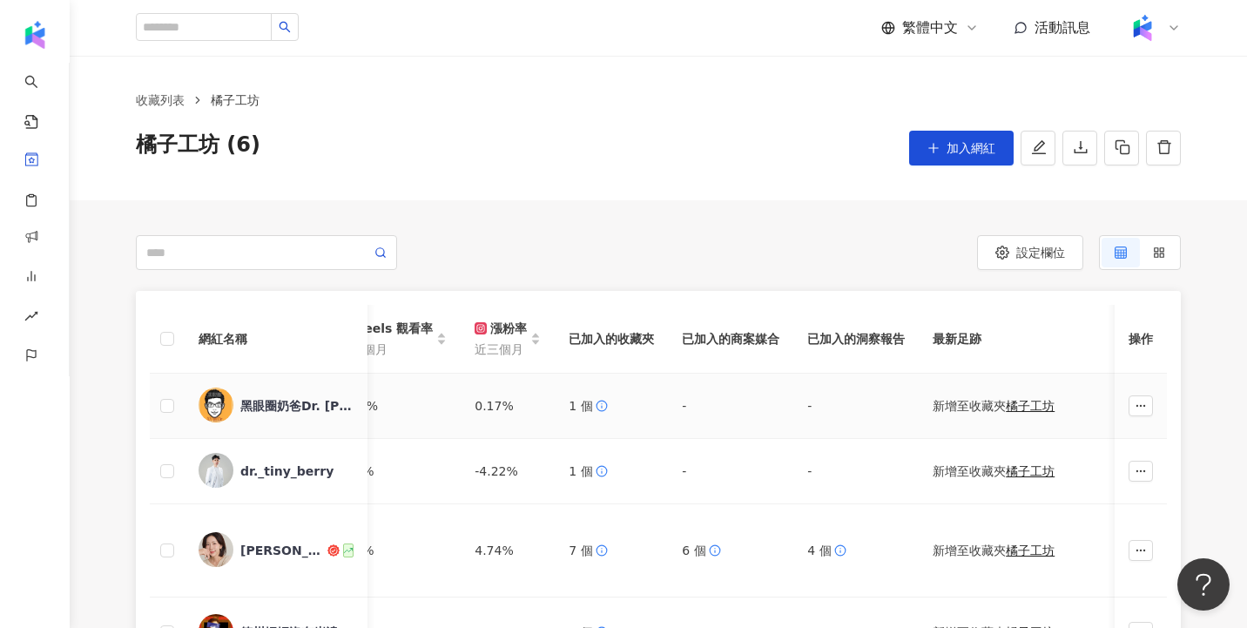
click at [262, 411] on div "黑眼圈奶爸Dr. [PERSON_NAME]" at bounding box center [296, 405] width 113 height 17
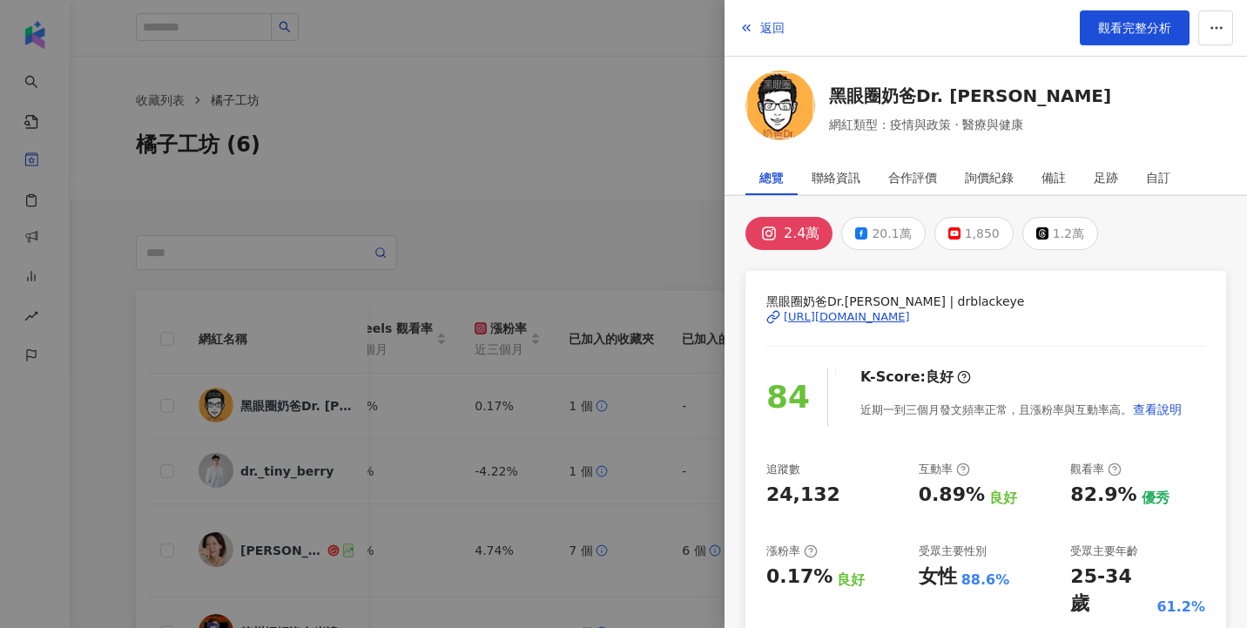
scroll to position [374, 0]
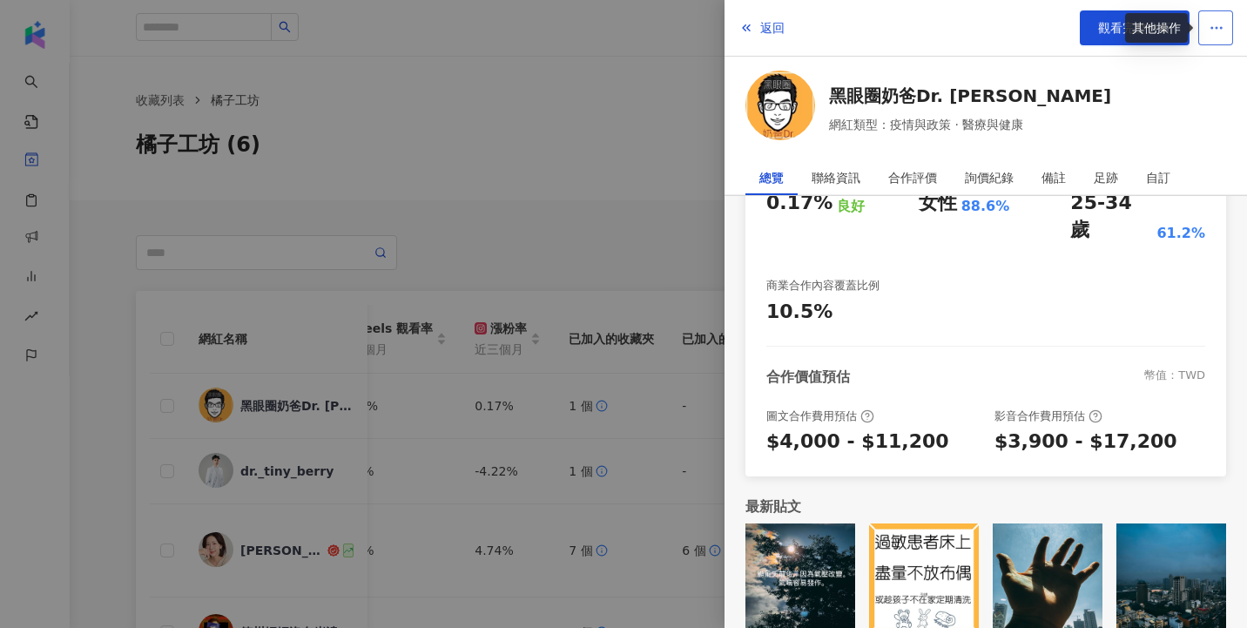
click at [1214, 28] on icon "button" at bounding box center [1217, 28] width 16 height 16
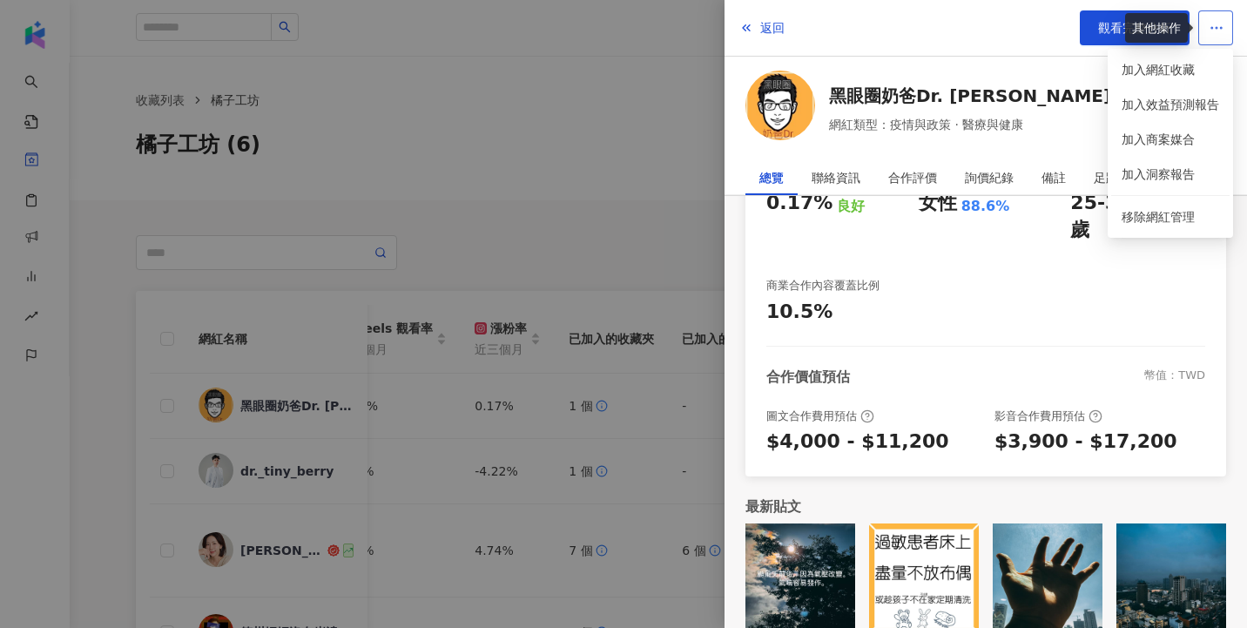
click at [1222, 29] on icon "button" at bounding box center [1217, 28] width 16 height 16
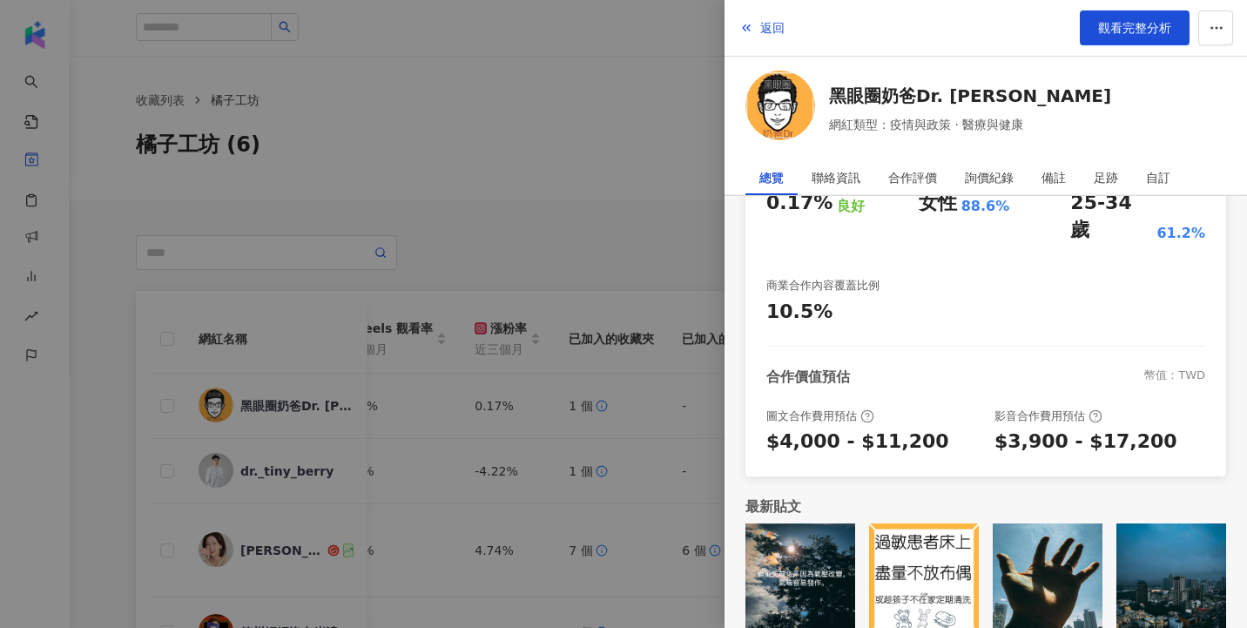
click at [999, 26] on div "返回 觀看完整分析" at bounding box center [986, 28] width 522 height 57
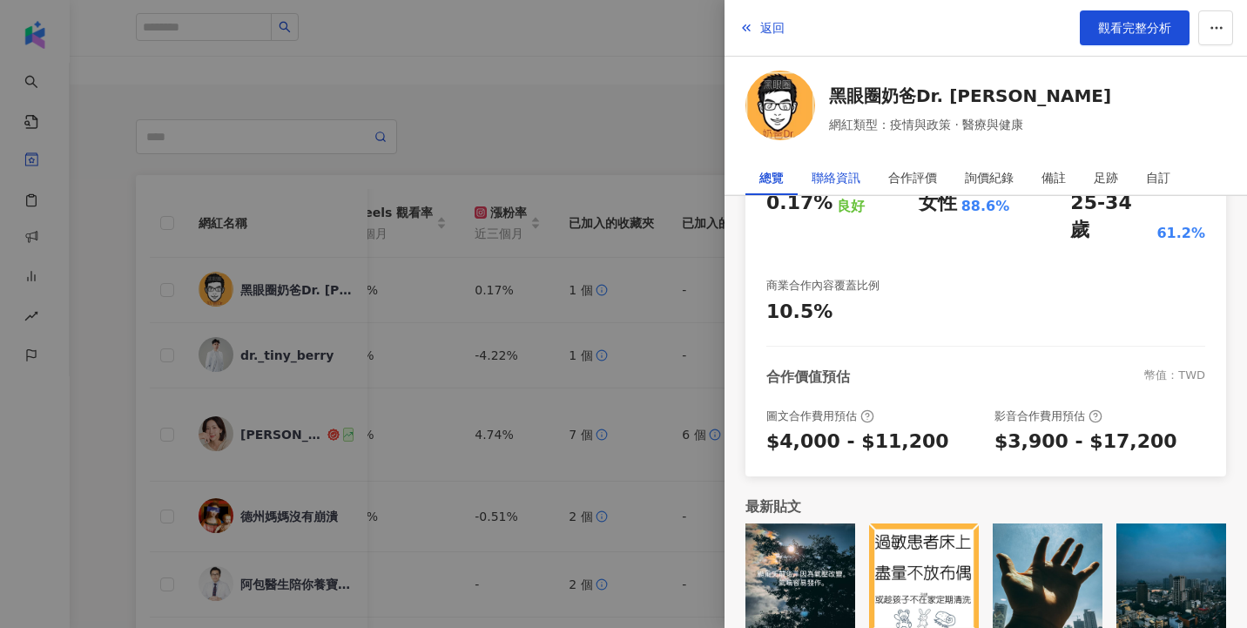
click at [850, 183] on div "聯絡資訊" at bounding box center [836, 177] width 49 height 35
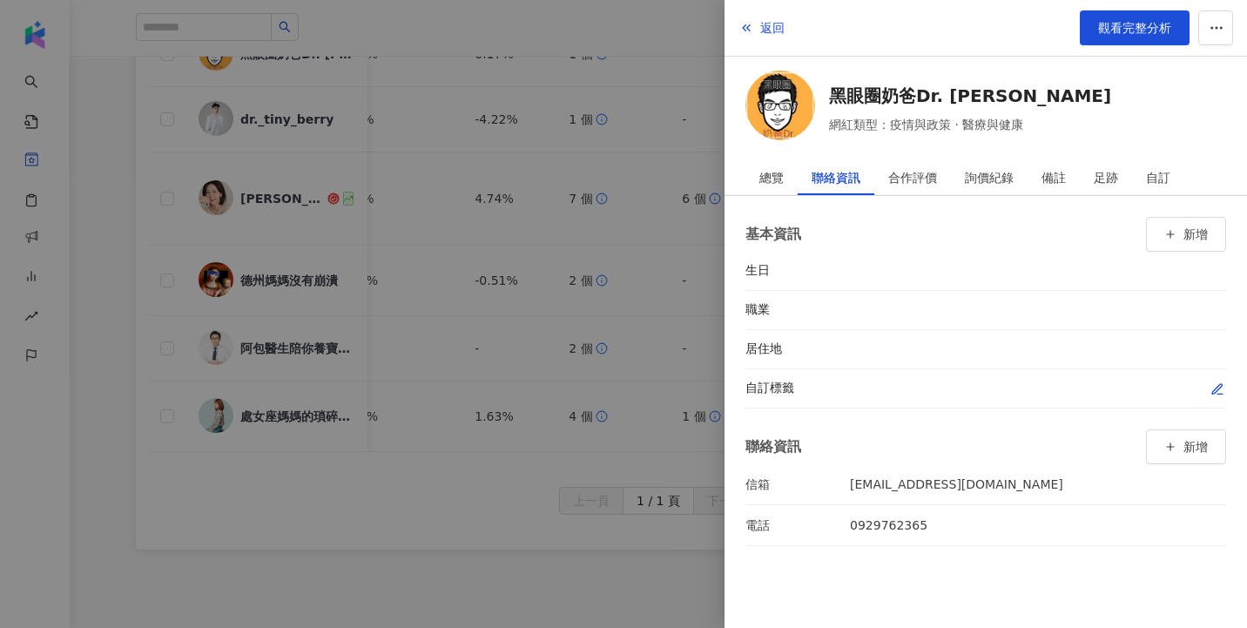
scroll to position [0, 0]
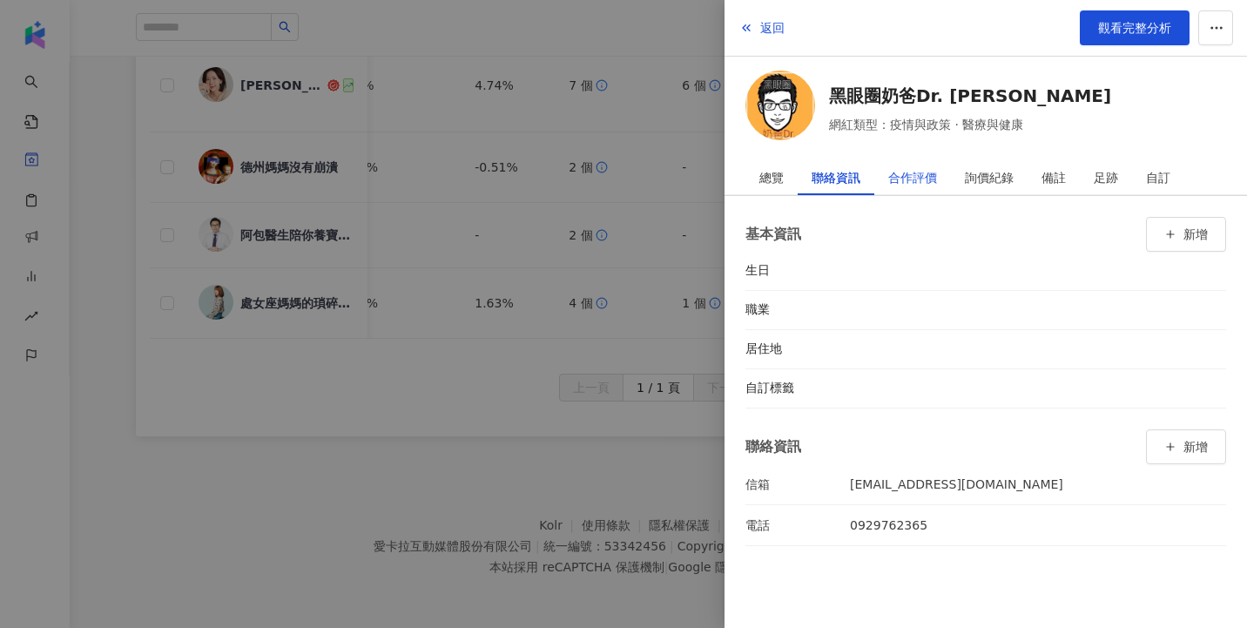
click at [907, 185] on div "合作評價" at bounding box center [912, 177] width 49 height 35
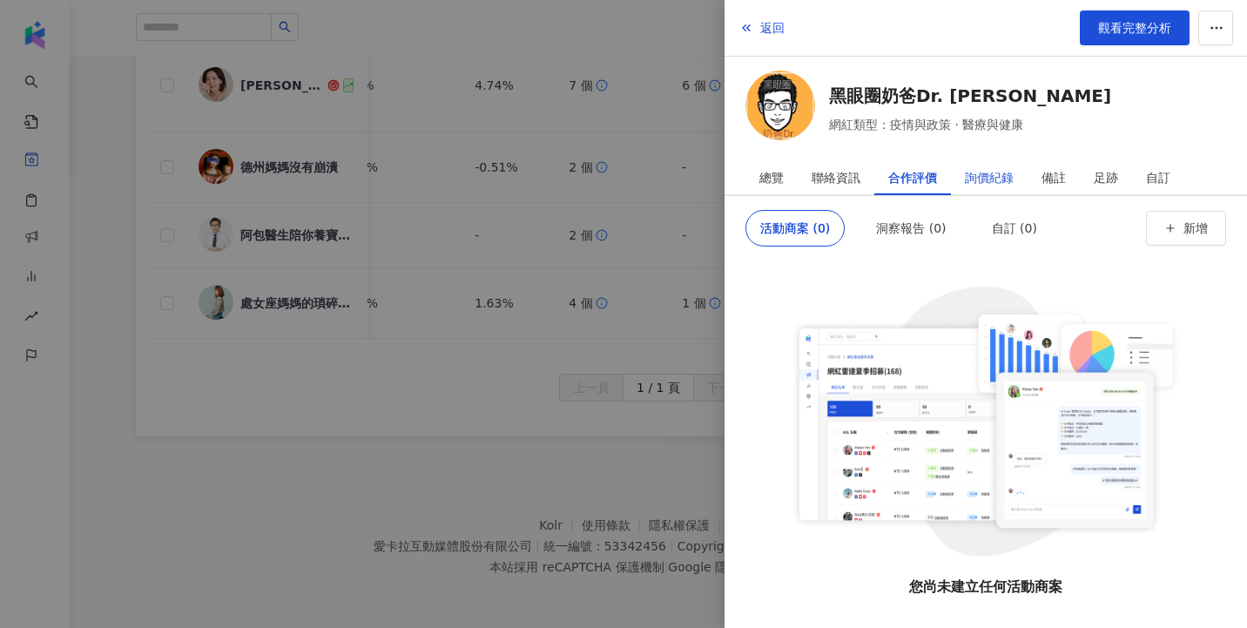
click at [982, 177] on div "詢價紀錄" at bounding box center [989, 177] width 49 height 35
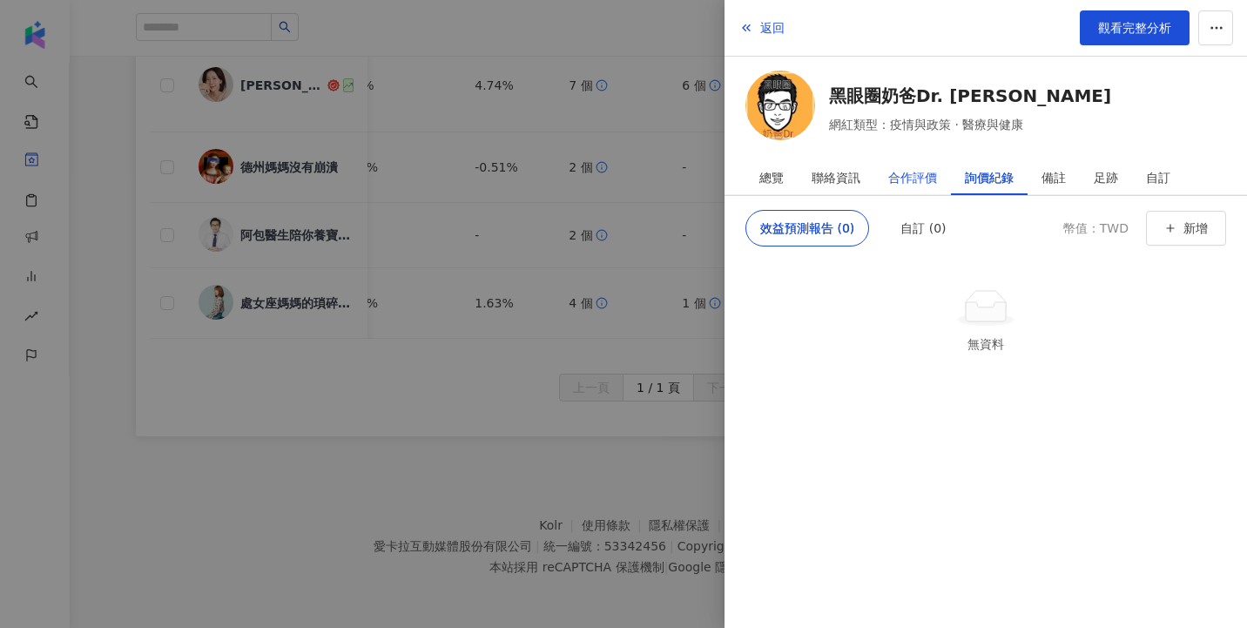
click at [922, 179] on div "合作評價" at bounding box center [912, 177] width 49 height 35
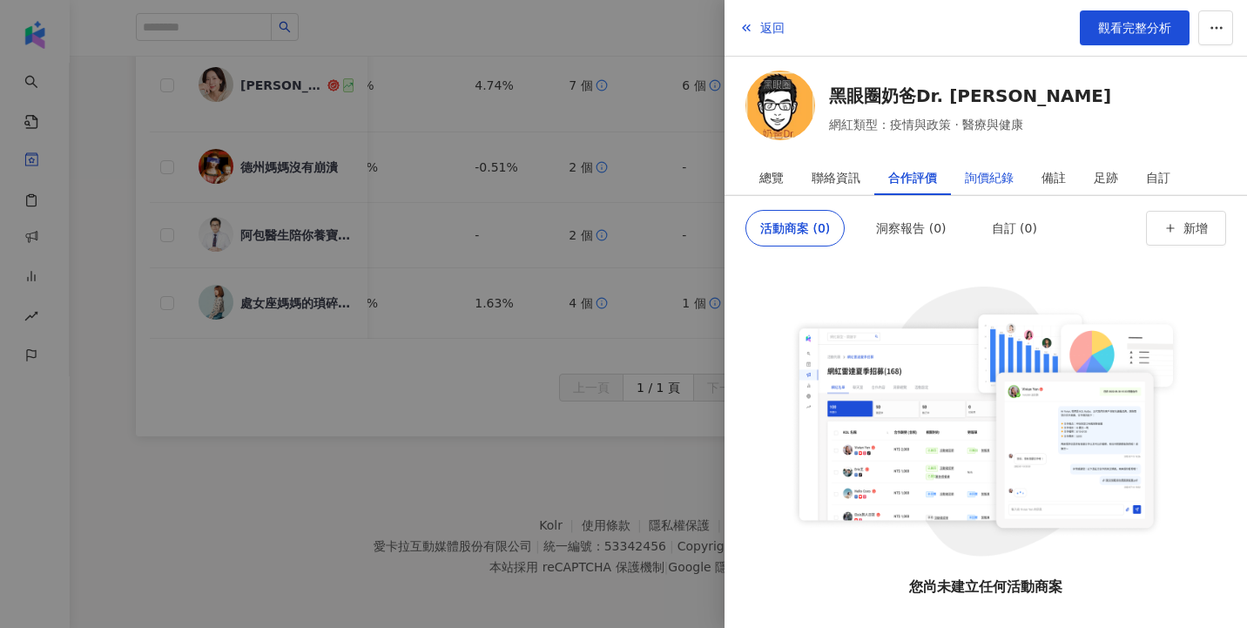
click at [995, 172] on div "詢價紀錄" at bounding box center [989, 177] width 49 height 35
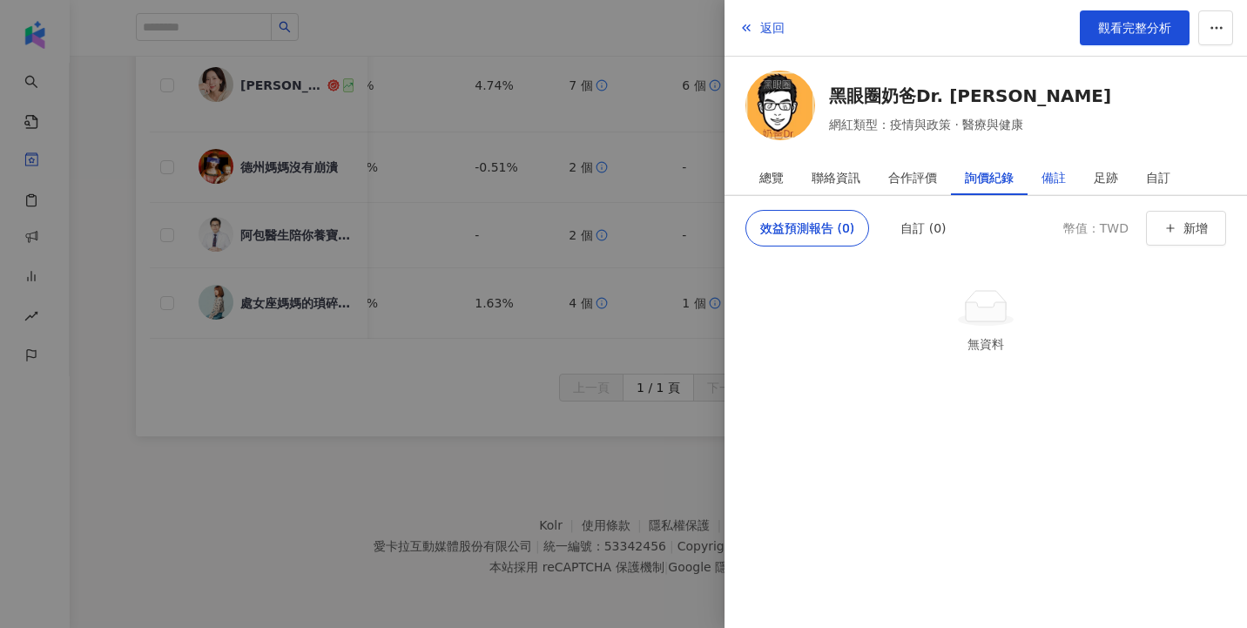
click at [1055, 173] on div "備註" at bounding box center [1053, 177] width 24 height 35
click at [1100, 180] on div "足跡" at bounding box center [1106, 177] width 24 height 35
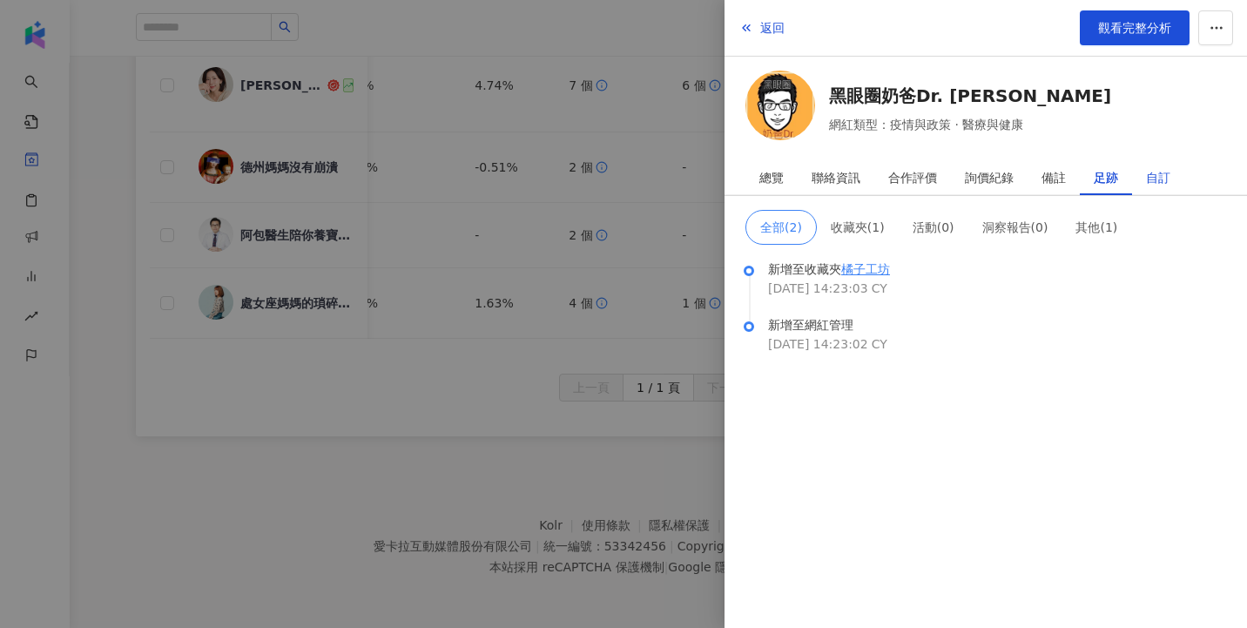
click at [1152, 180] on div "自訂" at bounding box center [1158, 177] width 24 height 35
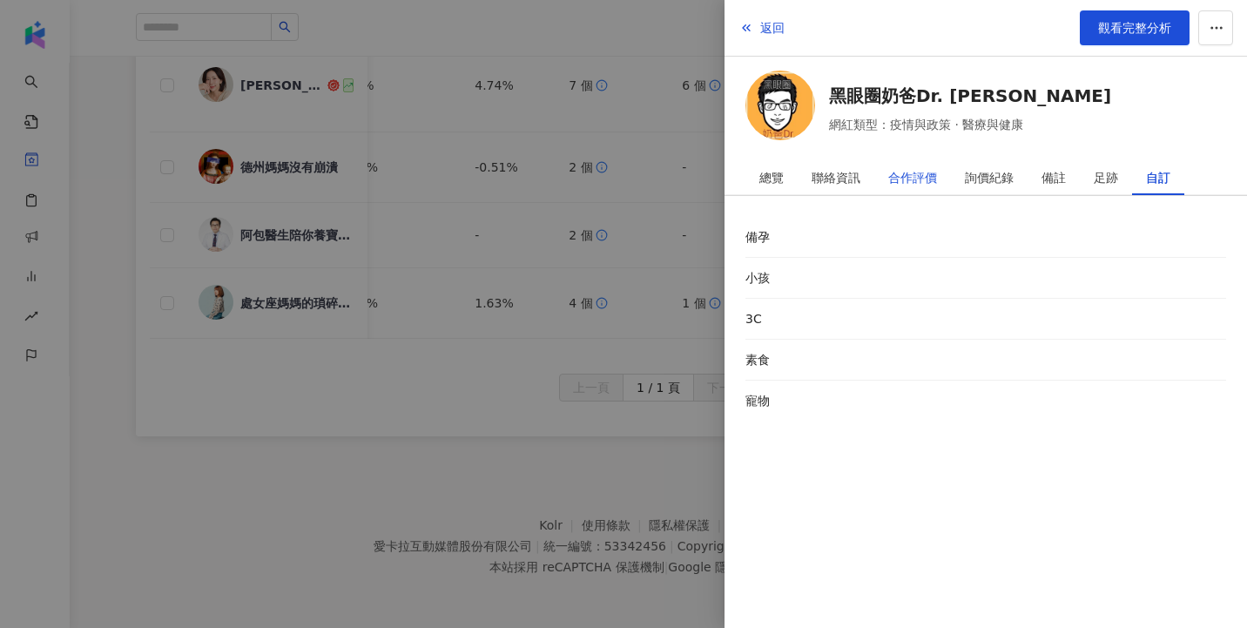
click at [918, 187] on div "合作評價" at bounding box center [912, 177] width 49 height 35
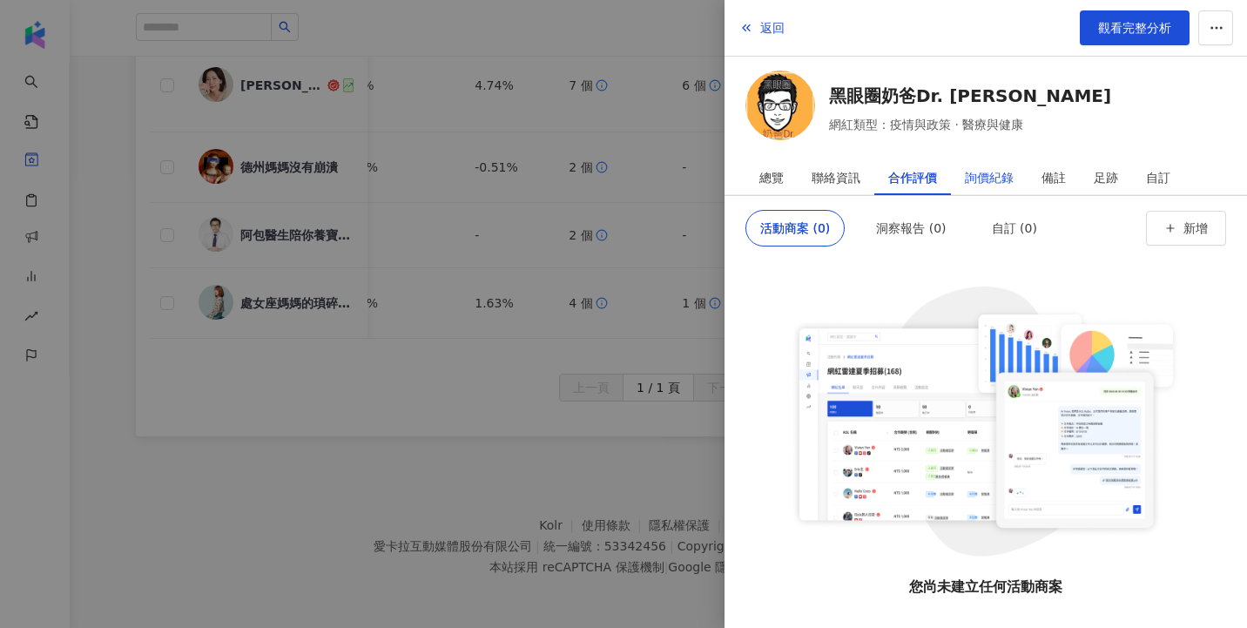
click at [994, 179] on div "詢價紀錄" at bounding box center [989, 177] width 49 height 35
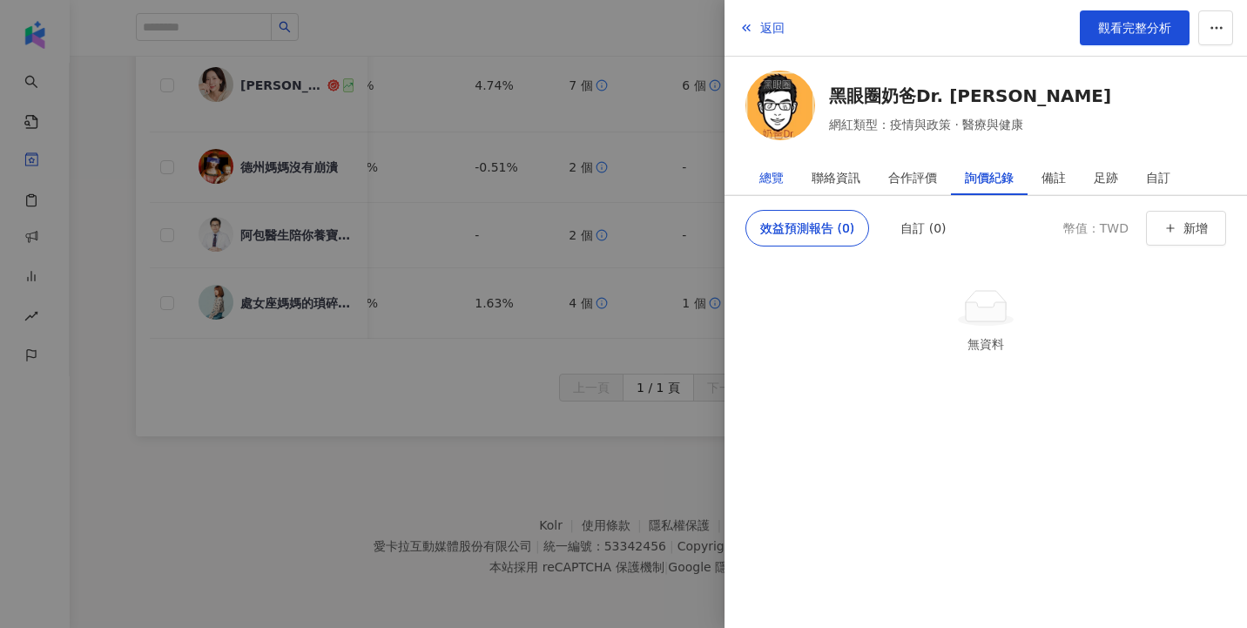
click at [776, 177] on div "總覽" at bounding box center [771, 177] width 24 height 35
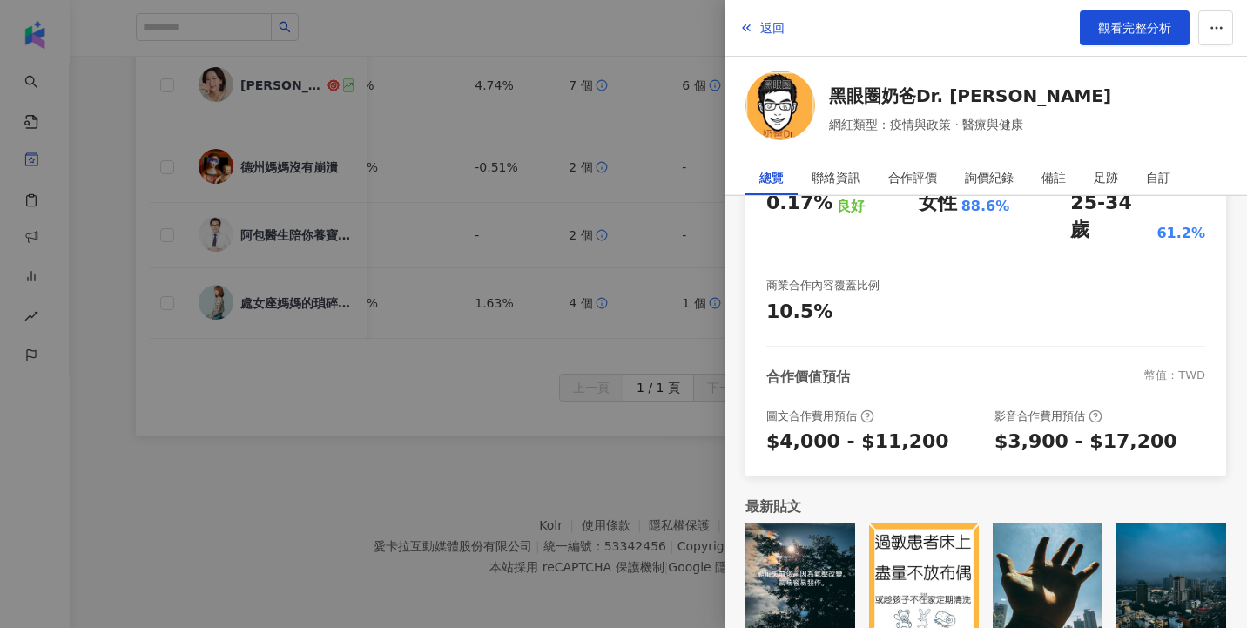
click at [817, 529] on img at bounding box center [800, 578] width 110 height 110
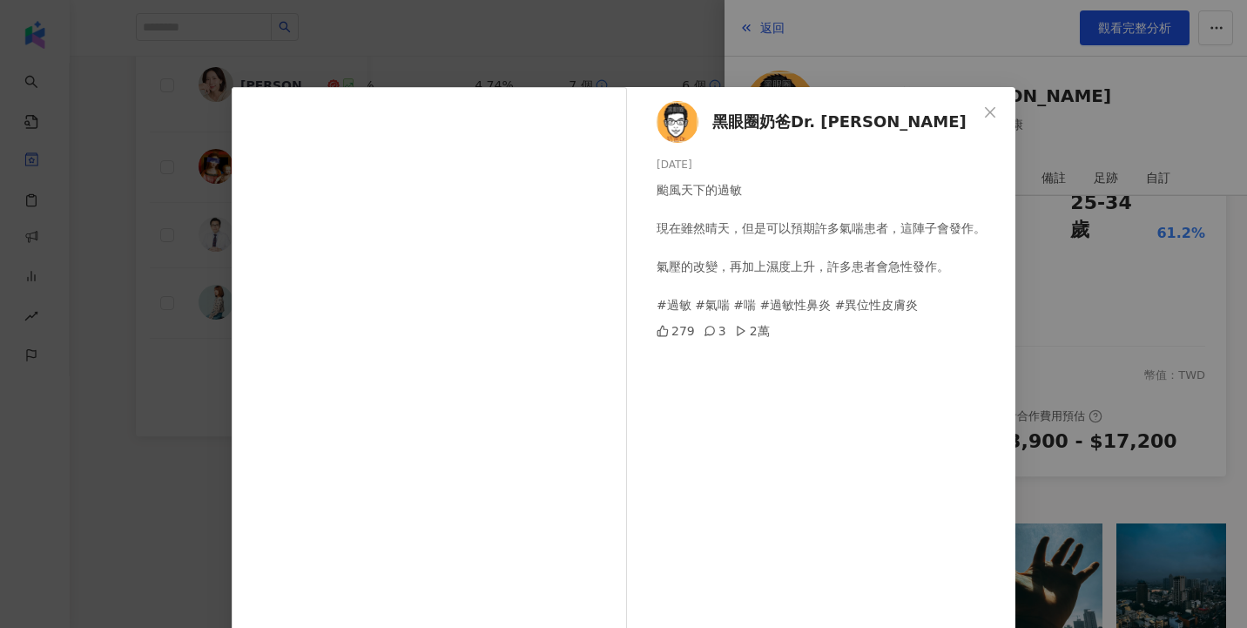
click at [1055, 186] on div "黑眼圈奶爸Dr. [PERSON_NAME]醫師 [DATE] 颱風天下的過敏 現在雖然晴天，但是可以預期許多氣喘患者，這陣子會發作。 氣壓的改變，再加上濕度…" at bounding box center [623, 314] width 1247 height 628
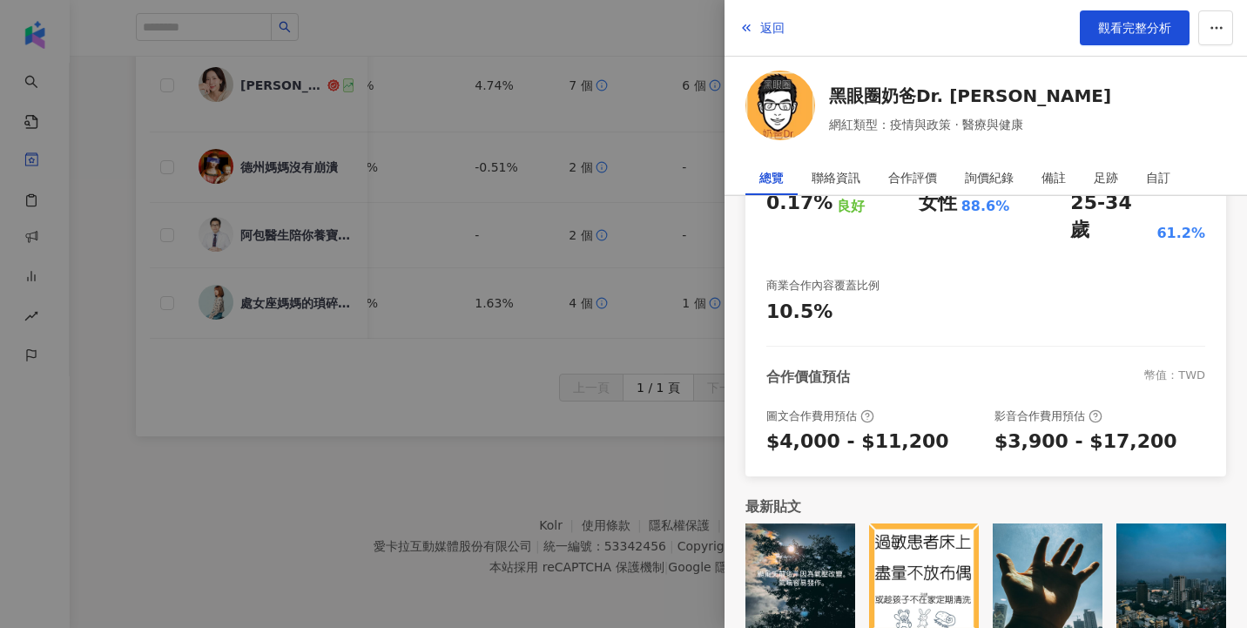
click at [957, 535] on img at bounding box center [924, 578] width 110 height 110
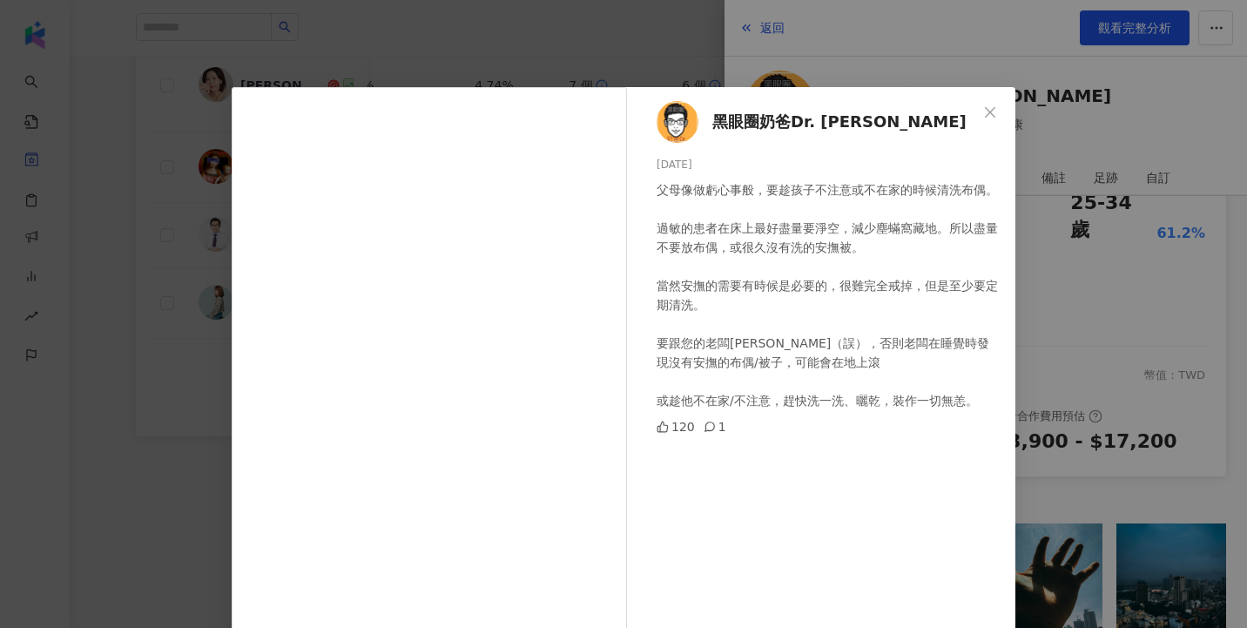
click at [1076, 291] on div "黑眼圈奶爸Dr. [PERSON_NAME] [DATE] 父母像做虧心事般，要趁孩子不注意或不在家的時候清洗布偶。 過敏的患者在床上最好盡量要淨空，減少塵蟎…" at bounding box center [623, 314] width 1247 height 628
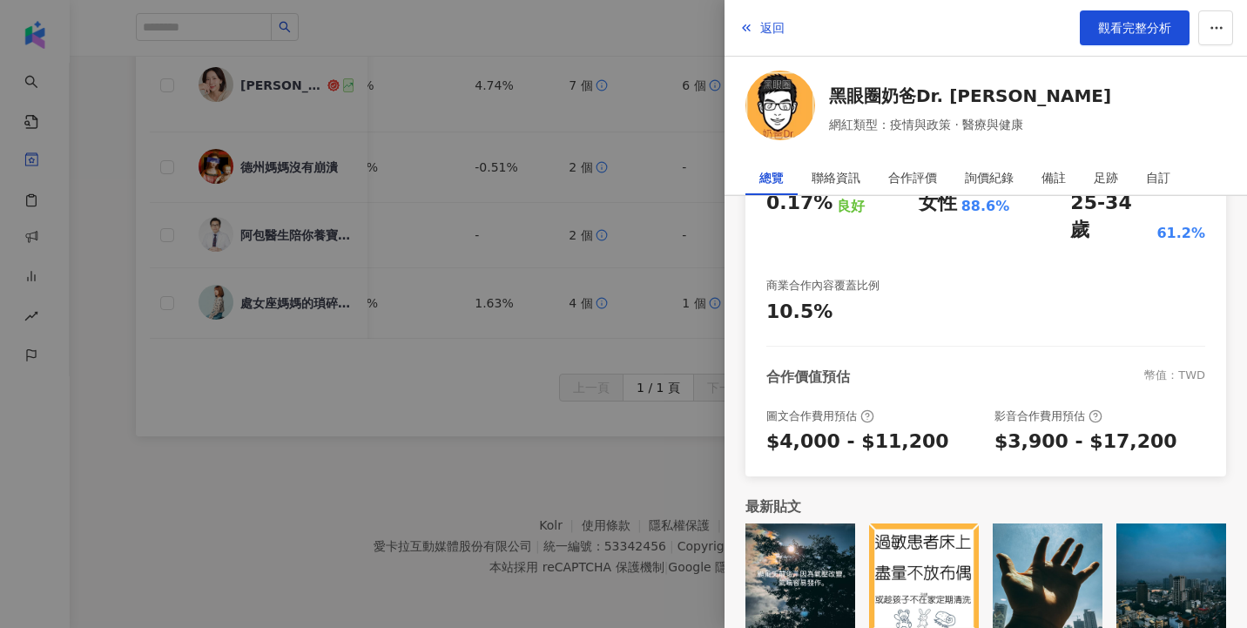
click at [1053, 547] on img at bounding box center [1048, 578] width 110 height 110
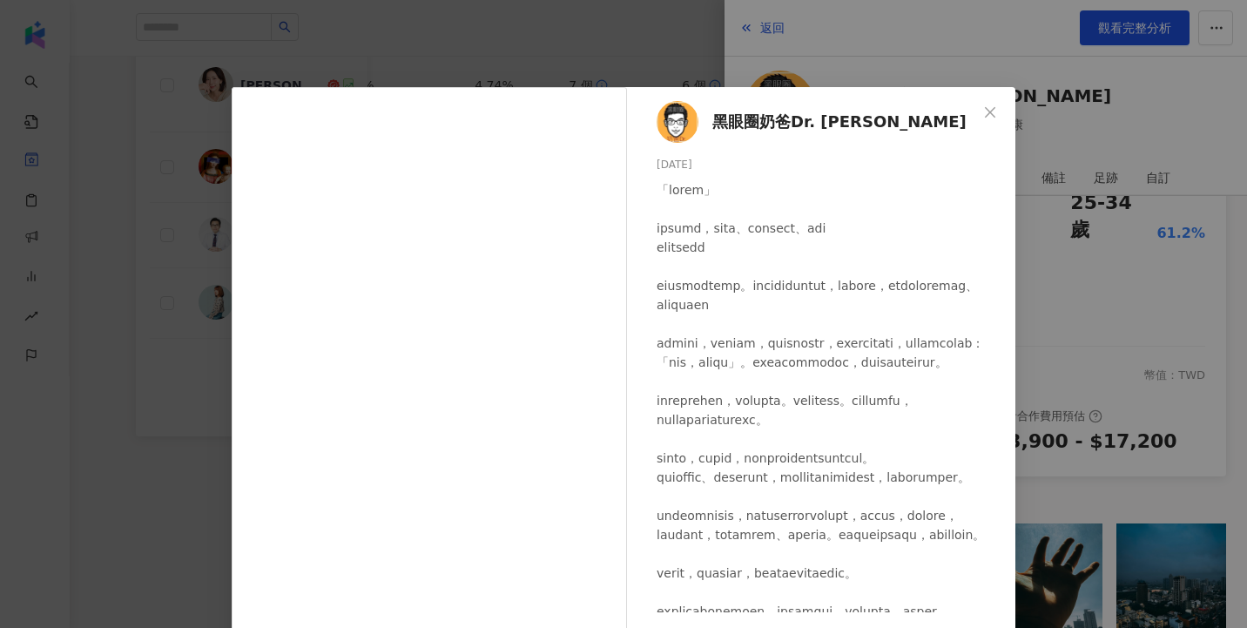
click at [1058, 294] on div "黑眼圈奶爸Dr. [PERSON_NAME] [DATE] 199 15 查看原始貼文" at bounding box center [623, 314] width 1247 height 628
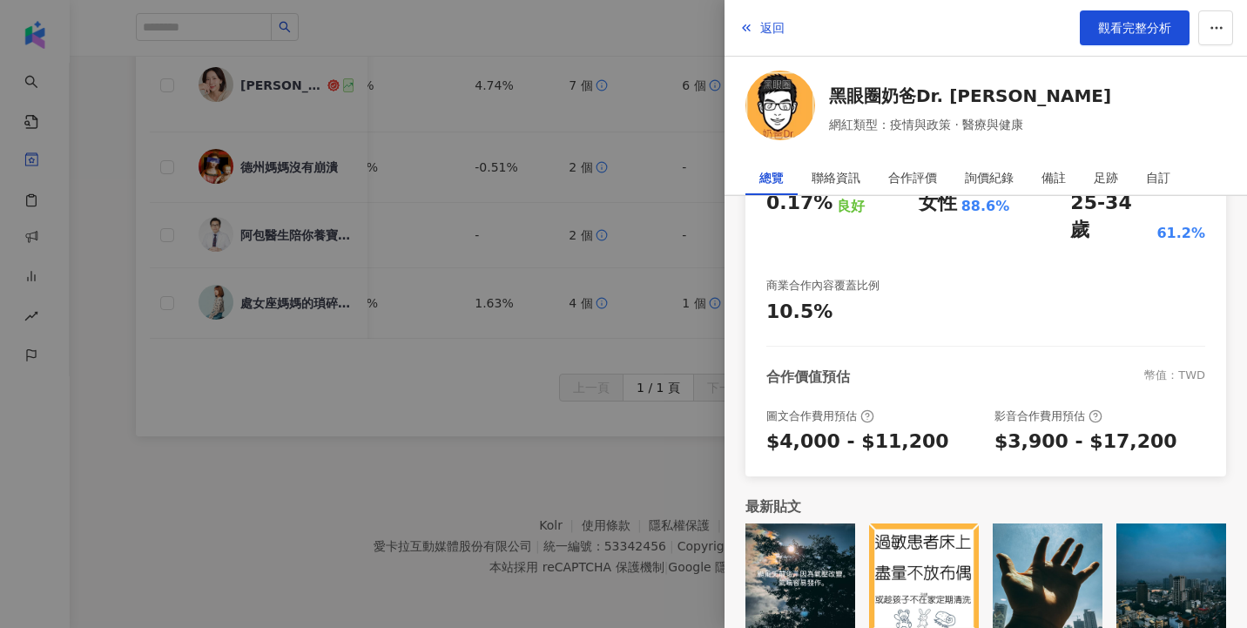
click at [1147, 535] on img at bounding box center [1171, 578] width 110 height 110
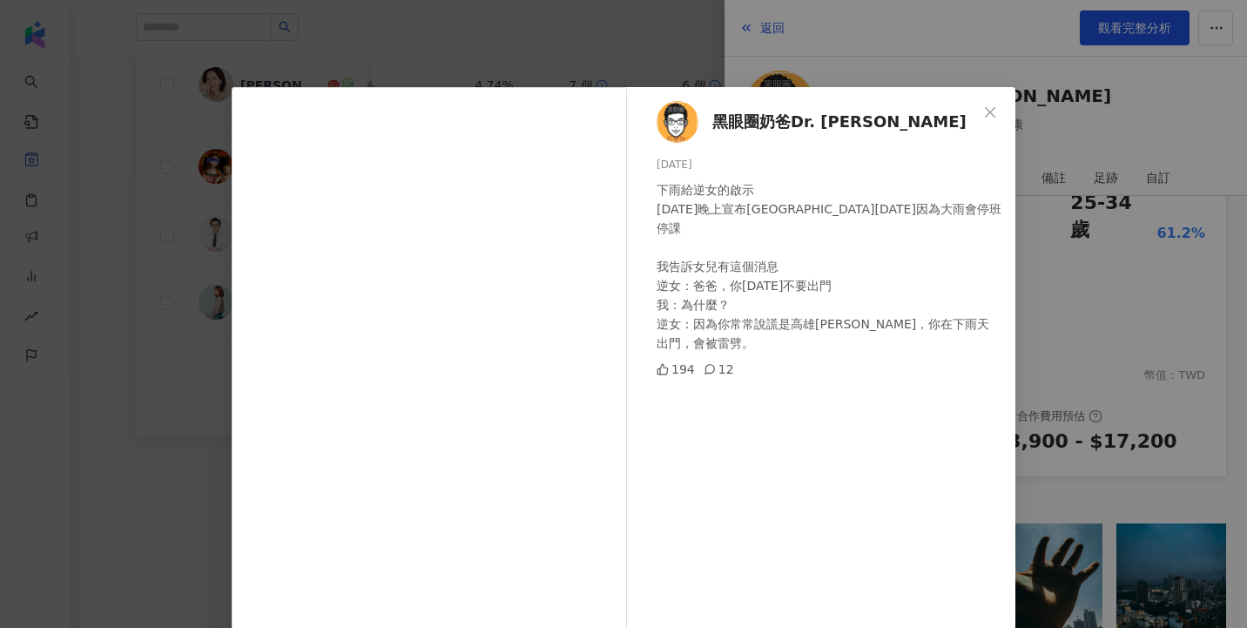
click at [1075, 329] on div "黑眼圈奶爸Dr. [PERSON_NAME]醫師 [DATE] 下雨給逆女的啟示 [DATE]晚上宣布[GEOGRAPHIC_DATA][DATE]因為大雨會…" at bounding box center [623, 314] width 1247 height 628
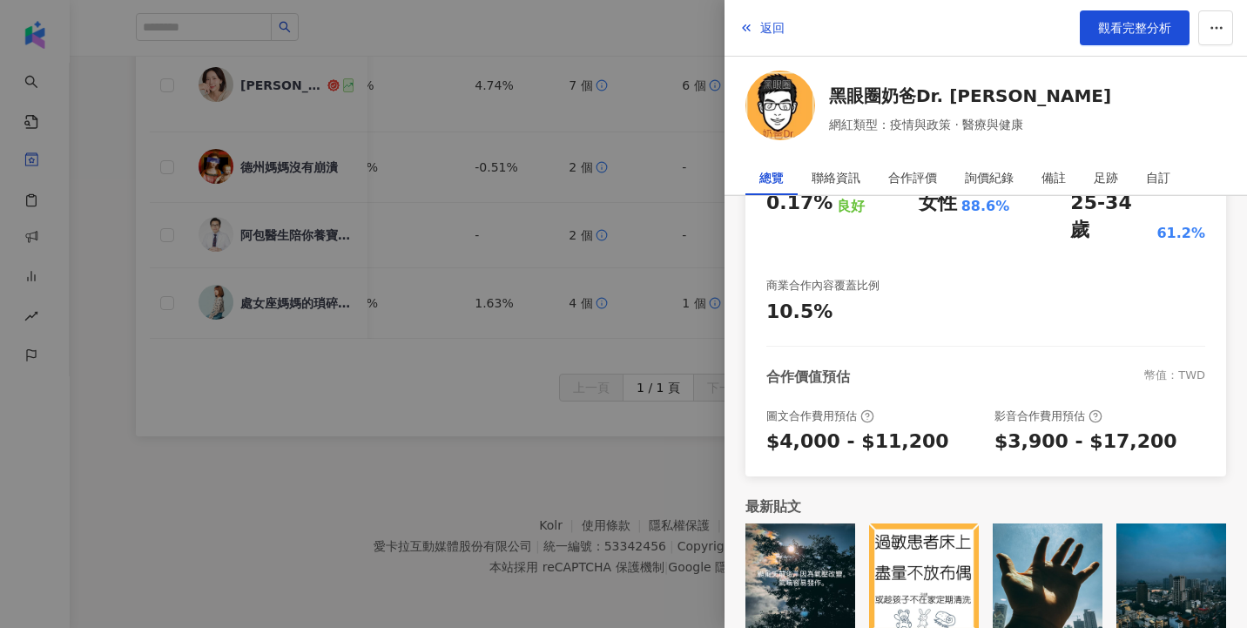
click at [617, 371] on div at bounding box center [623, 314] width 1247 height 628
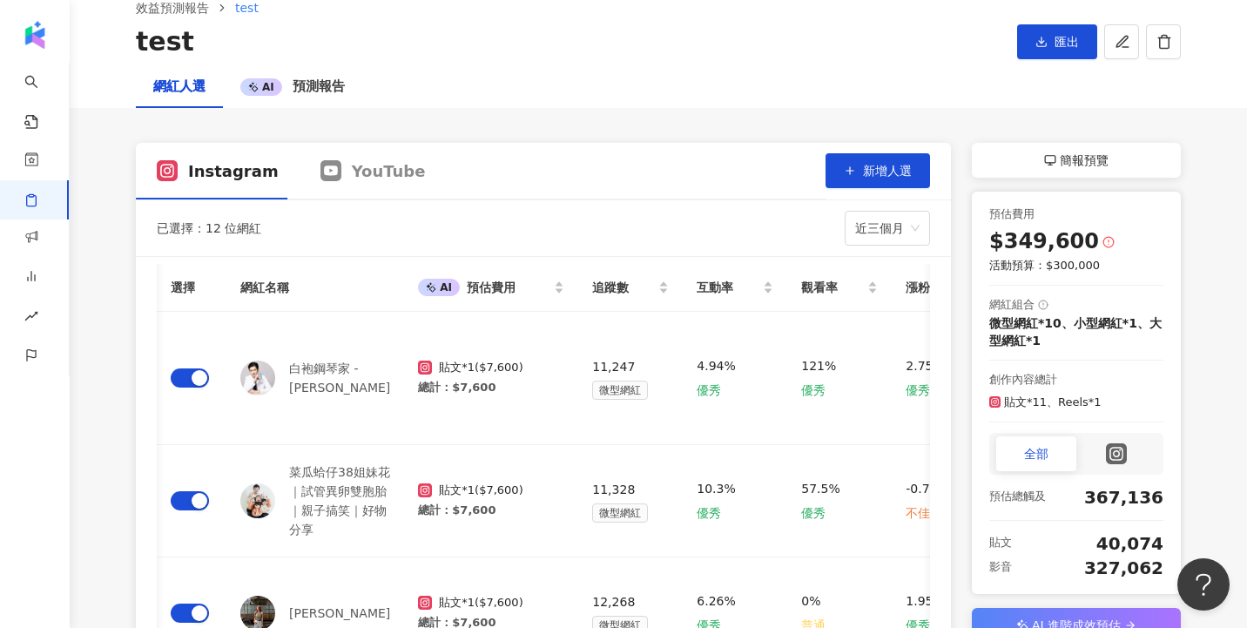
scroll to position [0, 1180]
